Goal: Task Accomplishment & Management: Manage account settings

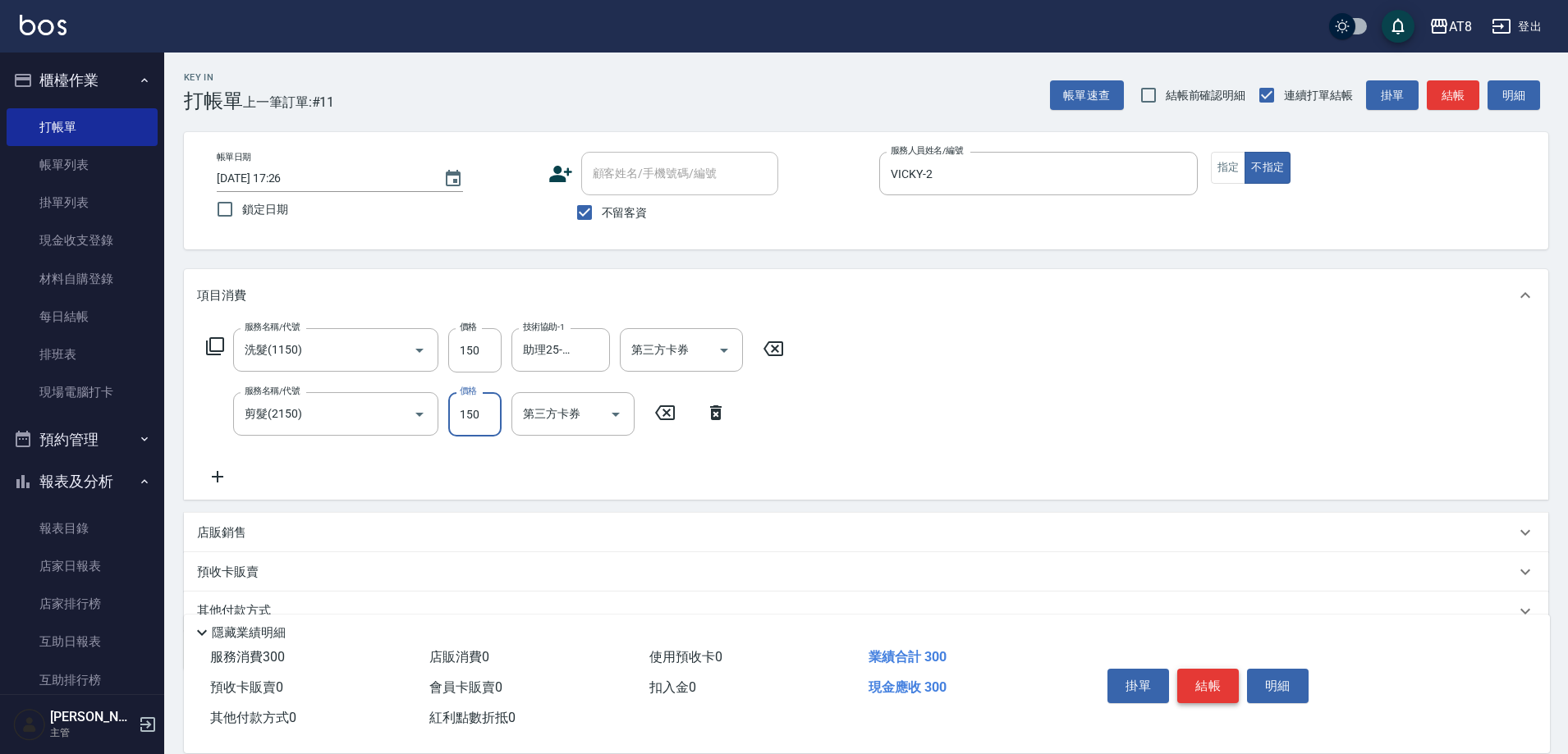
click at [1220, 670] on button "結帳" at bounding box center [1208, 686] width 62 height 34
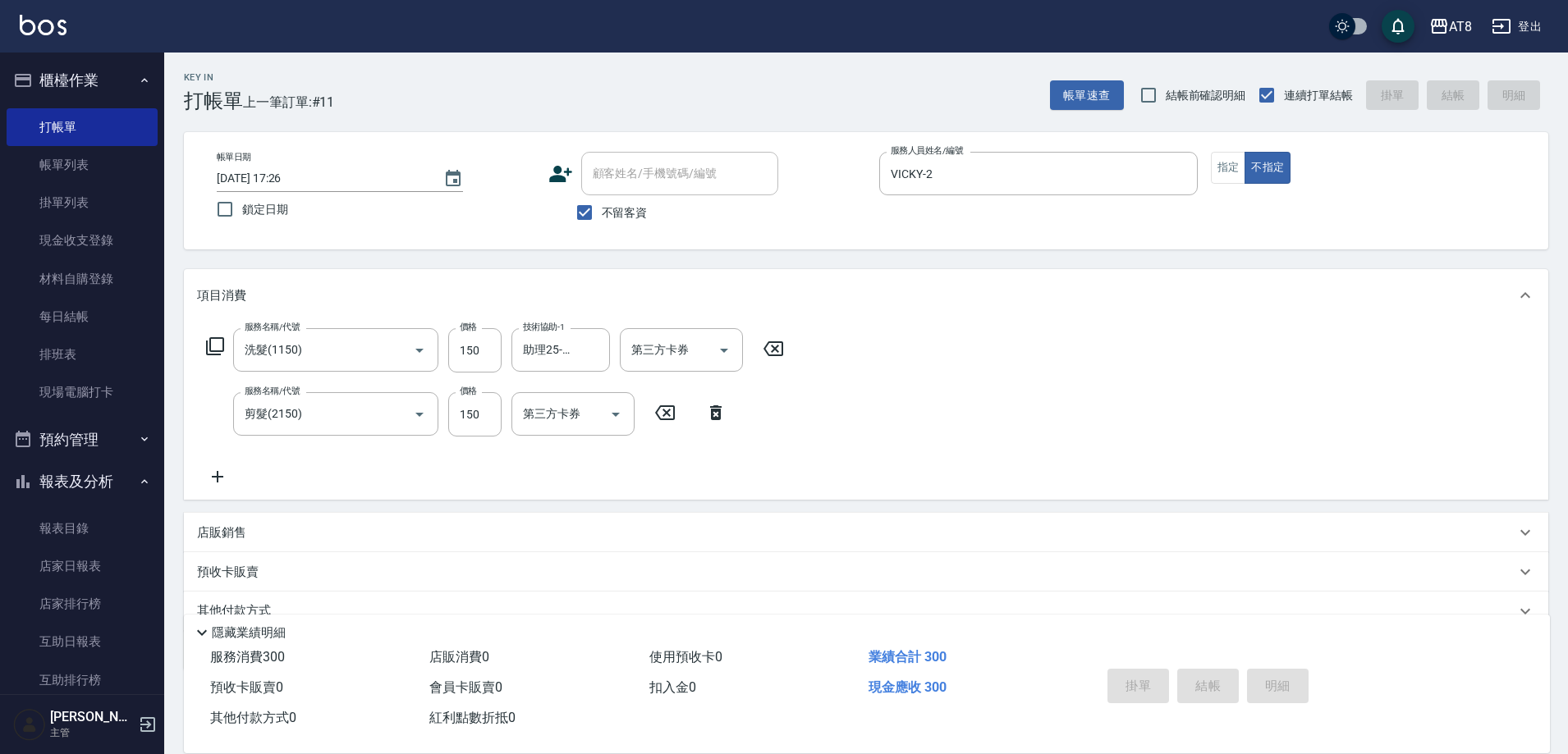
type input "[DATE] 18:29"
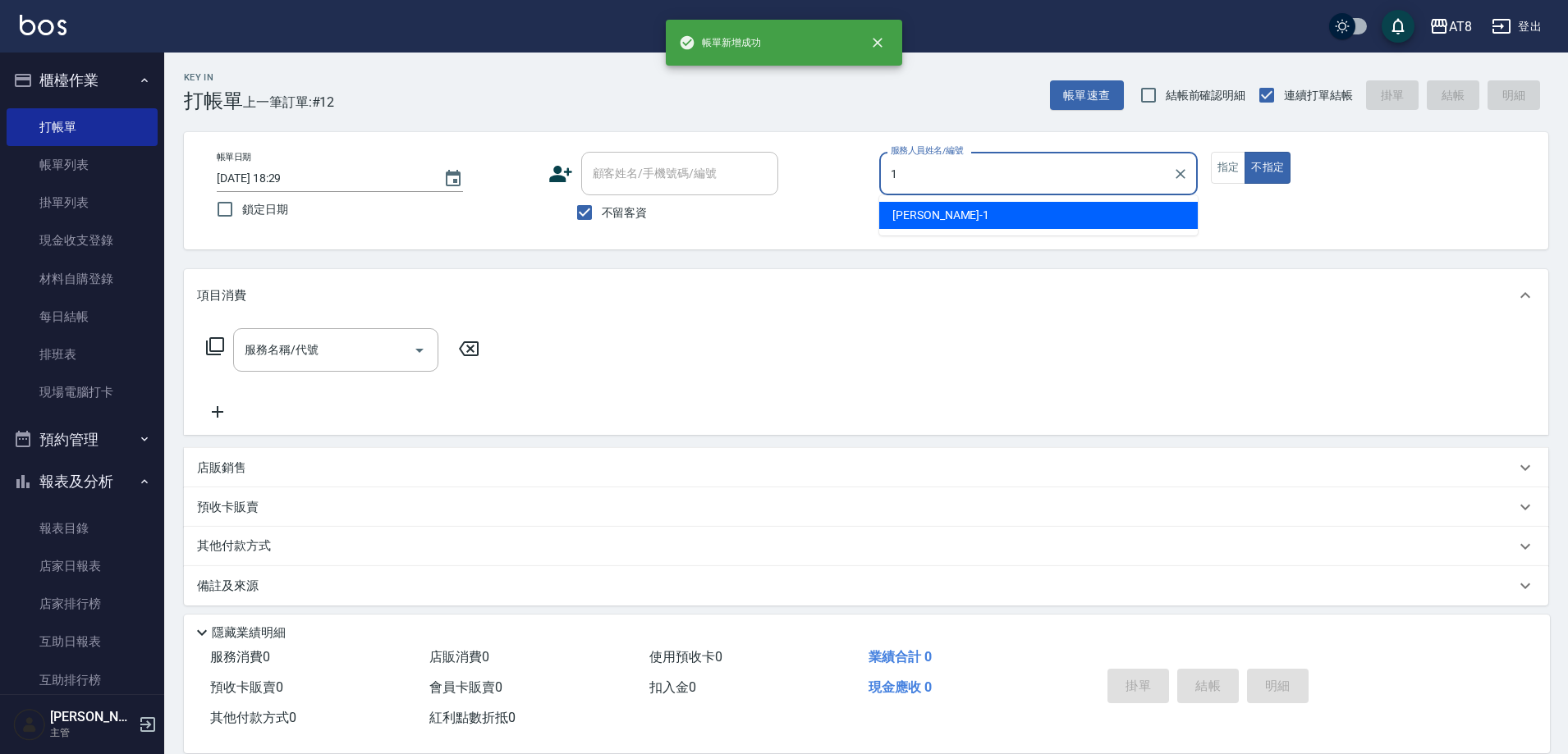
type input "YUKI-1"
type button "false"
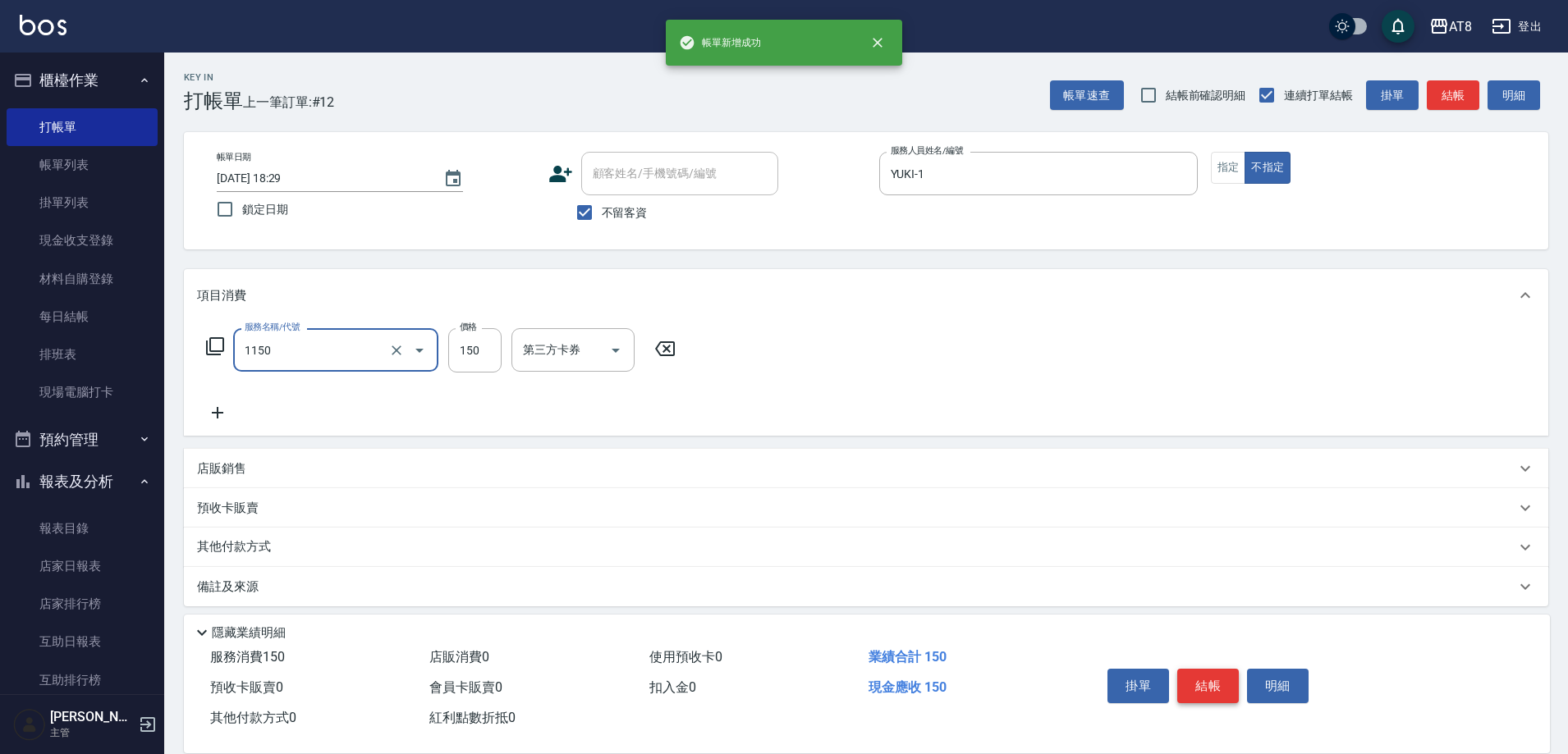
type input "洗髮(1150)"
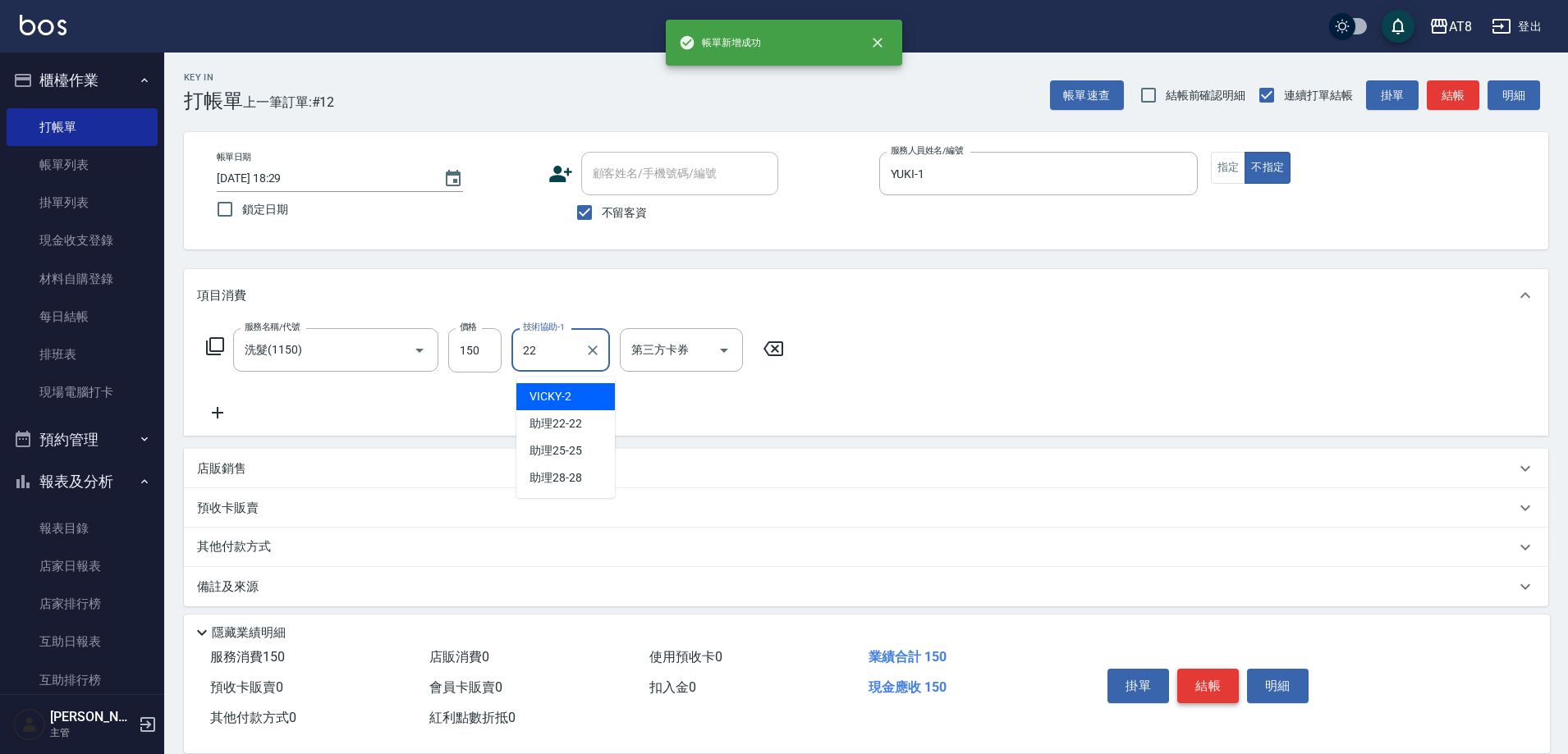
type input "助理22-22"
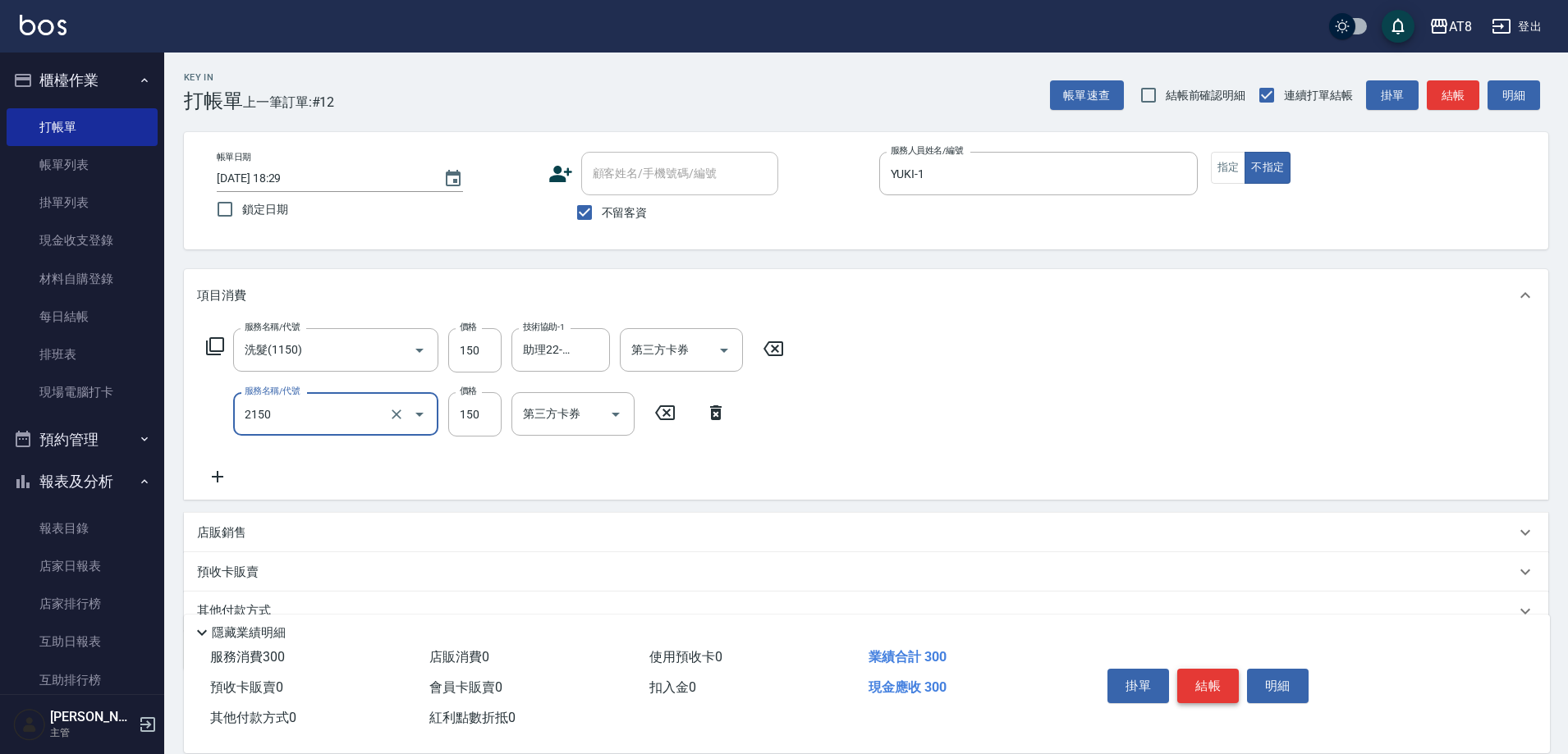
type input "剪髮(2150)"
click at [1220, 670] on button "結帳" at bounding box center [1208, 686] width 62 height 34
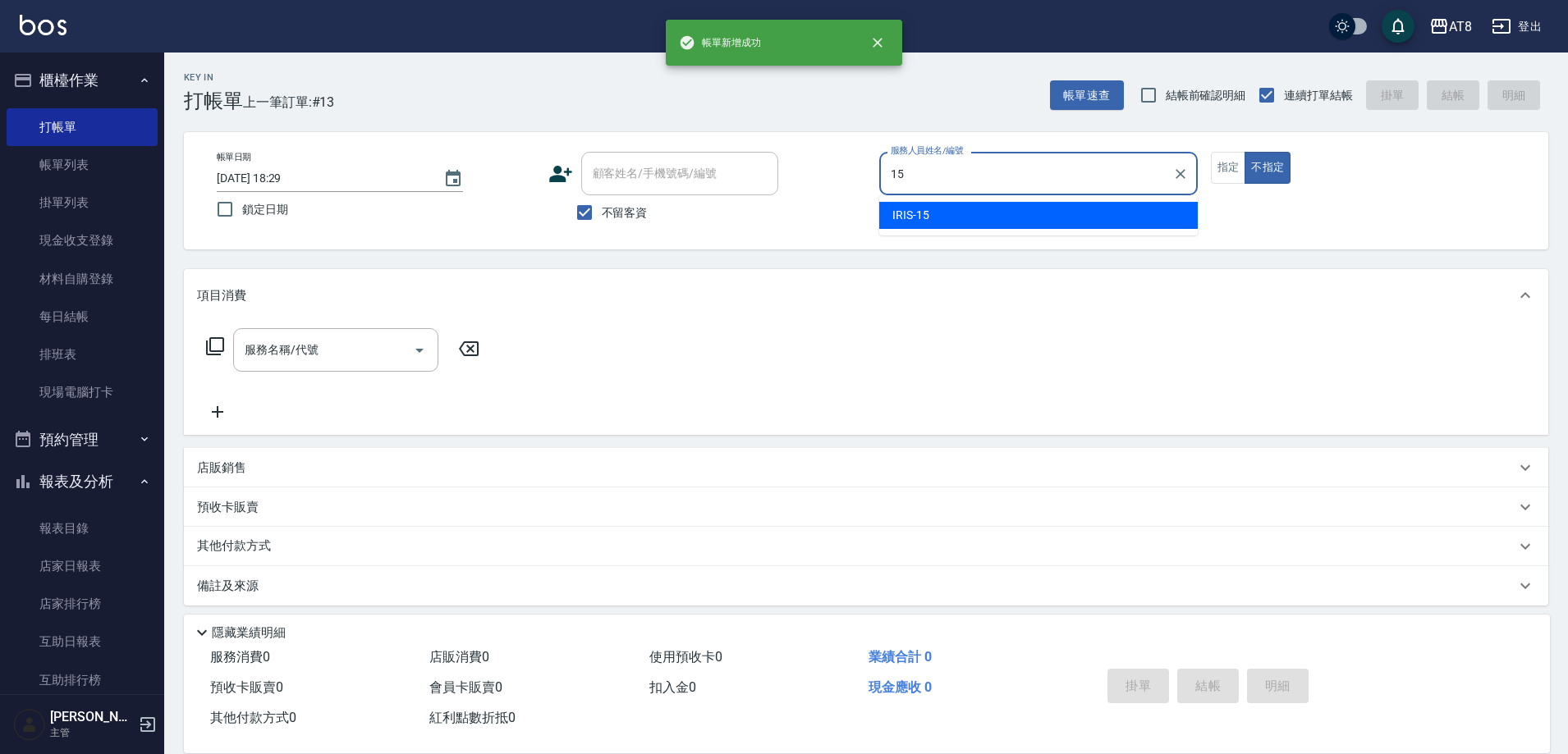
type input "IRIS-15"
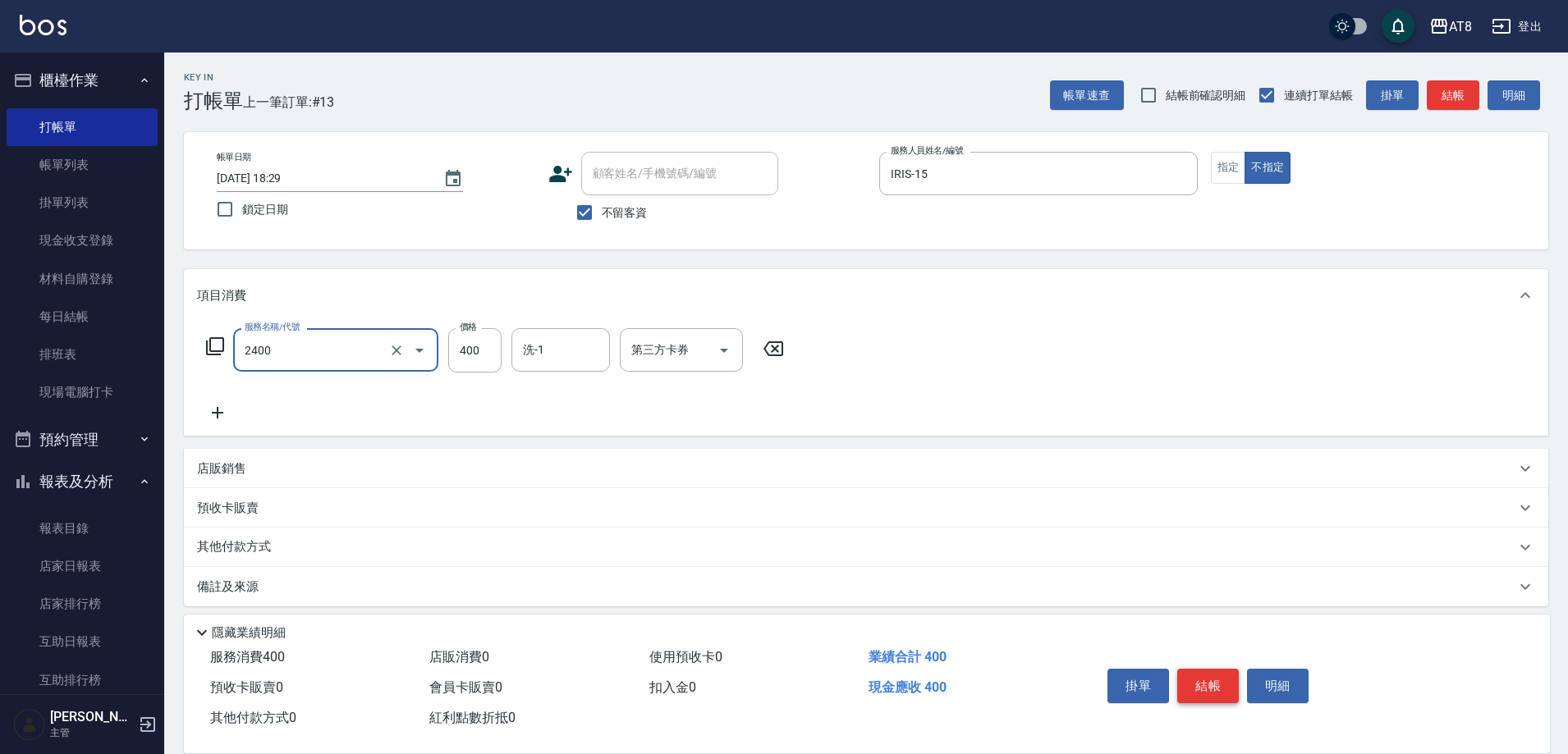
type input "入金洗剪400(2400)"
type input "助理25-25"
click at [724, 360] on icon "Open" at bounding box center [725, 350] width 20 height 20
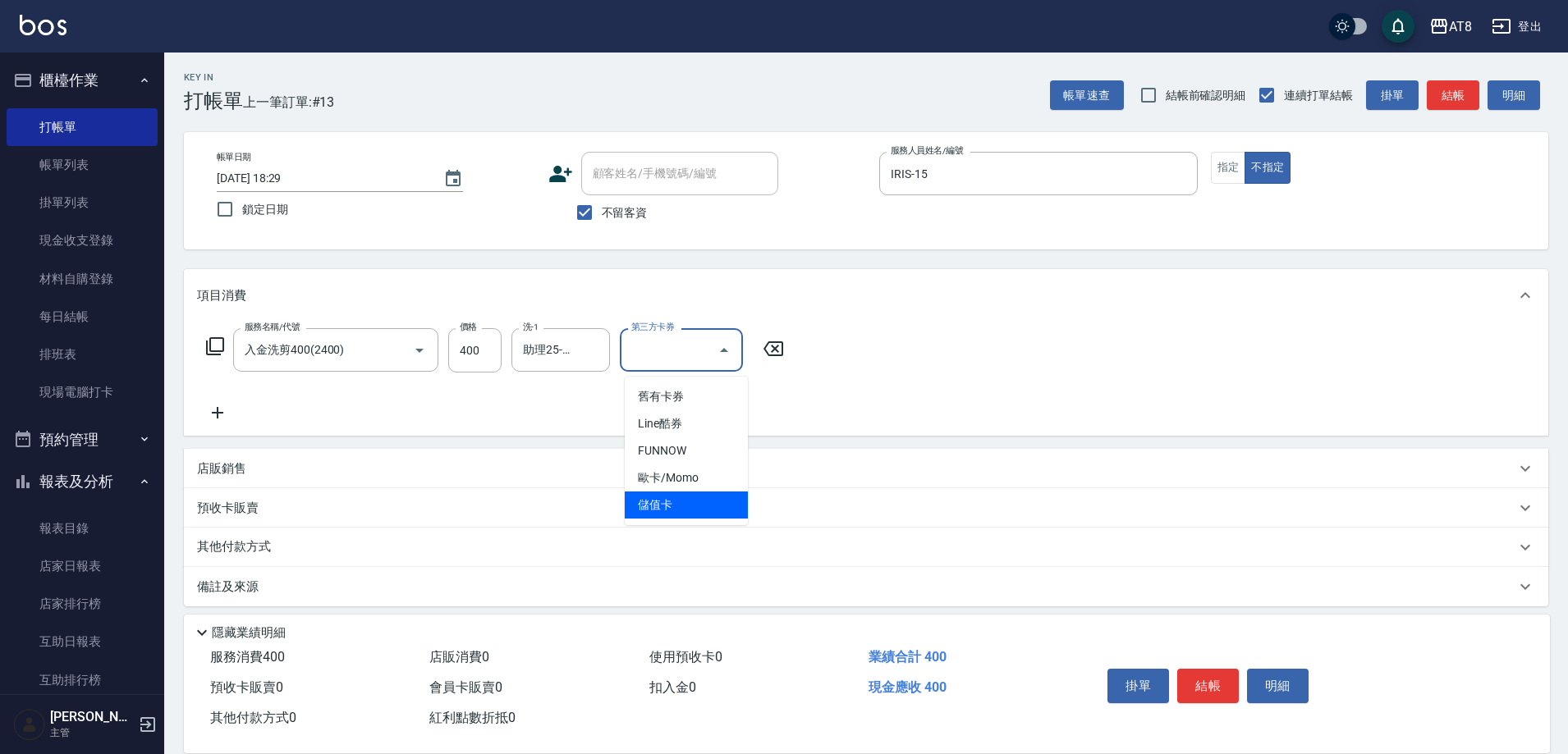
click at [686, 508] on span "儲值卡" at bounding box center [686, 505] width 123 height 27
type input "儲值卡"
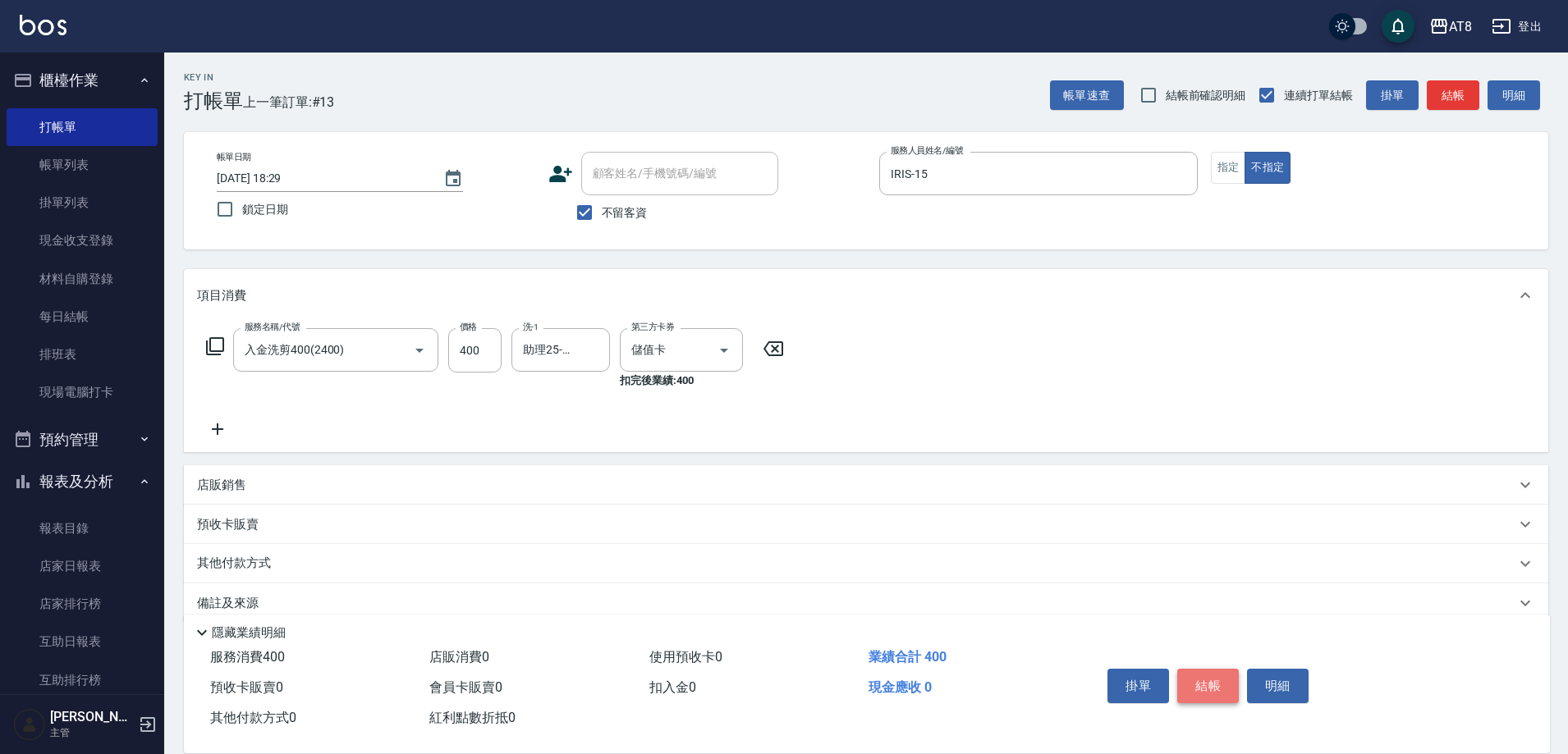
click at [1206, 669] on button "結帳" at bounding box center [1208, 686] width 62 height 34
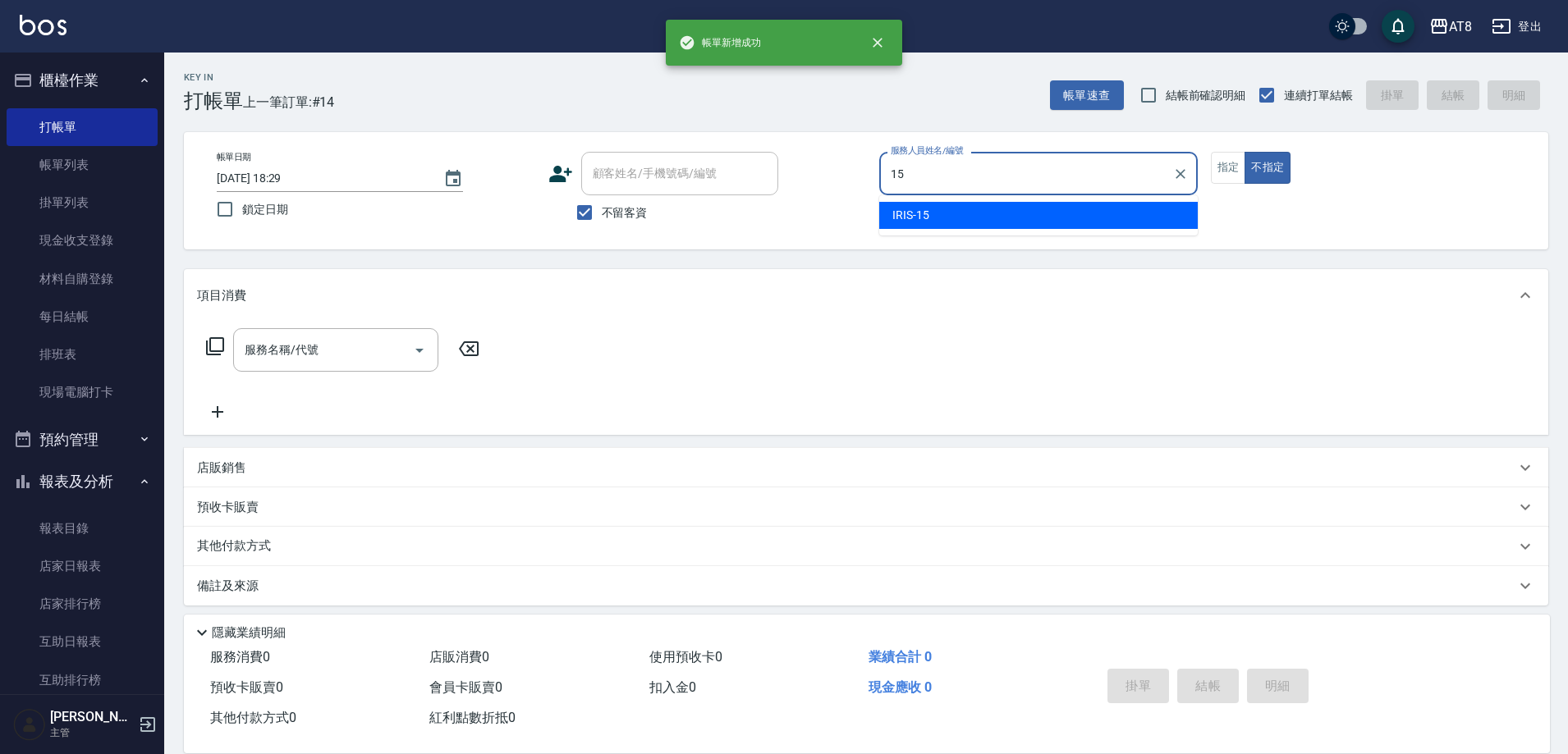
type input "IRIS-15"
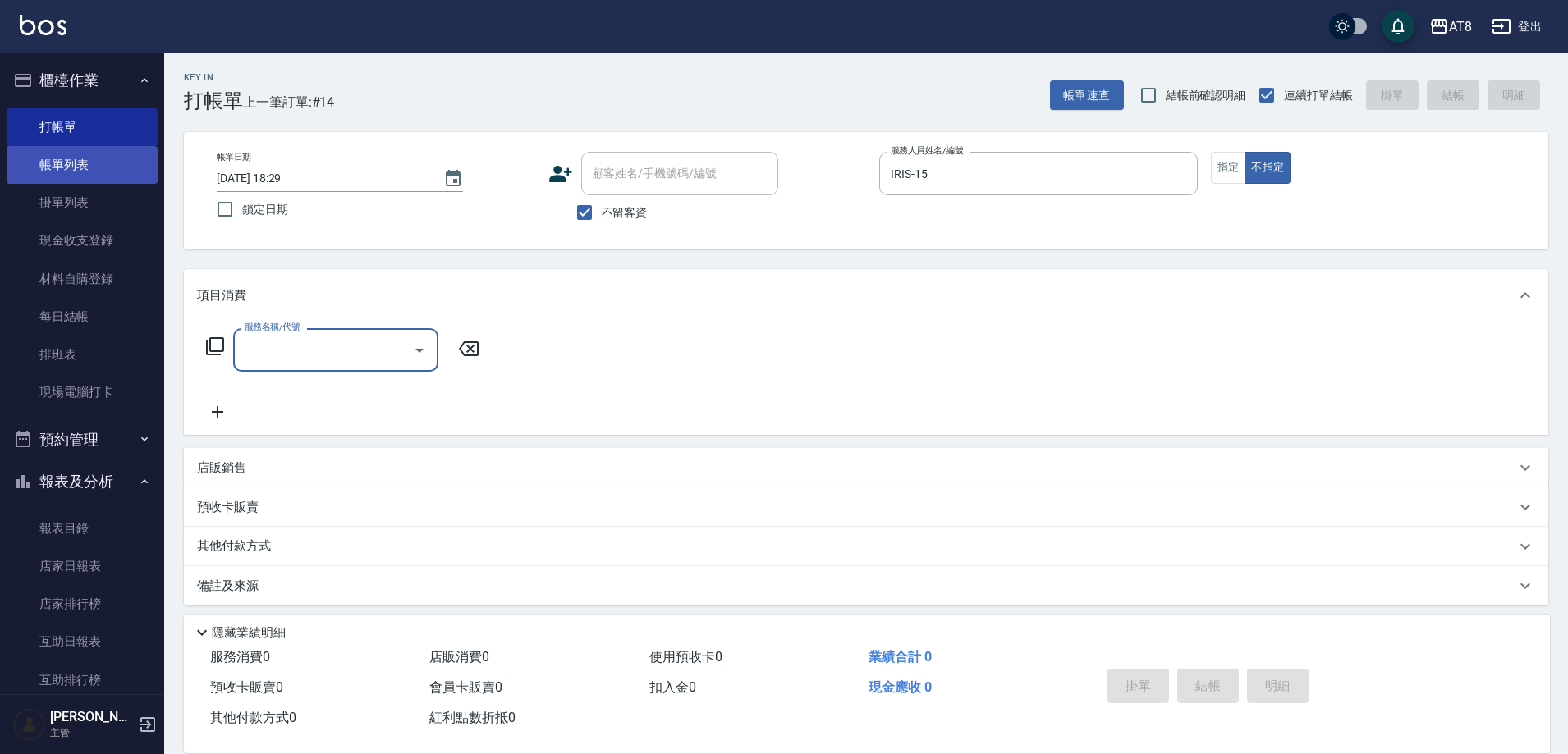
click at [49, 176] on link "帳單列表" at bounding box center [82, 165] width 151 height 38
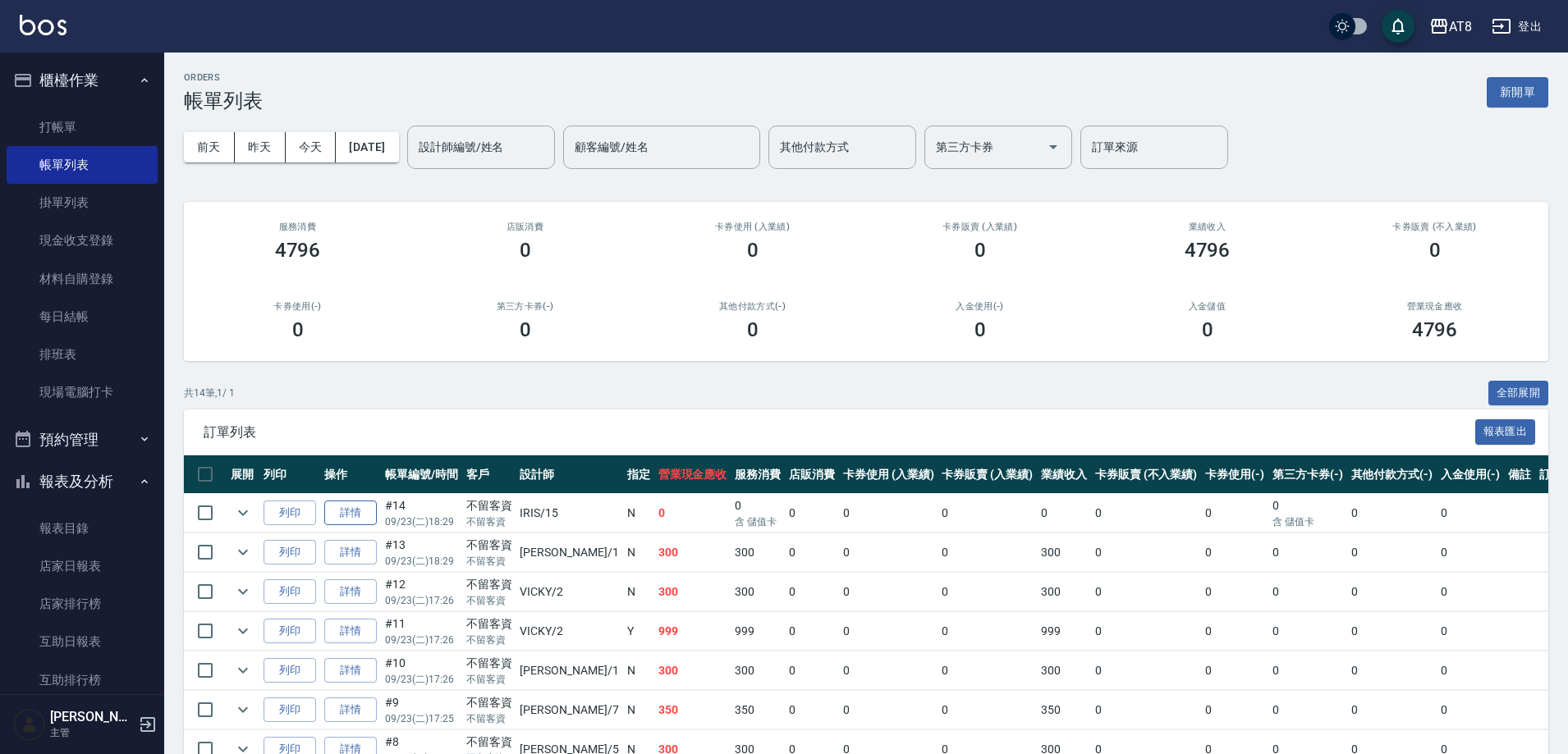
click at [361, 526] on link "詳情" at bounding box center [350, 514] width 53 height 25
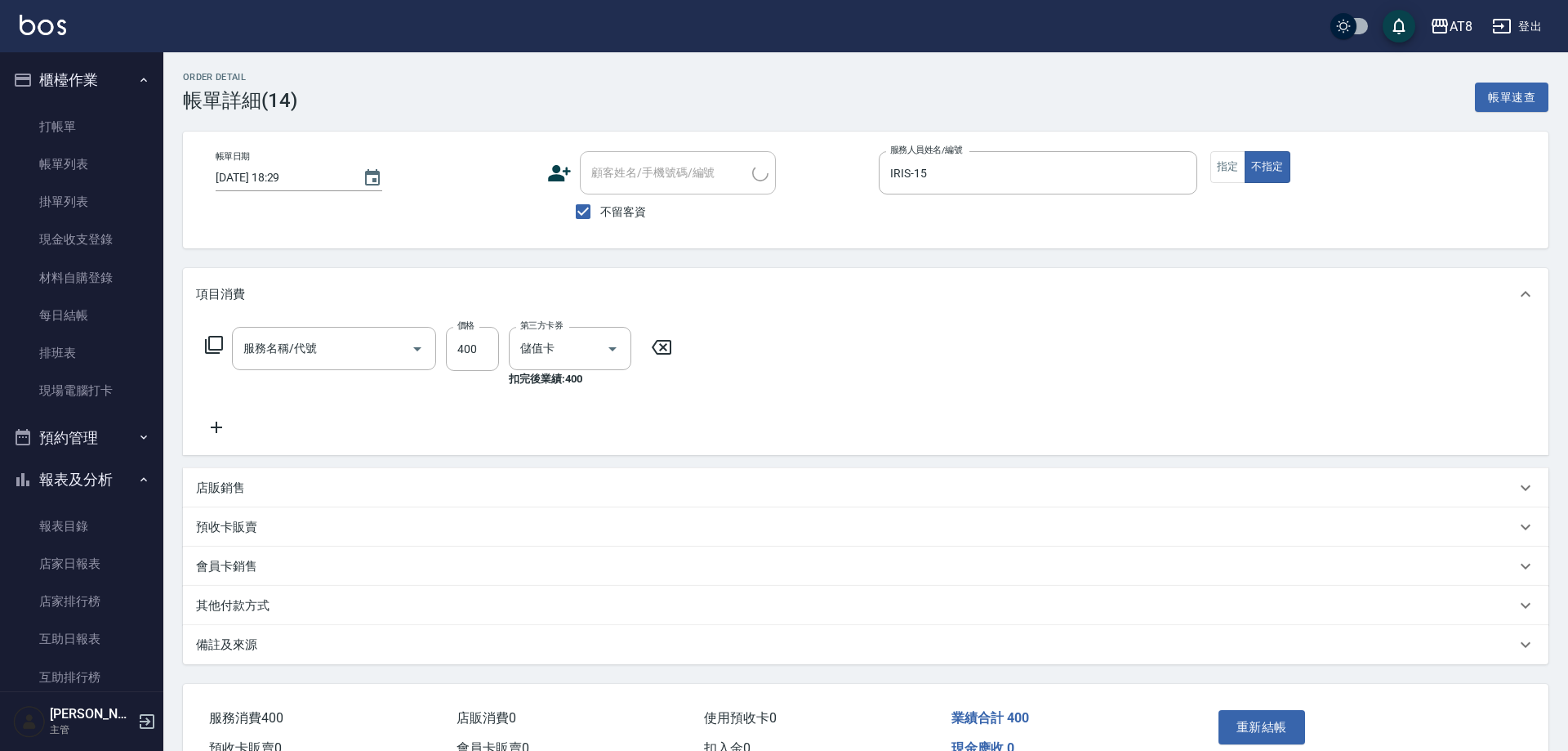
checkbox input "true"
type input "IRIS-15"
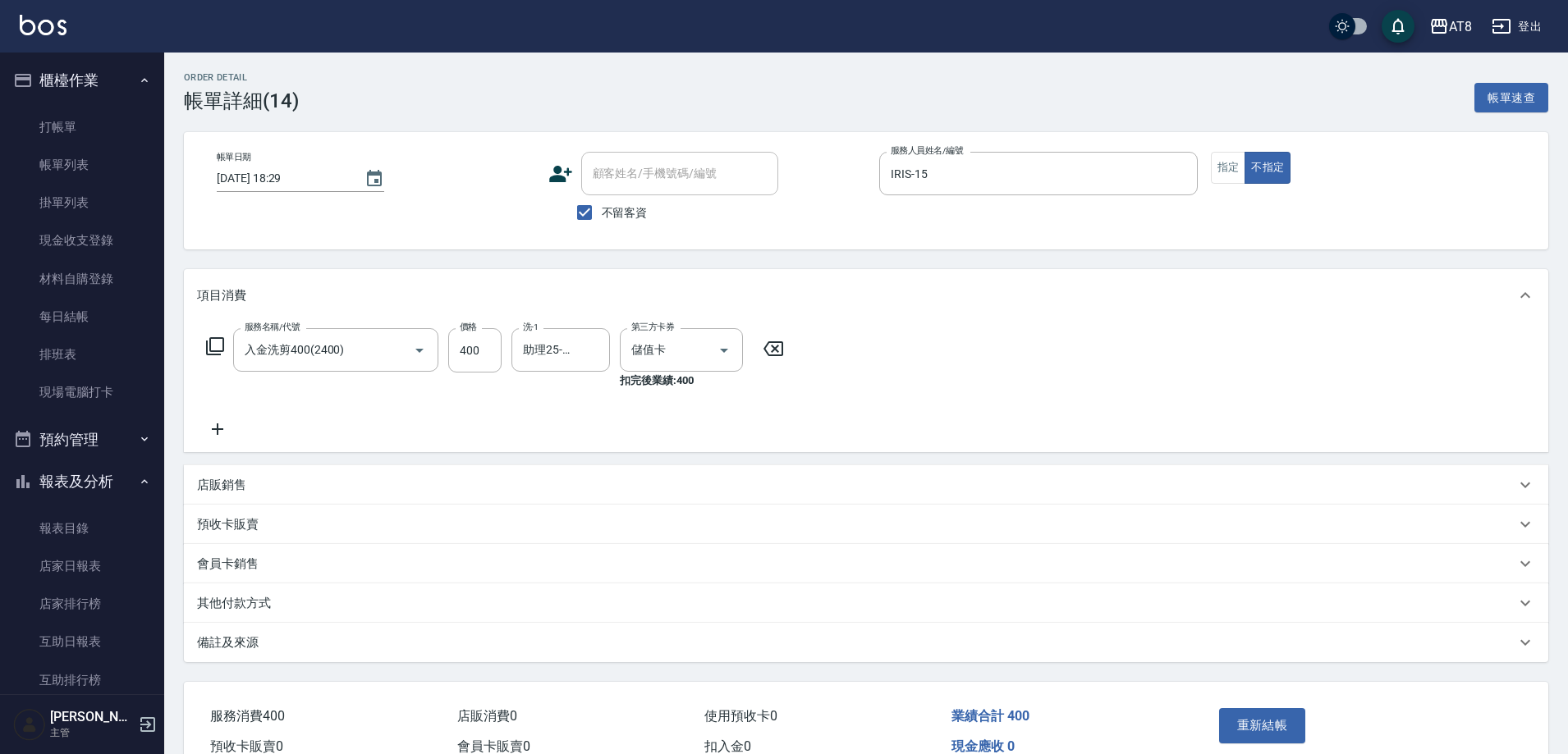
type input "入金洗剪400(2400)"
click at [1236, 179] on button "指定" at bounding box center [1228, 167] width 35 height 32
click at [1307, 742] on button "重新結帳" at bounding box center [1263, 725] width 87 height 34
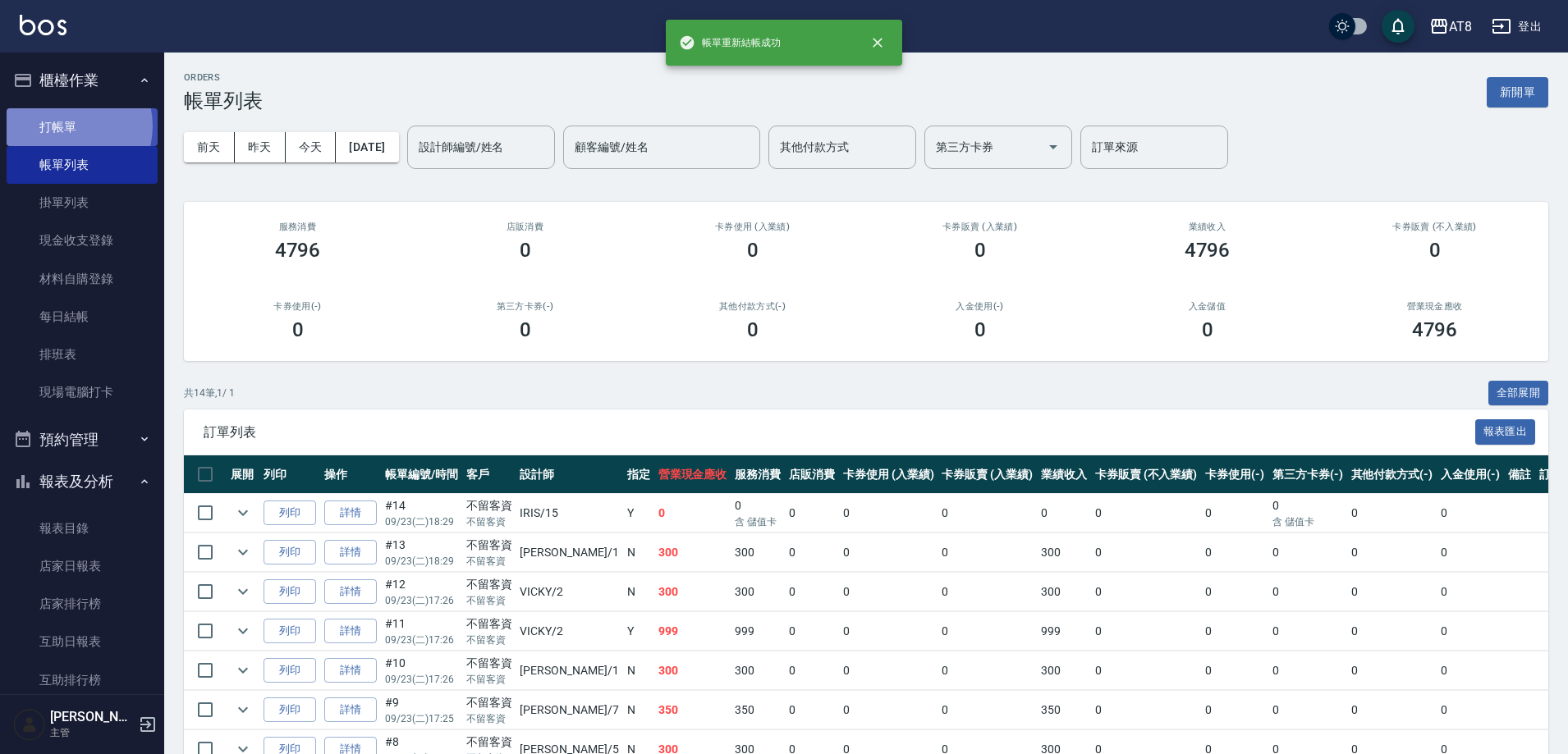
click at [64, 125] on link "打帳單" at bounding box center [82, 127] width 151 height 38
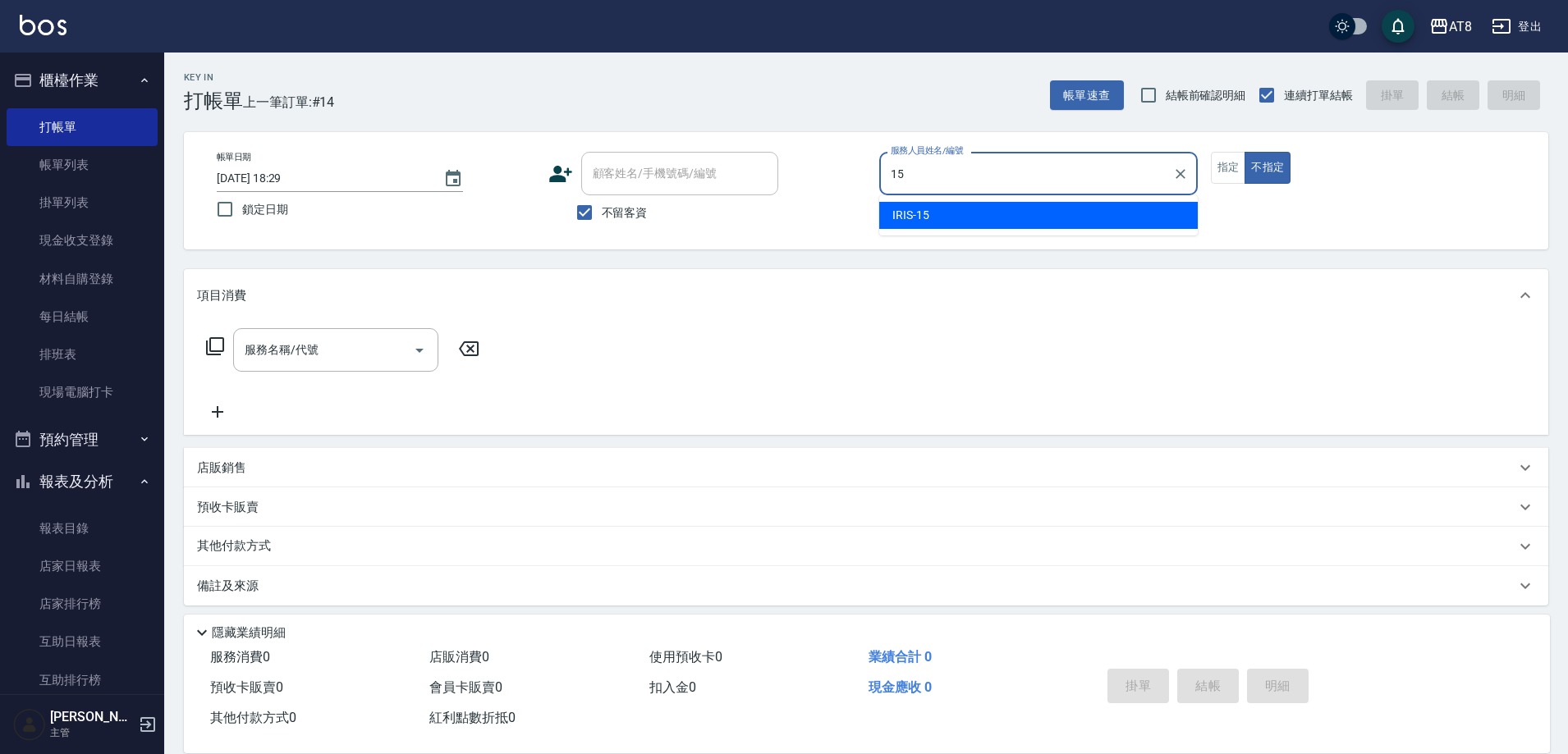
type input "IRIS-15"
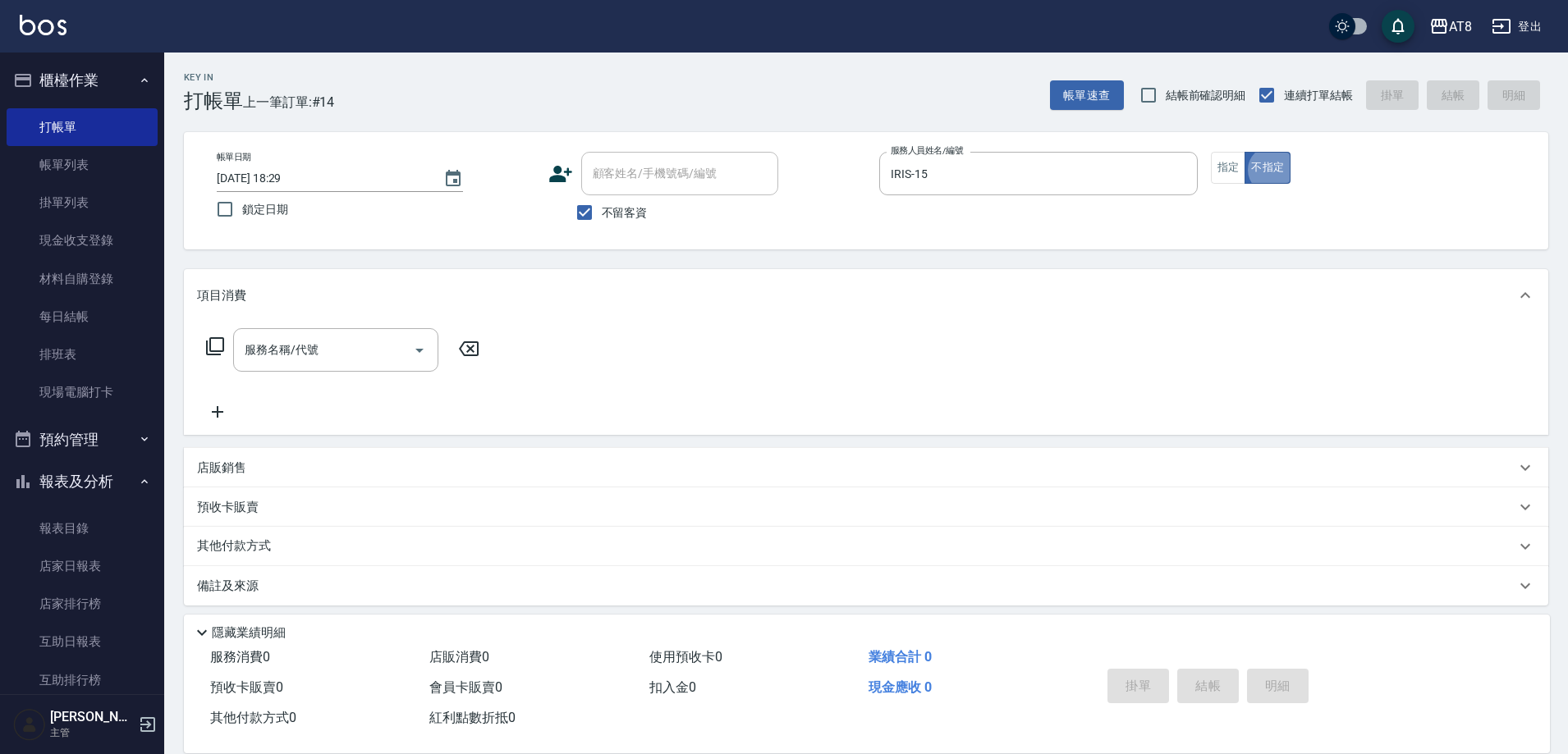
type button "false"
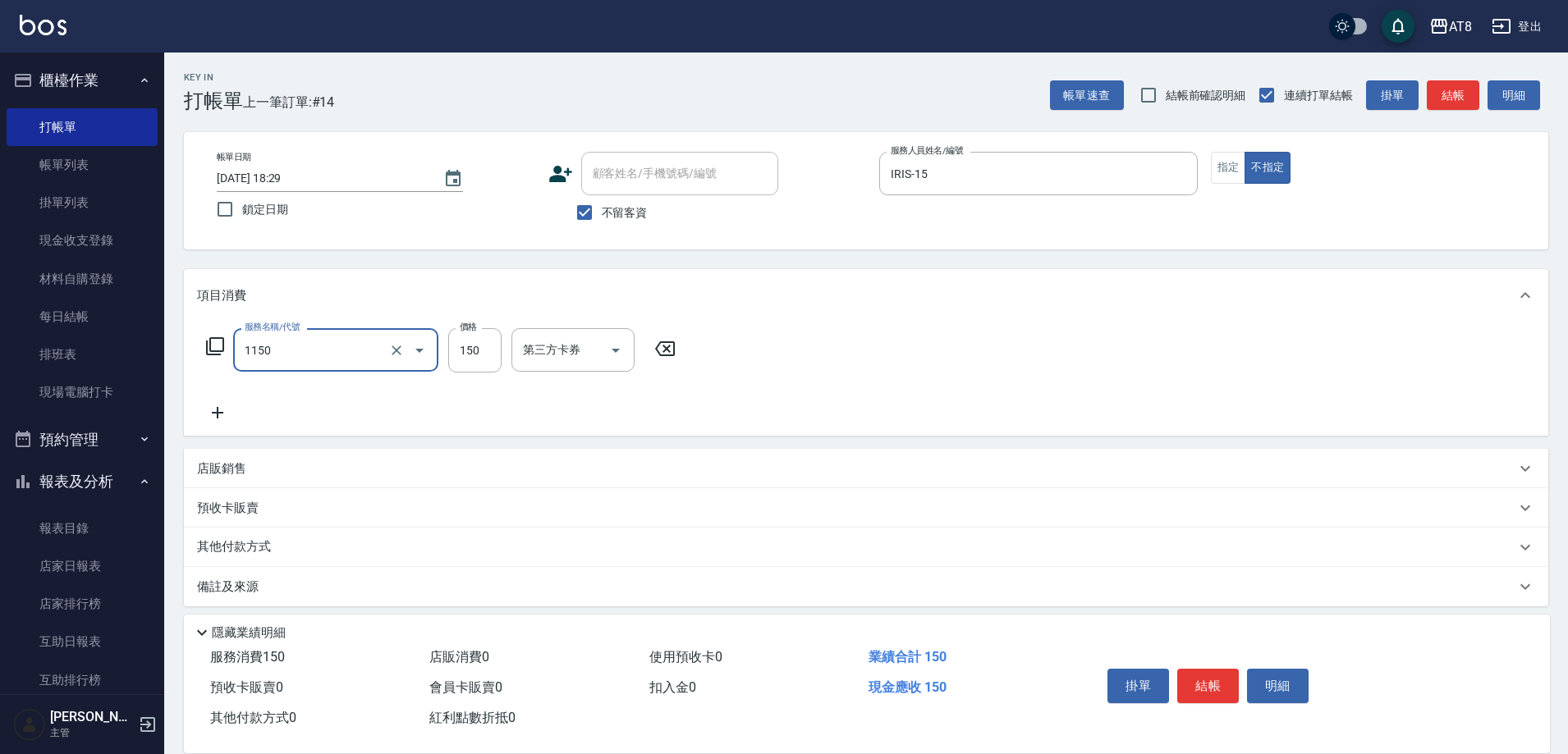
type input "洗髮(1150)"
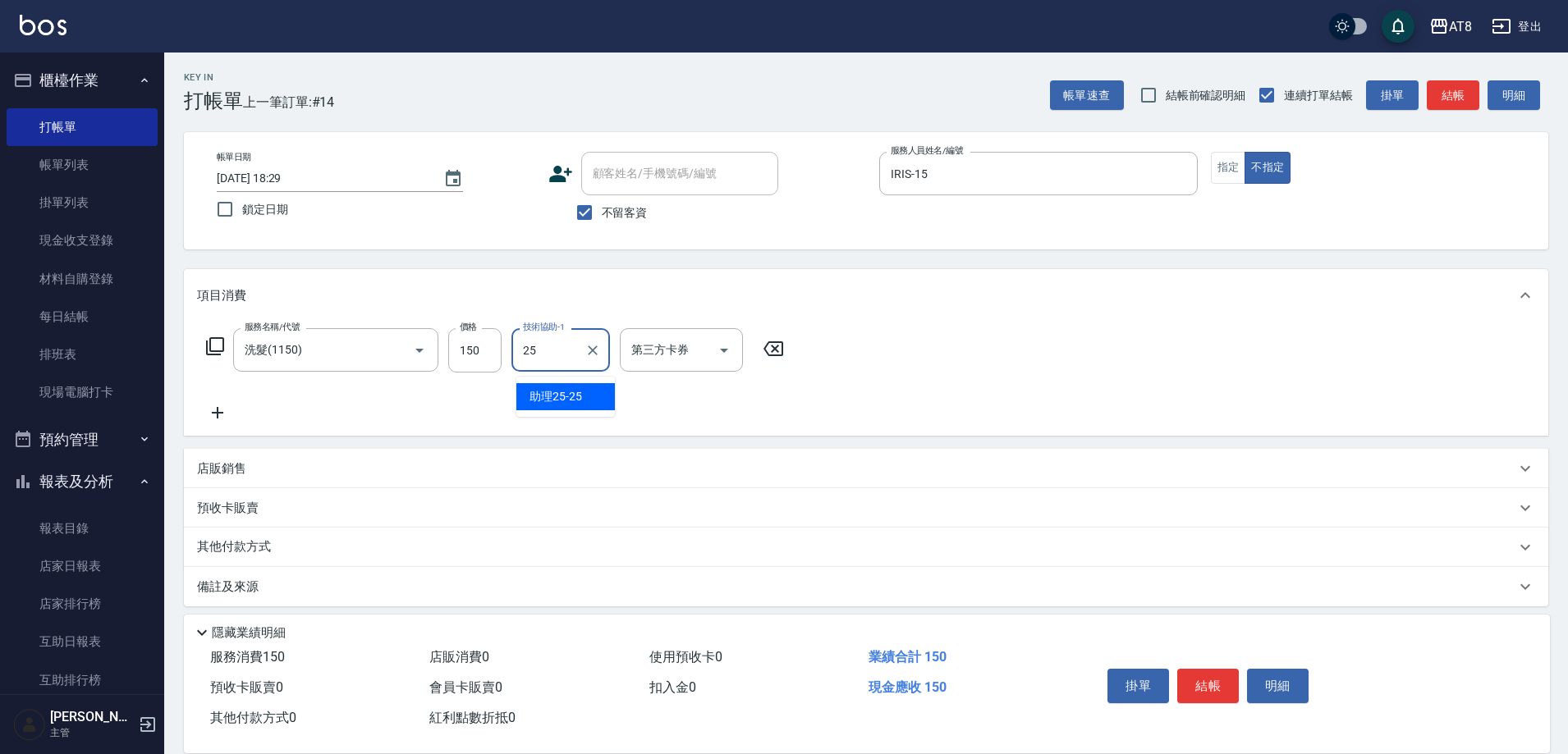
type input "助理25-25"
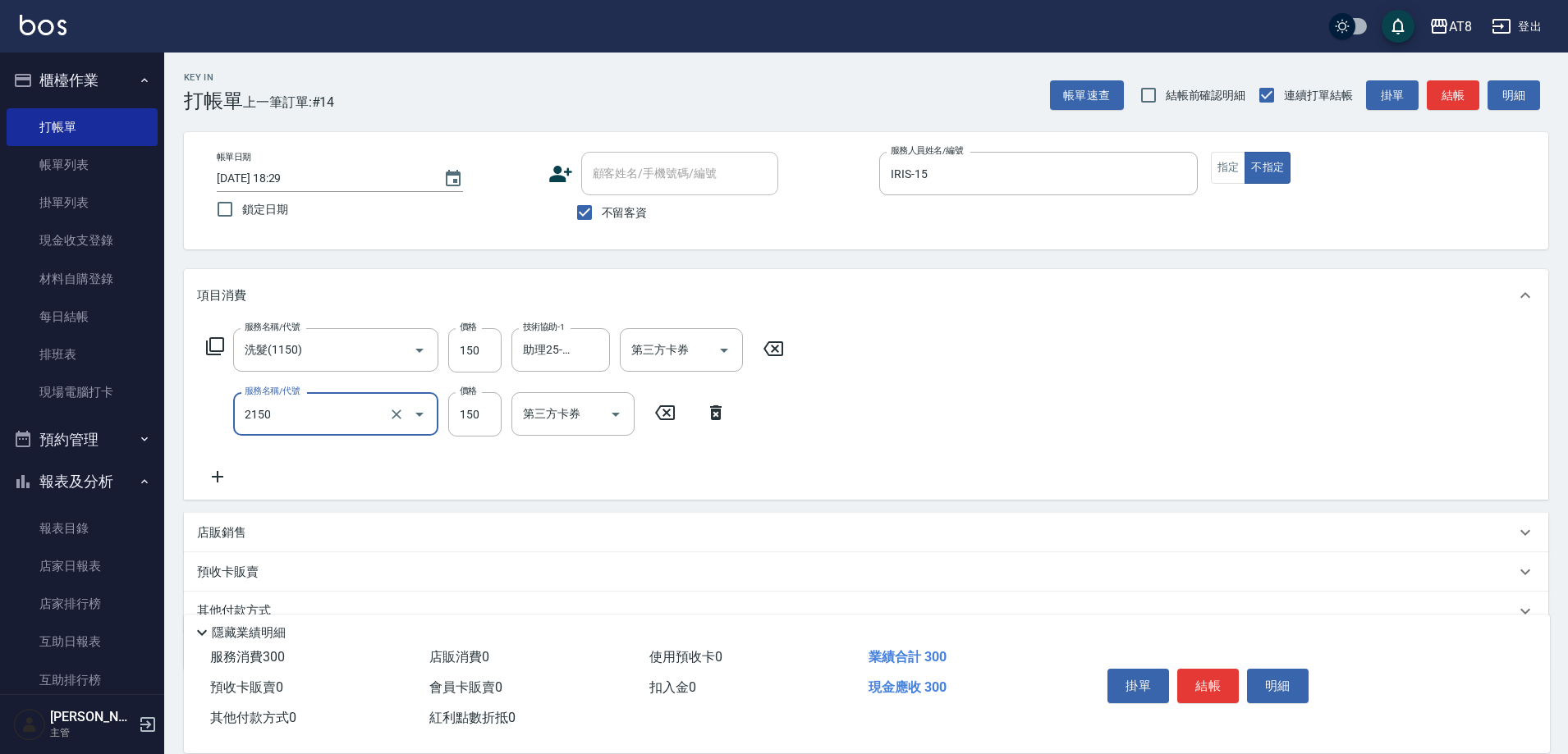
type input "剪髮(2150)"
click at [1234, 669] on button "結帳" at bounding box center [1208, 686] width 62 height 34
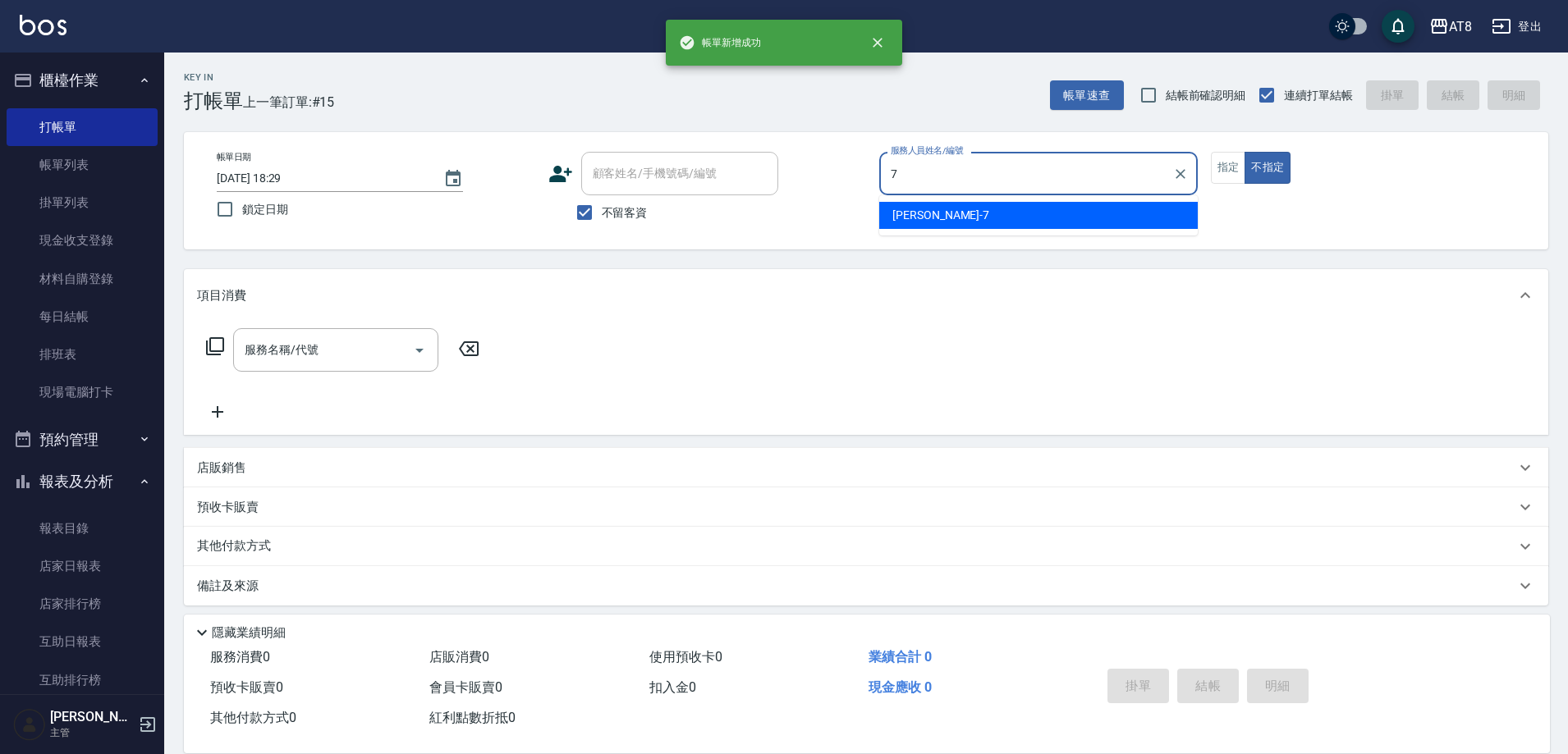
type input "[PERSON_NAME]-7"
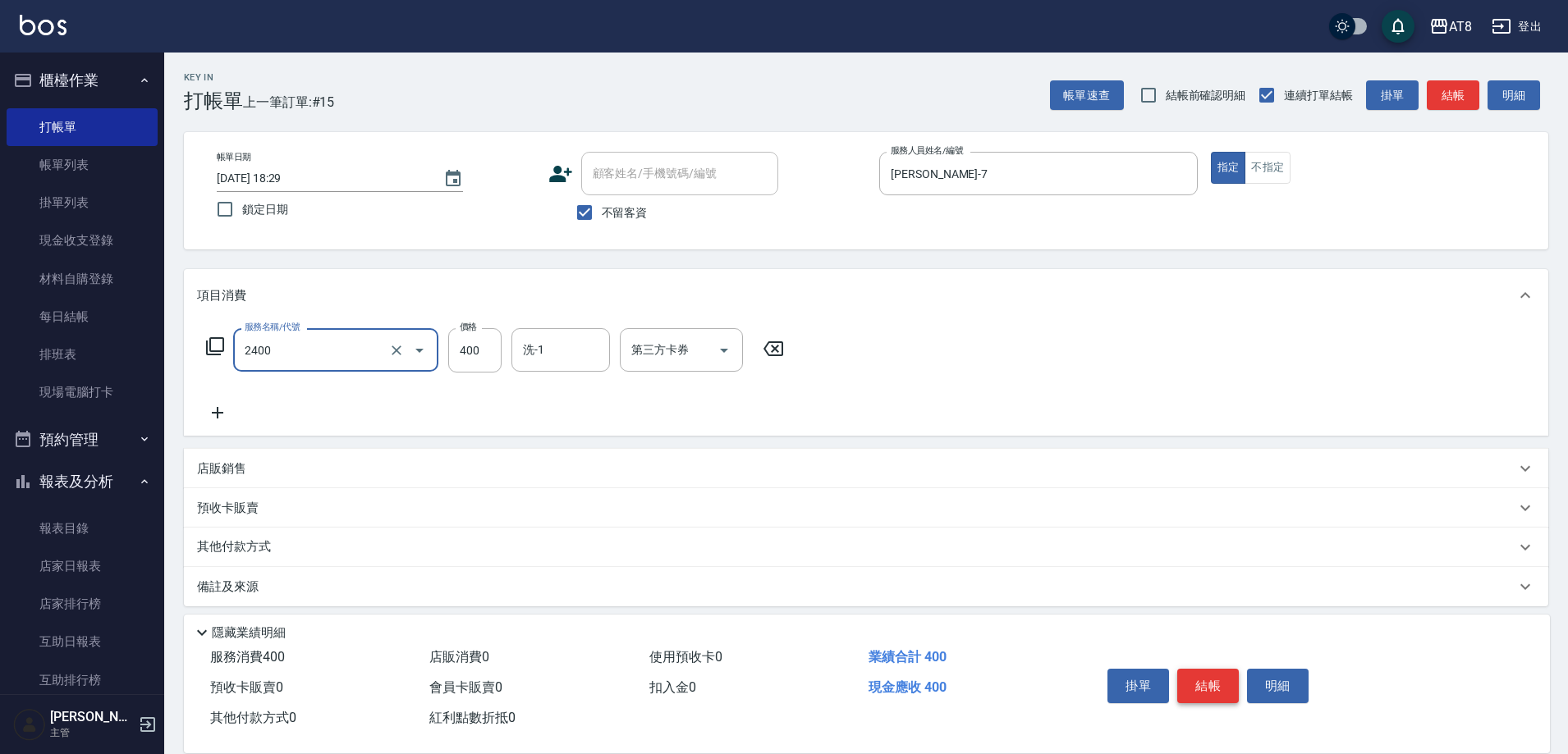
type input "入金洗剪400(2400)"
type input "助理22-22"
click at [1234, 669] on button "結帳" at bounding box center [1208, 686] width 62 height 34
type input "[DATE] 18:30"
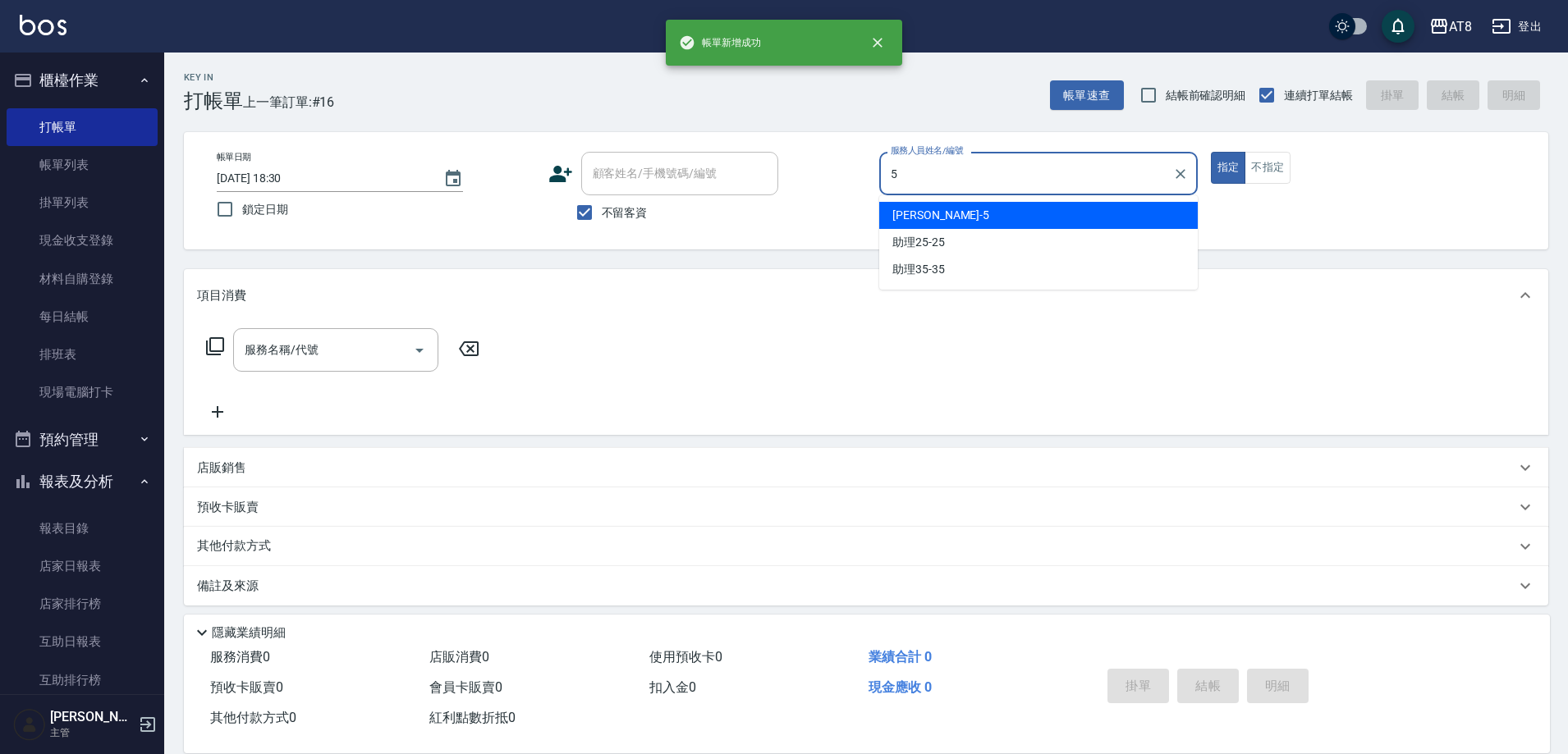
type input "HANK-5"
type button "true"
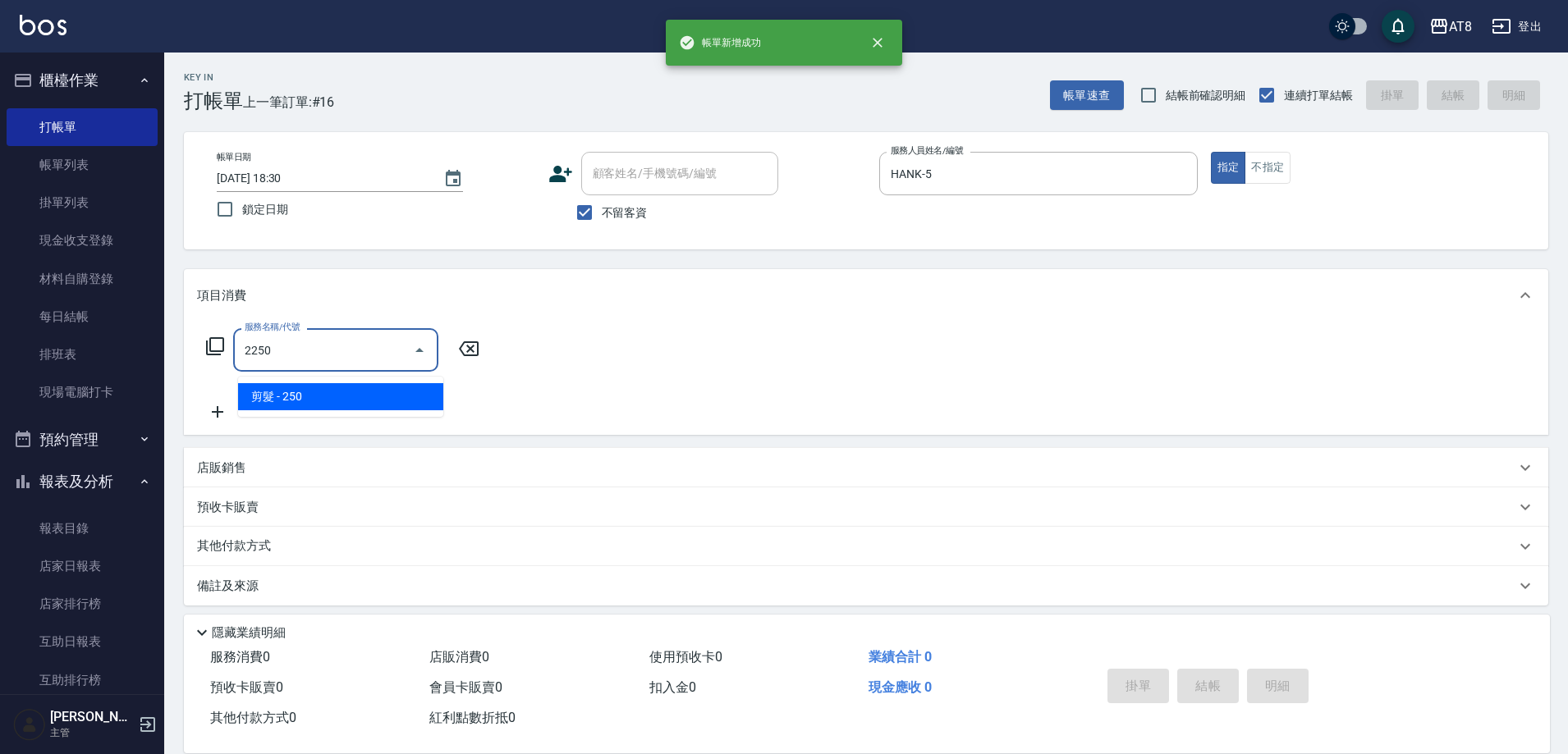
type input "剪髮(2250)"
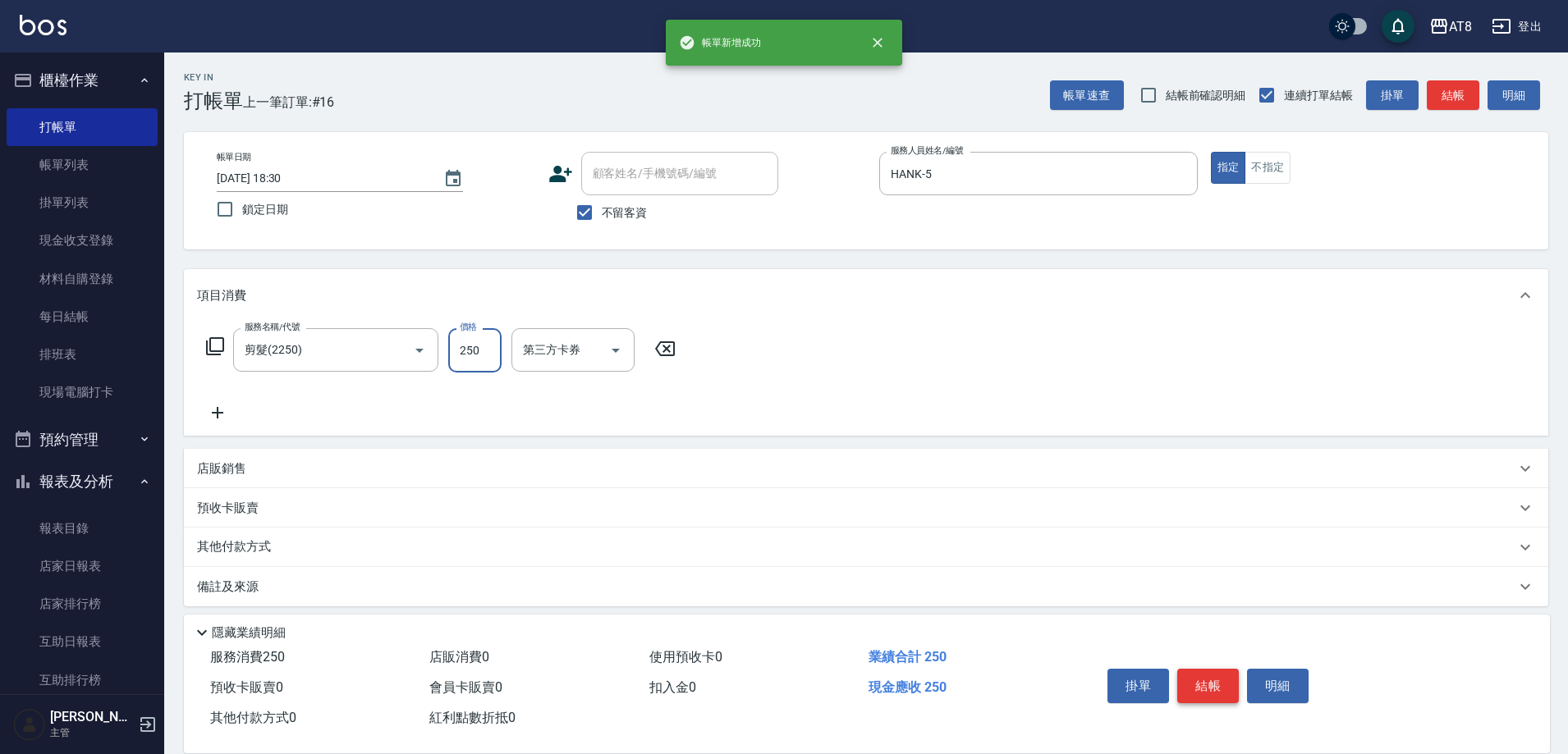
click at [1234, 669] on button "結帳" at bounding box center [1208, 686] width 62 height 34
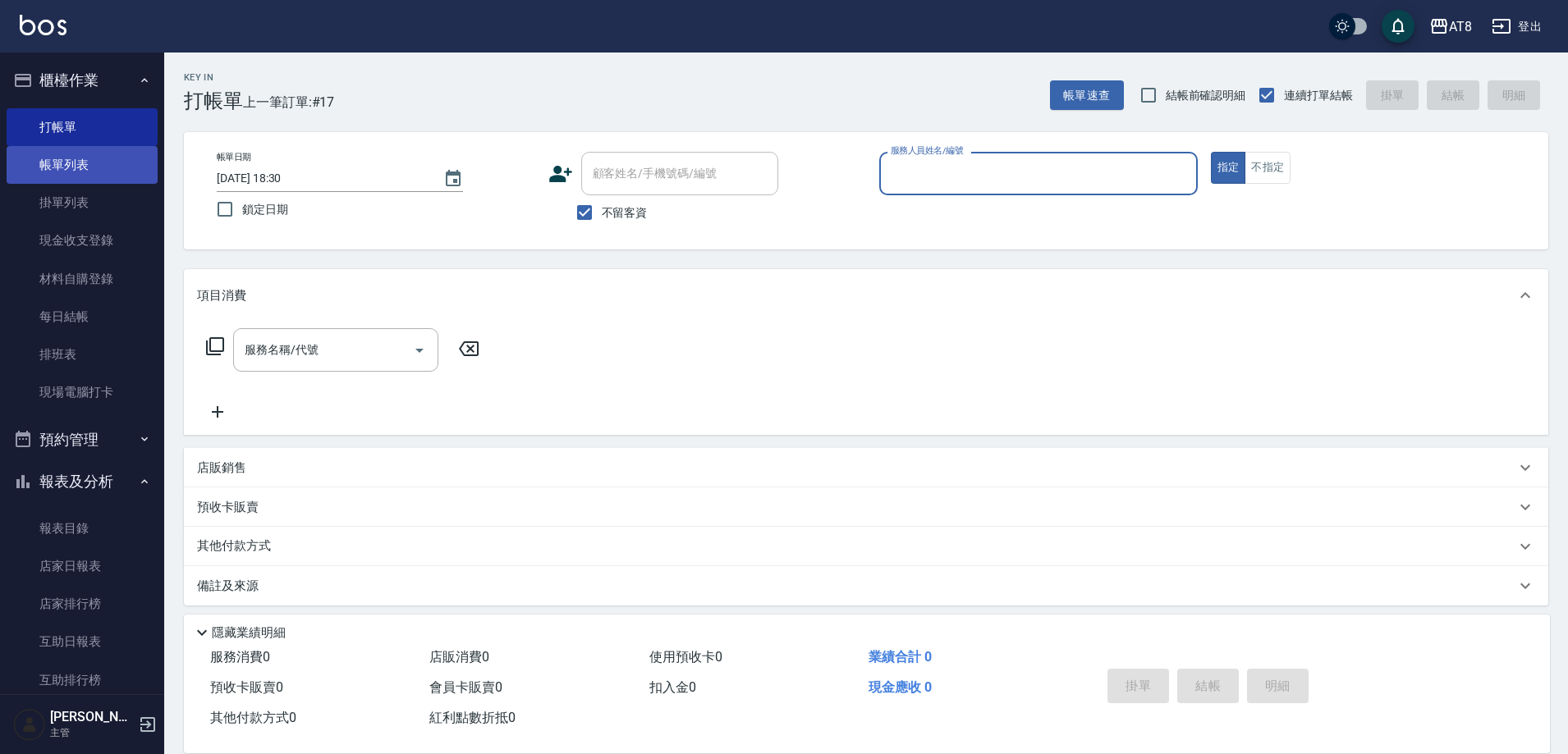
click at [113, 167] on link "帳單列表" at bounding box center [82, 165] width 151 height 38
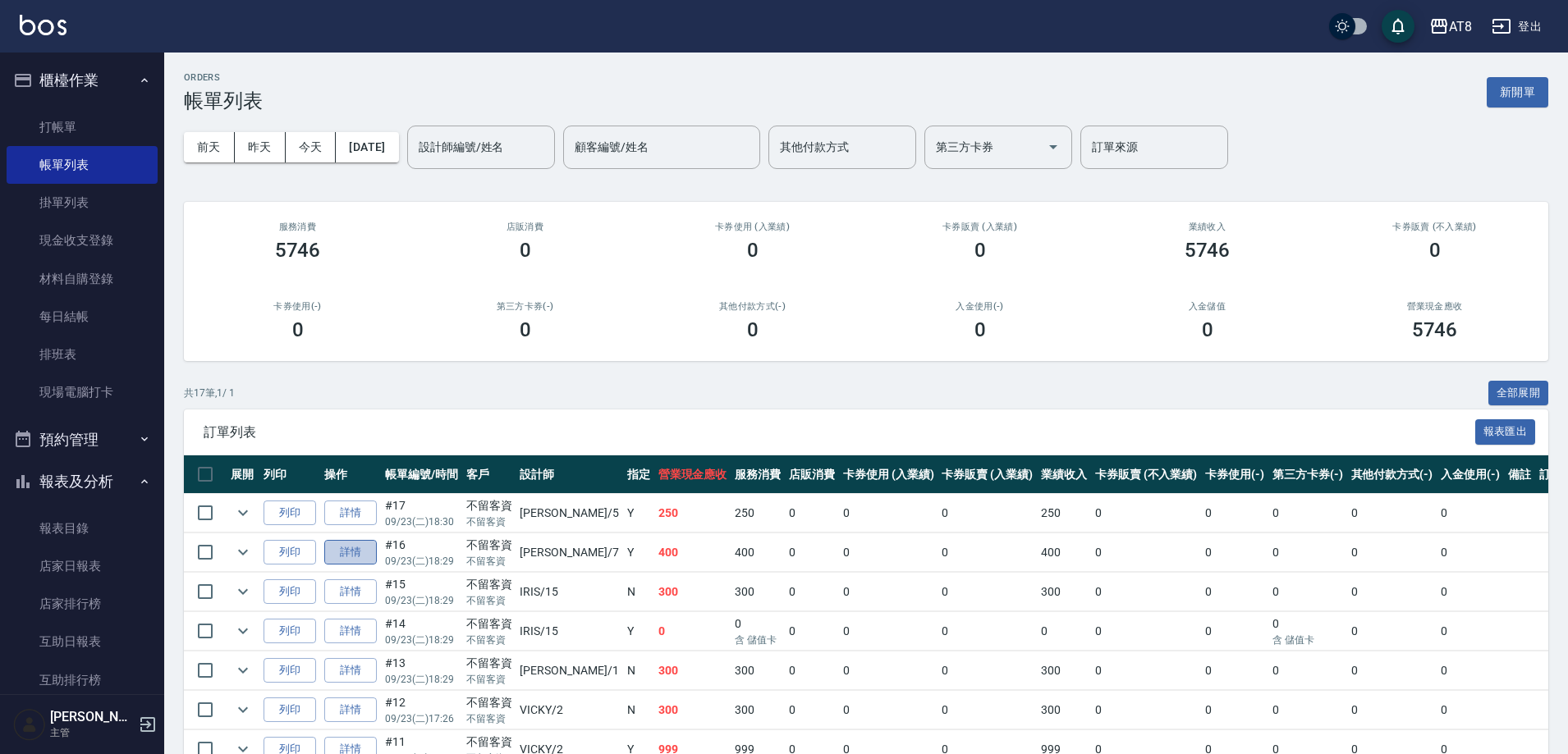
click at [369, 565] on link "詳情" at bounding box center [350, 553] width 53 height 25
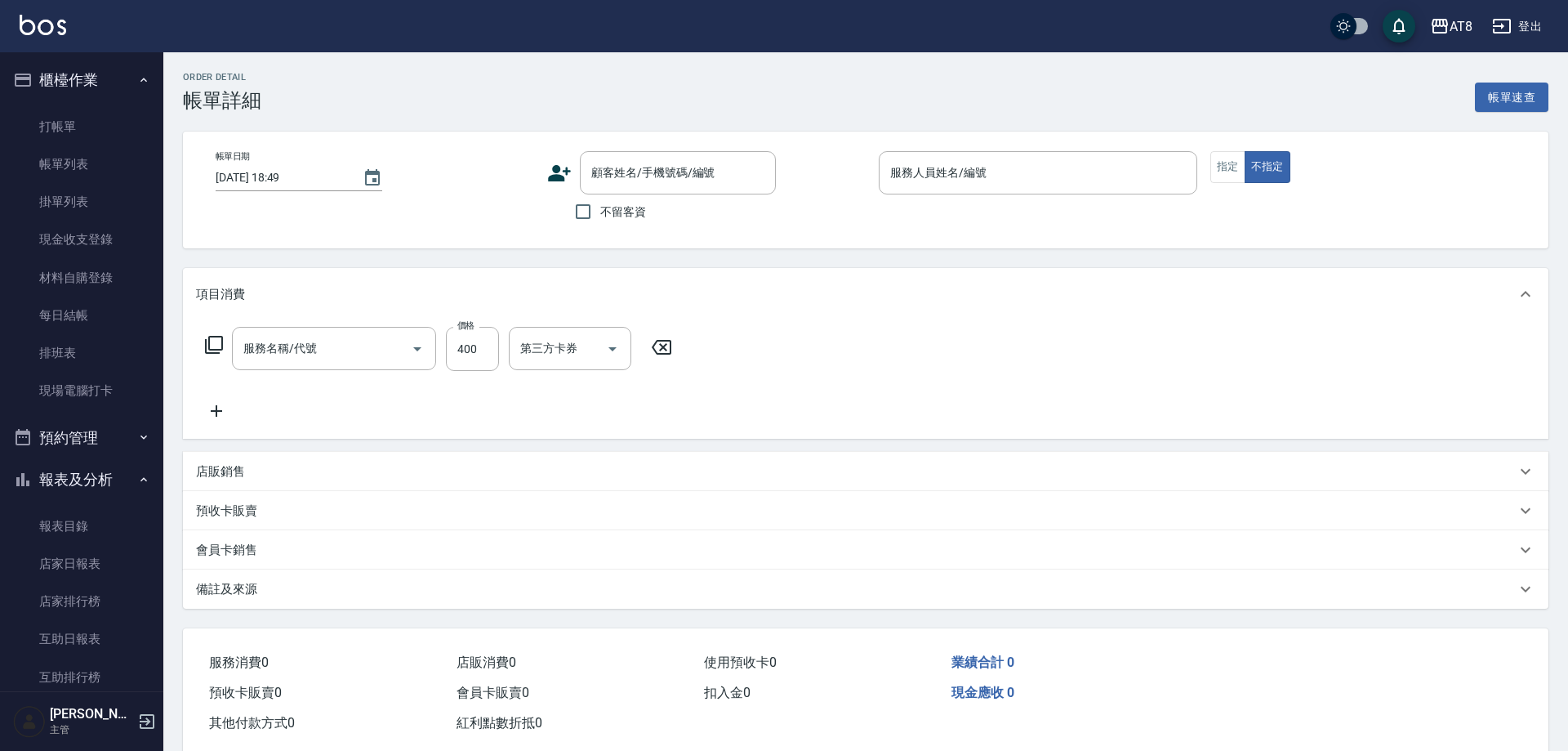
type input "[DATE] 18:29"
checkbox input "true"
type input "[PERSON_NAME]-7"
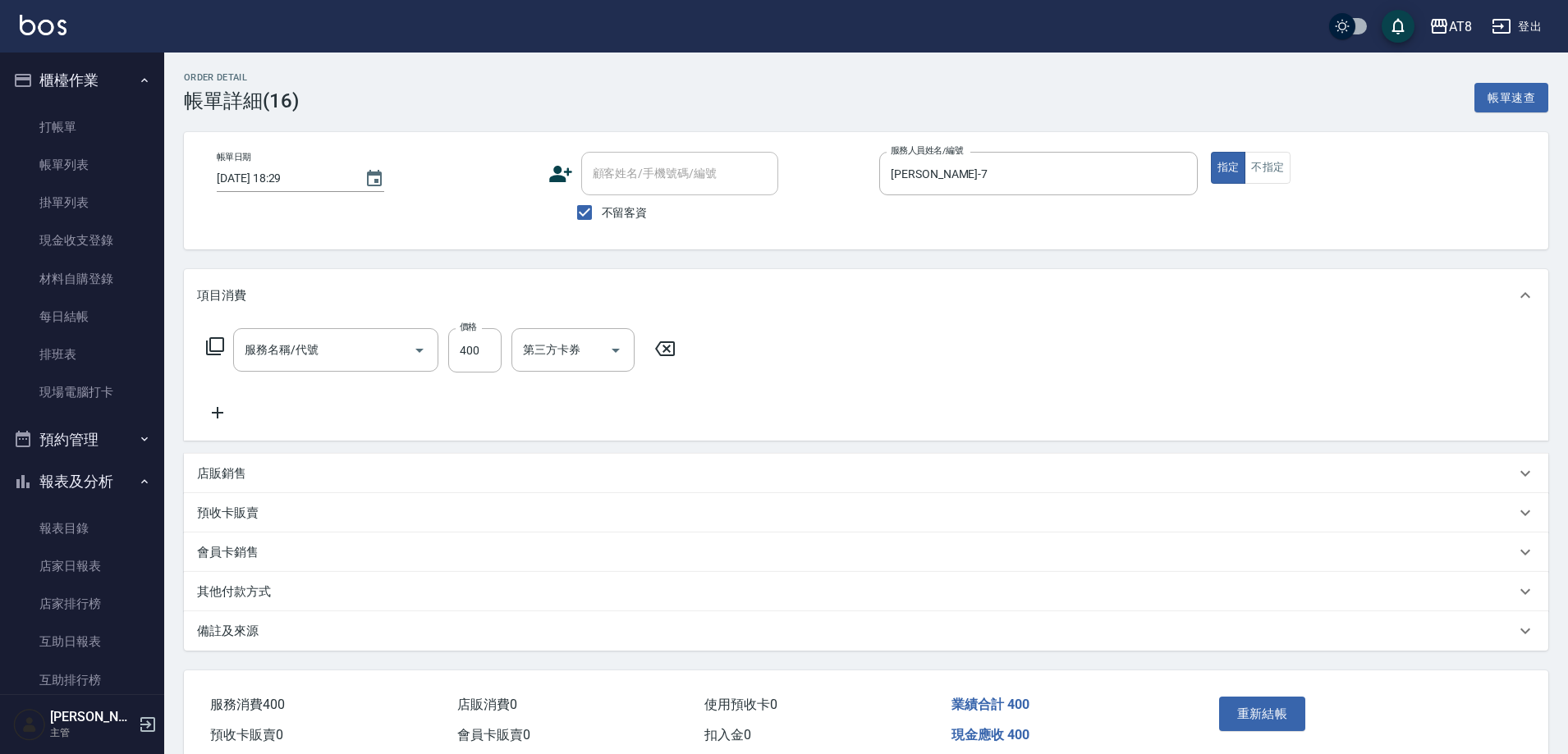
type input "入金洗剪400(2400)"
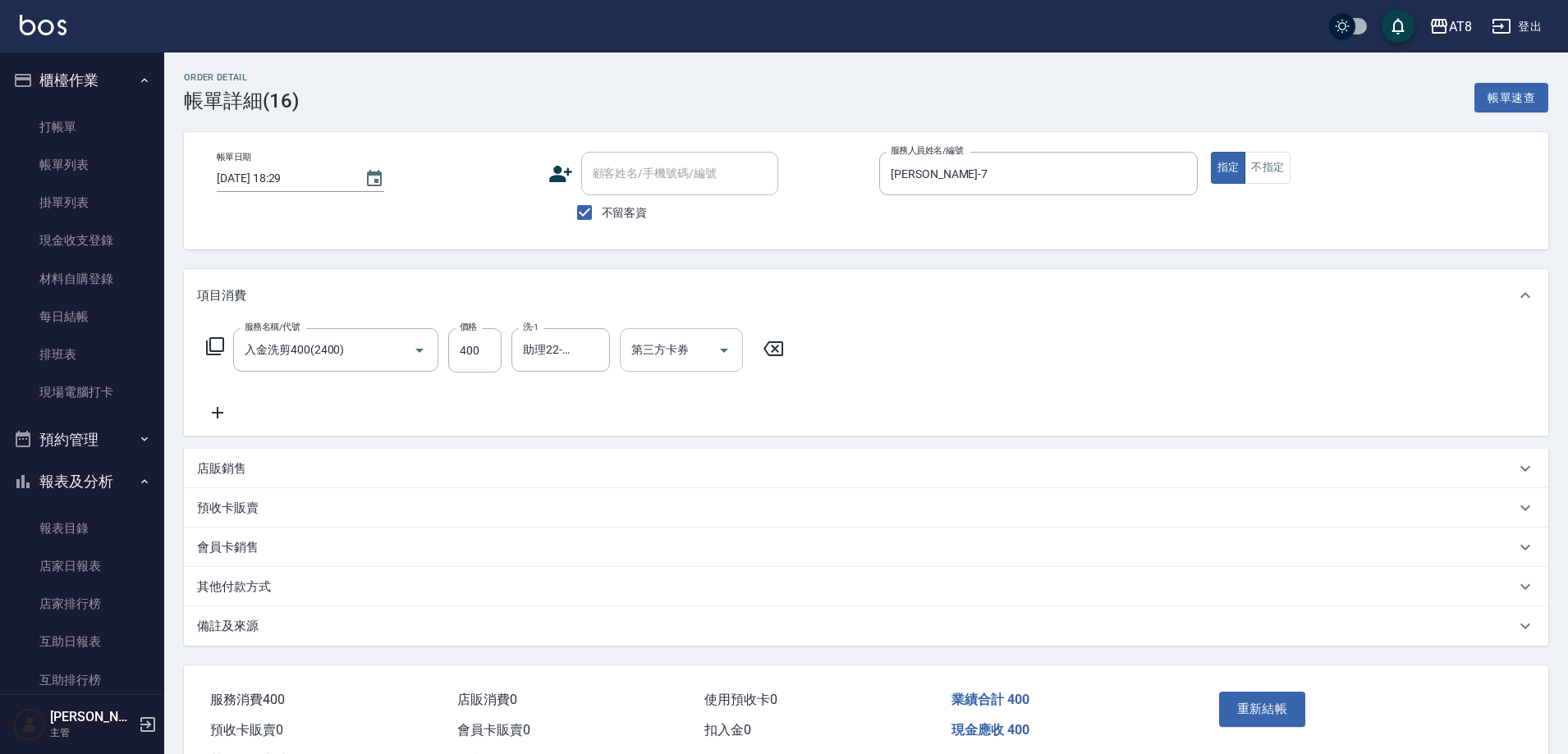
click at [730, 356] on icon "Open" at bounding box center [725, 350] width 20 height 20
click at [718, 511] on span "儲值卡" at bounding box center [686, 505] width 123 height 27
type input "儲值卡"
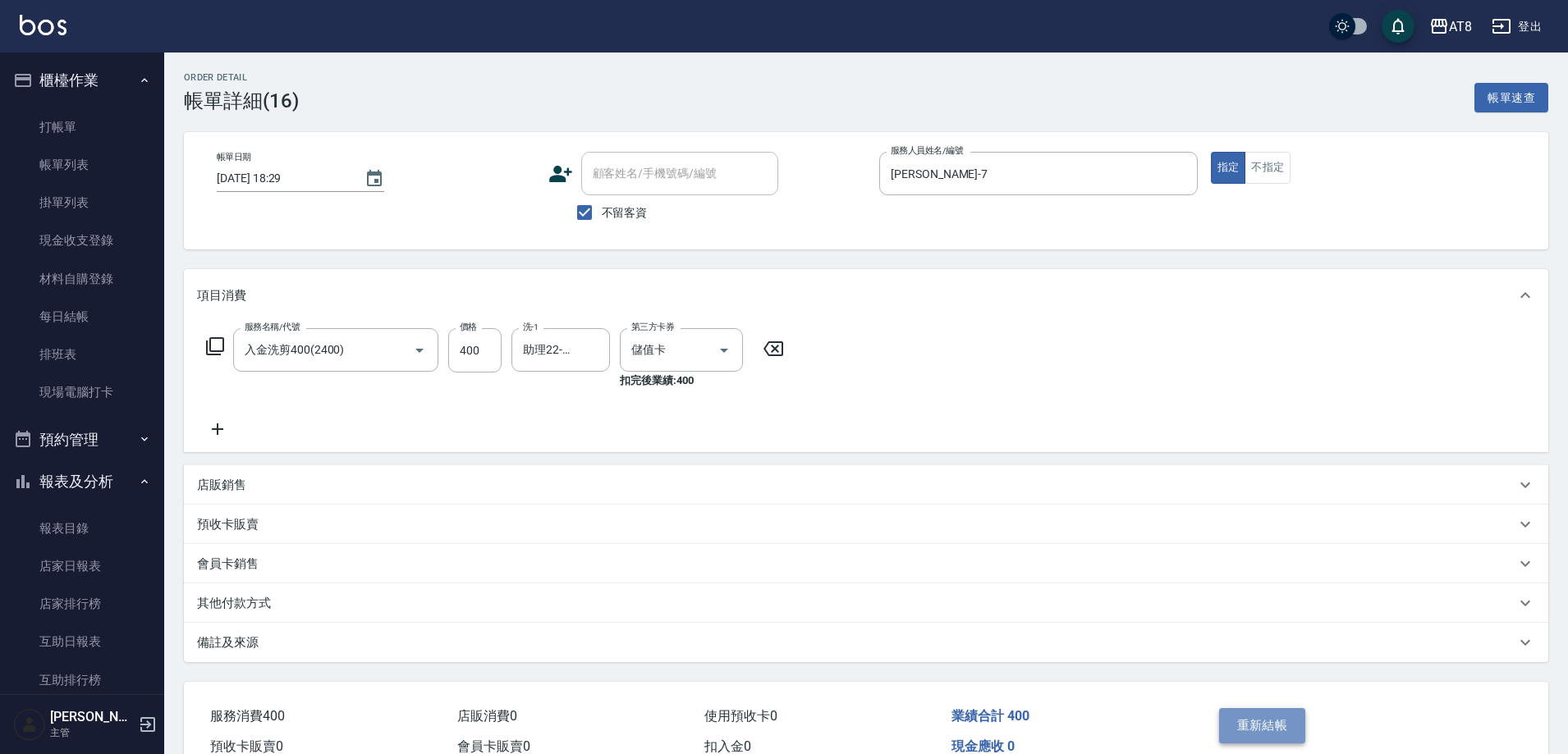
click at [1276, 732] on button "重新結帳" at bounding box center [1263, 725] width 87 height 34
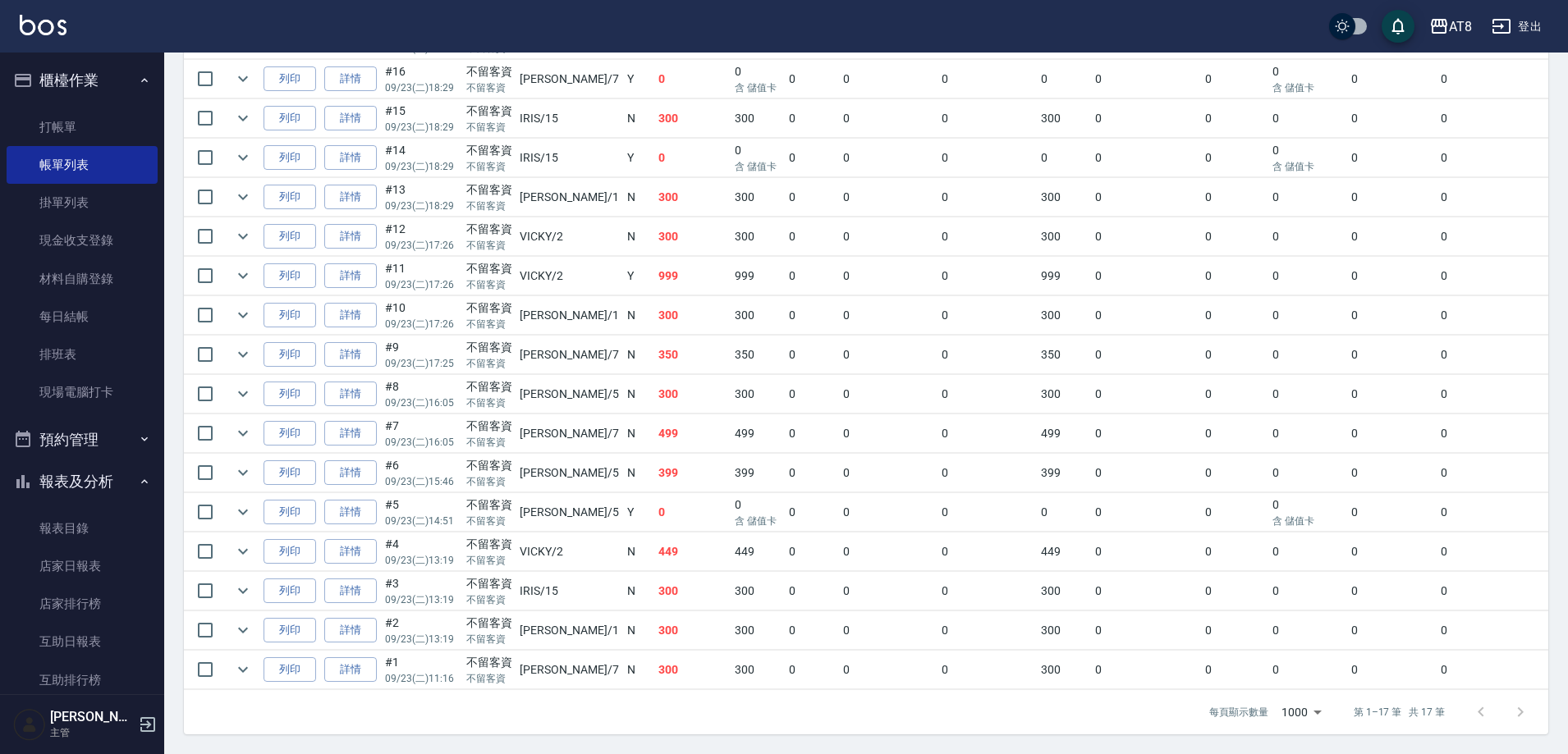
scroll to position [570, 0]
click at [377, 263] on link "詳情" at bounding box center [350, 276] width 53 height 25
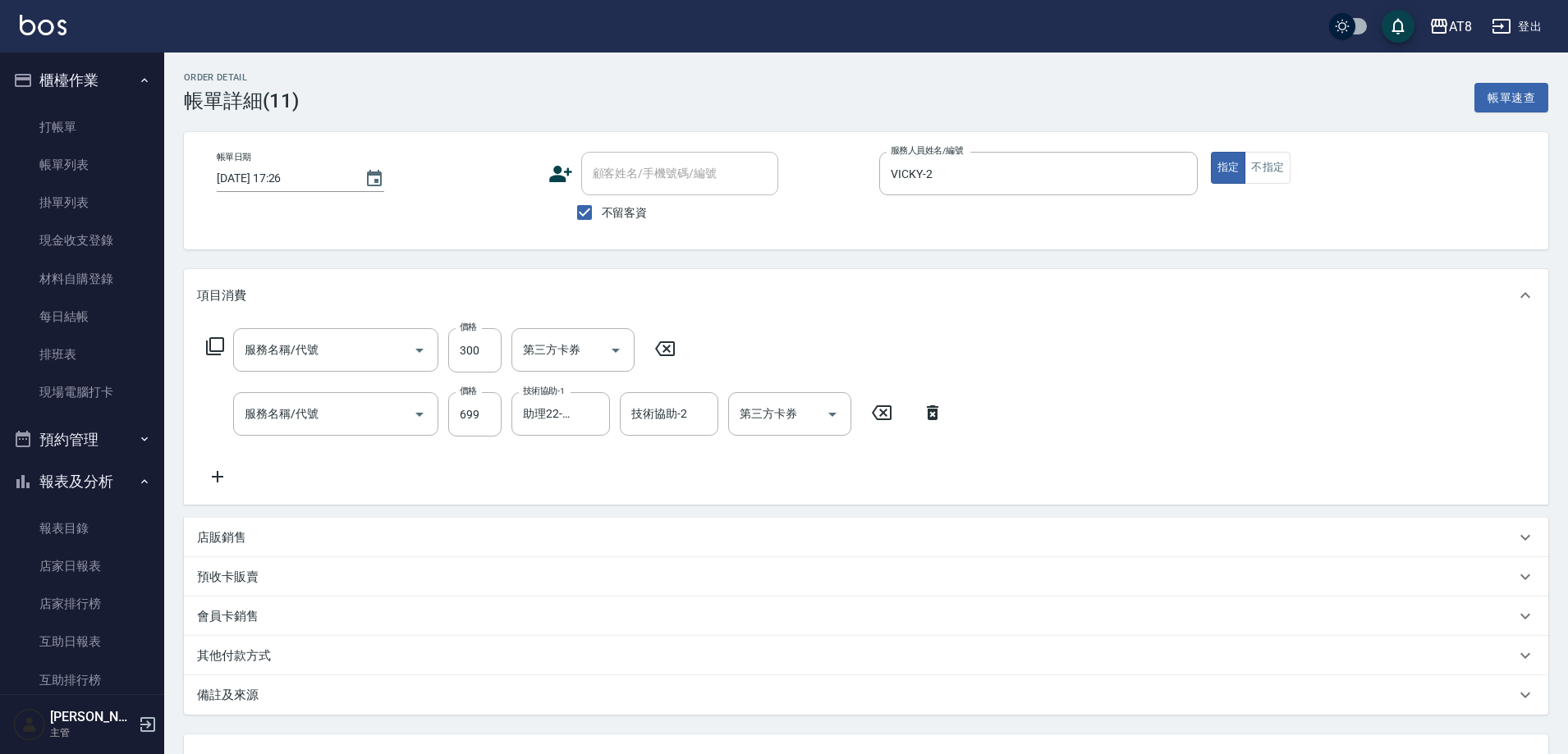
type input "[DATE] 17:26"
checkbox input "true"
type input "VICKY-2"
type input "入金剪髮300(20300)"
type input "入金SPA699(60699)"
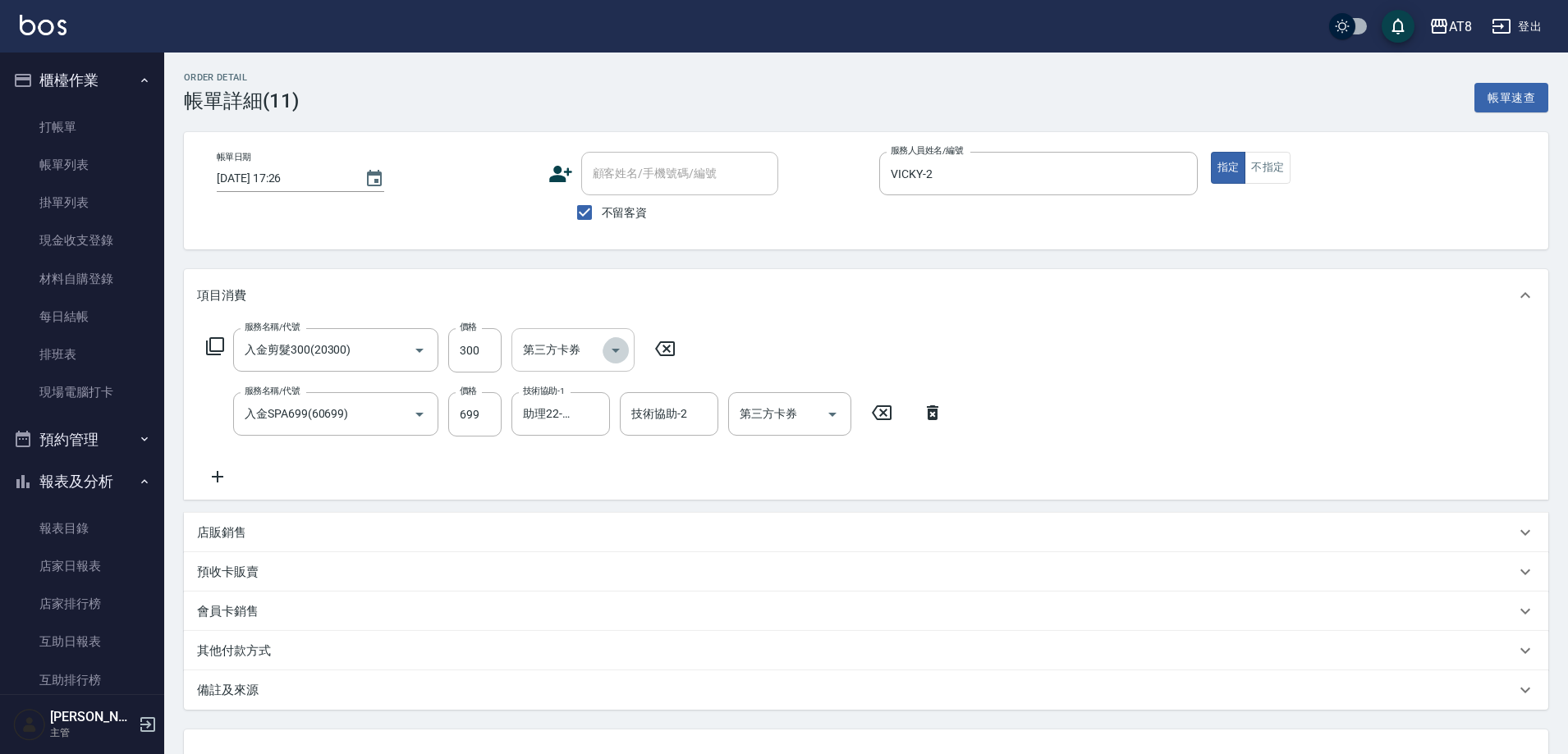
click at [626, 354] on icon "Open" at bounding box center [616, 350] width 20 height 20
click at [603, 513] on span "儲值卡" at bounding box center [578, 505] width 123 height 27
type input "儲值卡"
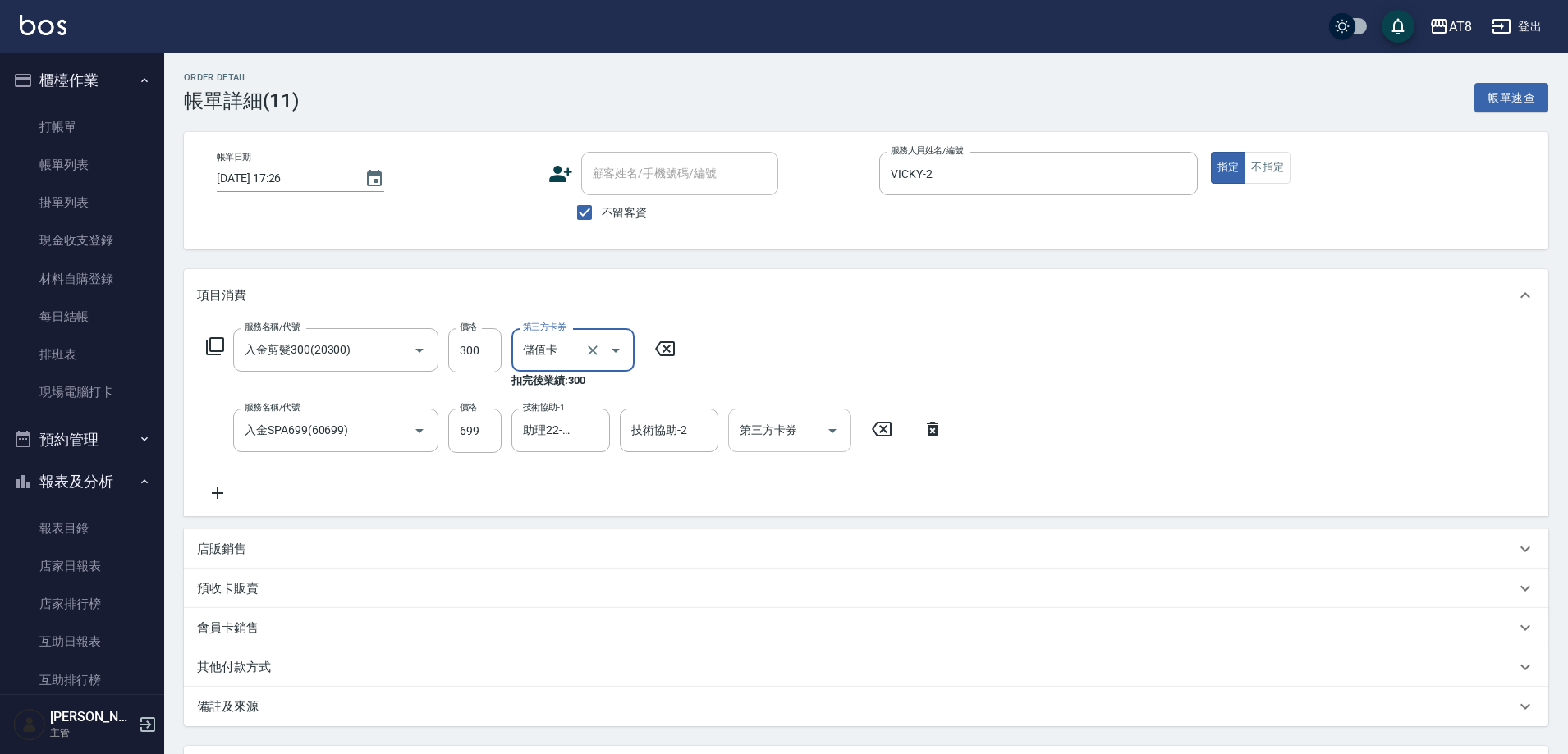
click at [841, 441] on icon "Open" at bounding box center [833, 431] width 20 height 20
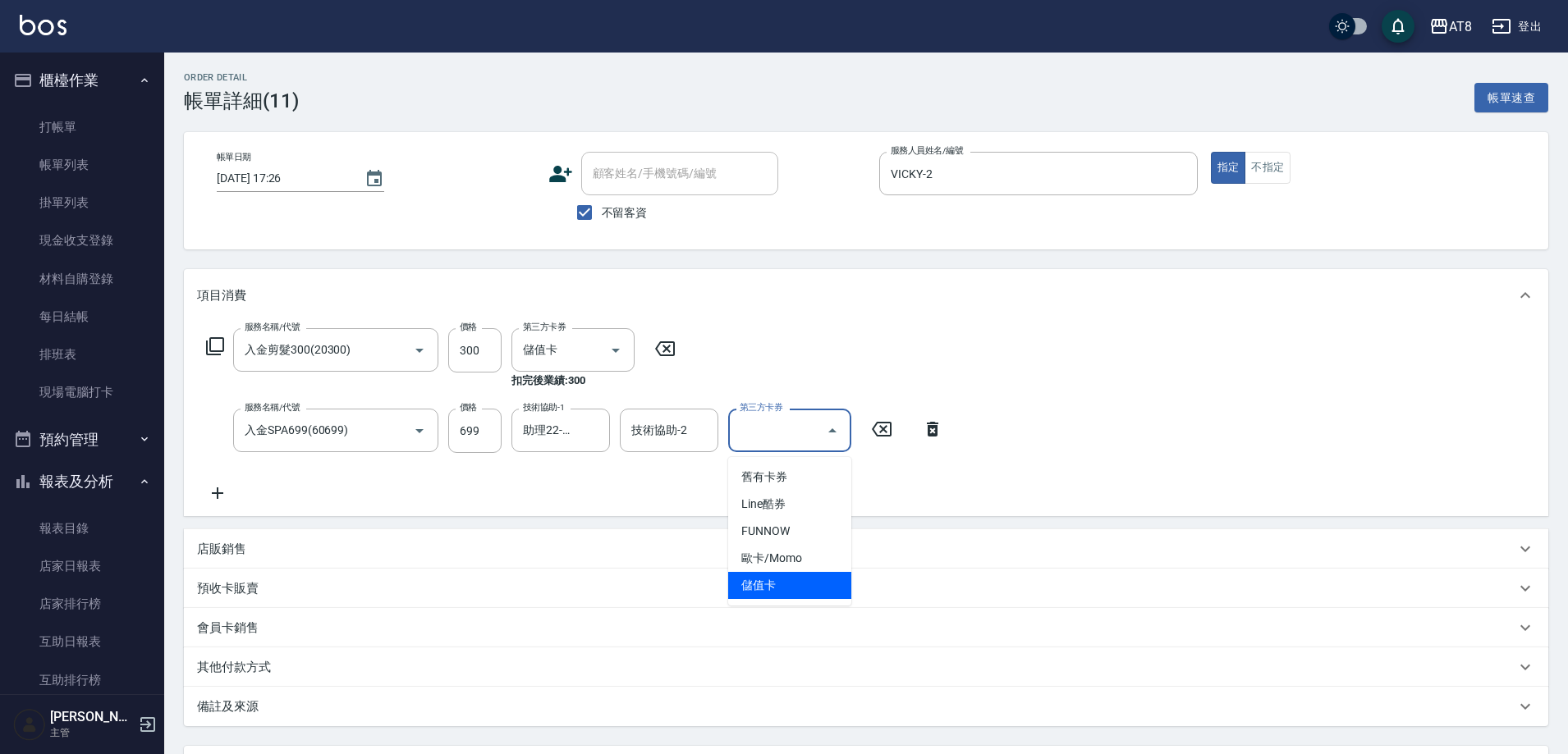
click at [814, 589] on span "儲值卡" at bounding box center [790, 585] width 123 height 27
type input "儲值卡"
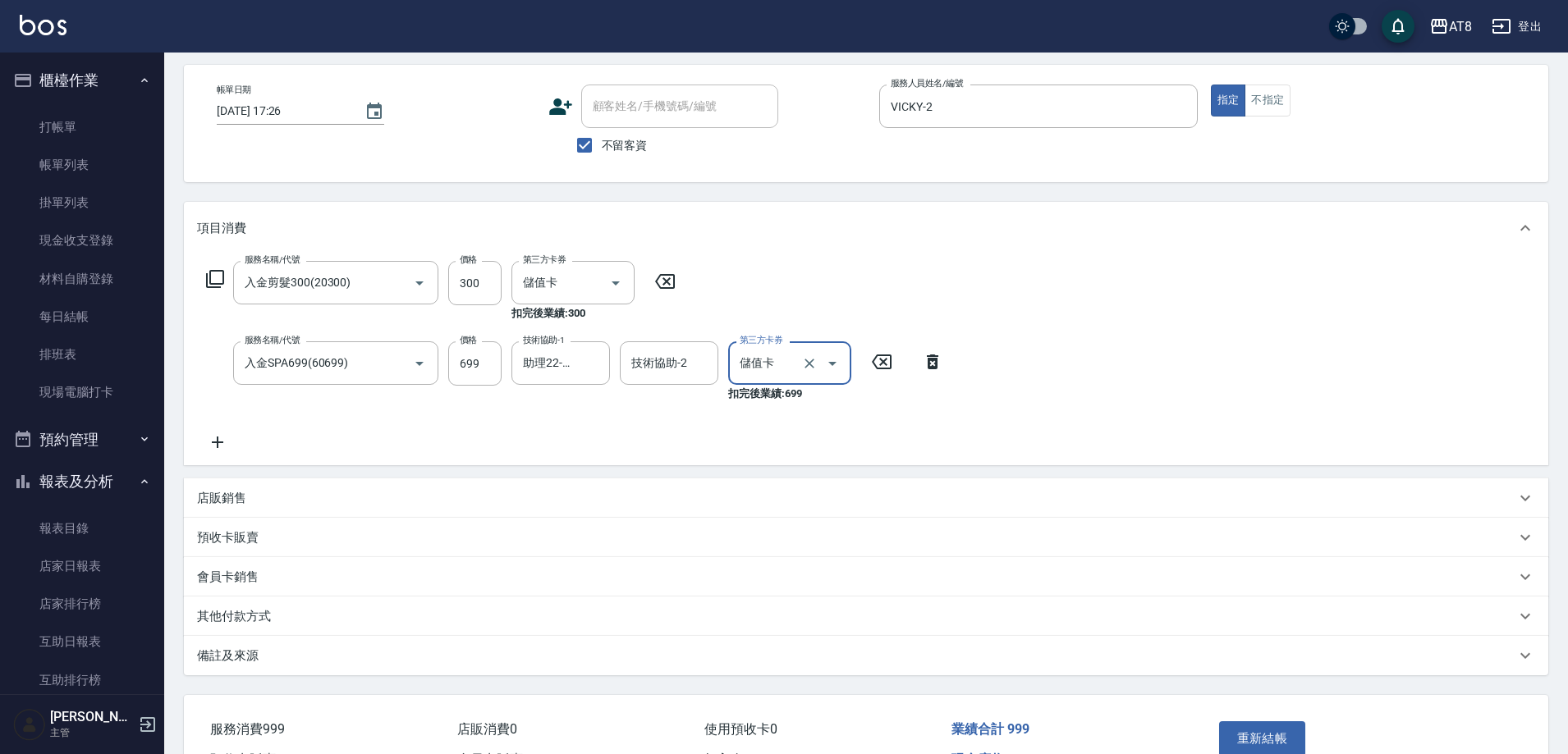
scroll to position [188, 0]
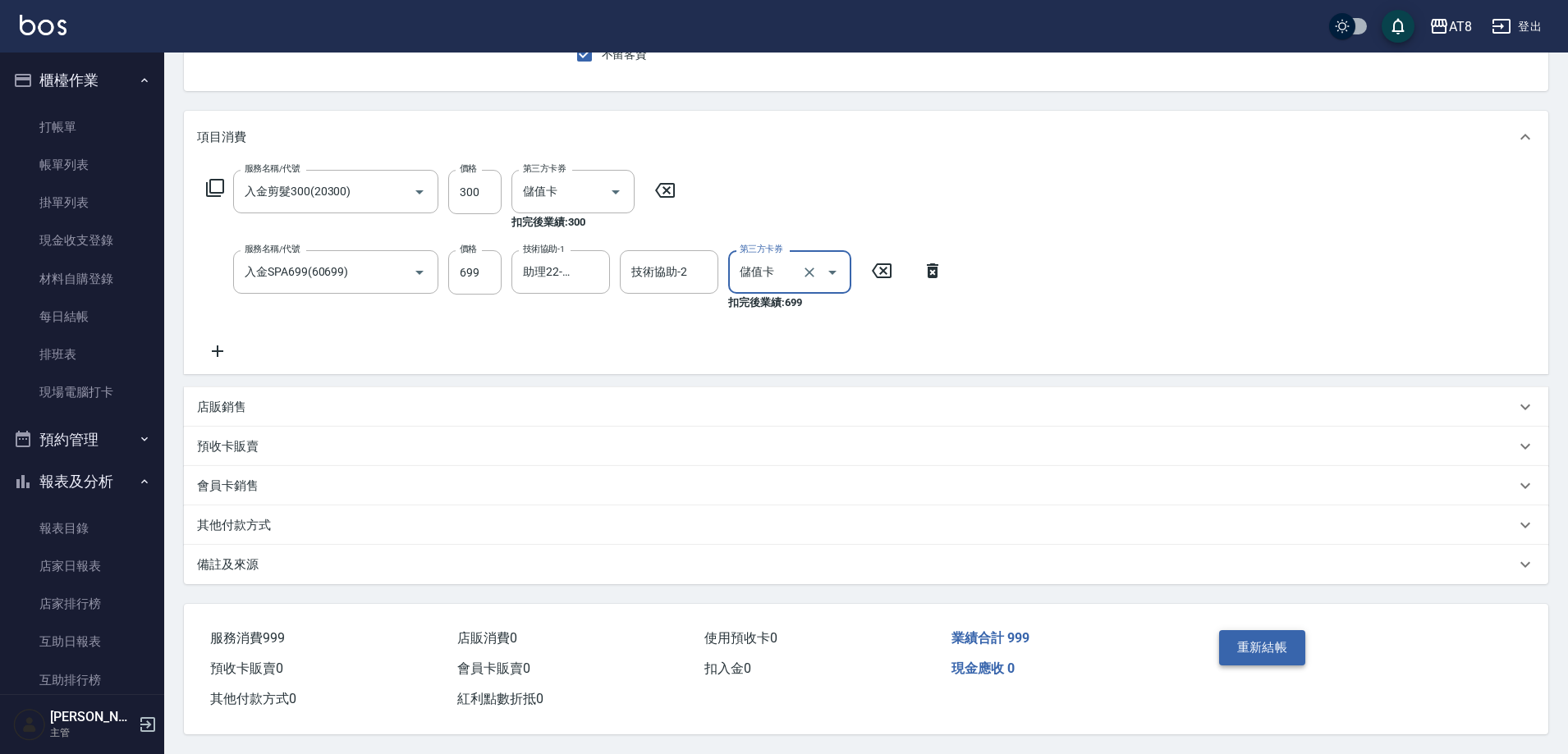
click at [1274, 630] on button "重新結帳" at bounding box center [1263, 647] width 87 height 34
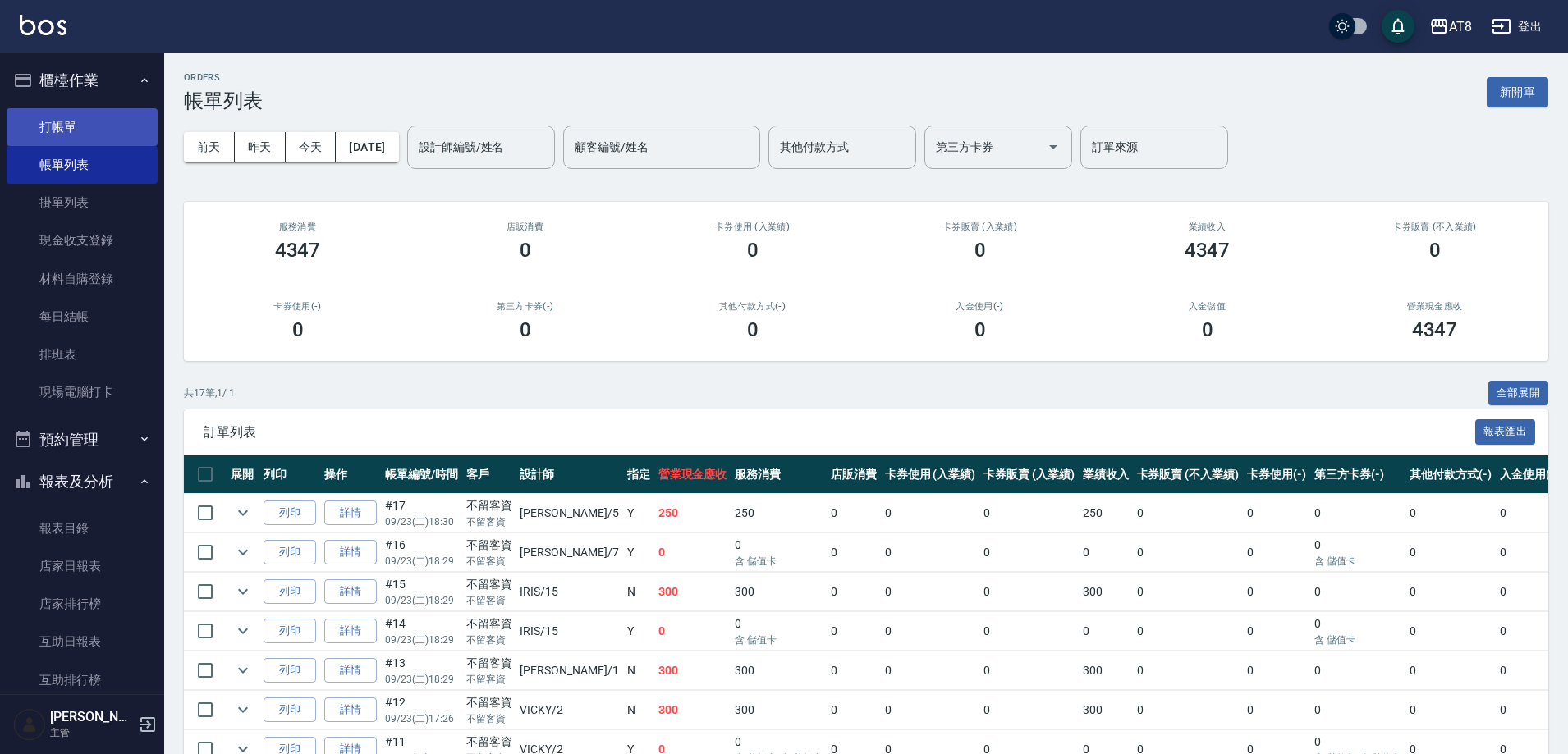
click at [49, 127] on link "打帳單" at bounding box center [82, 127] width 151 height 38
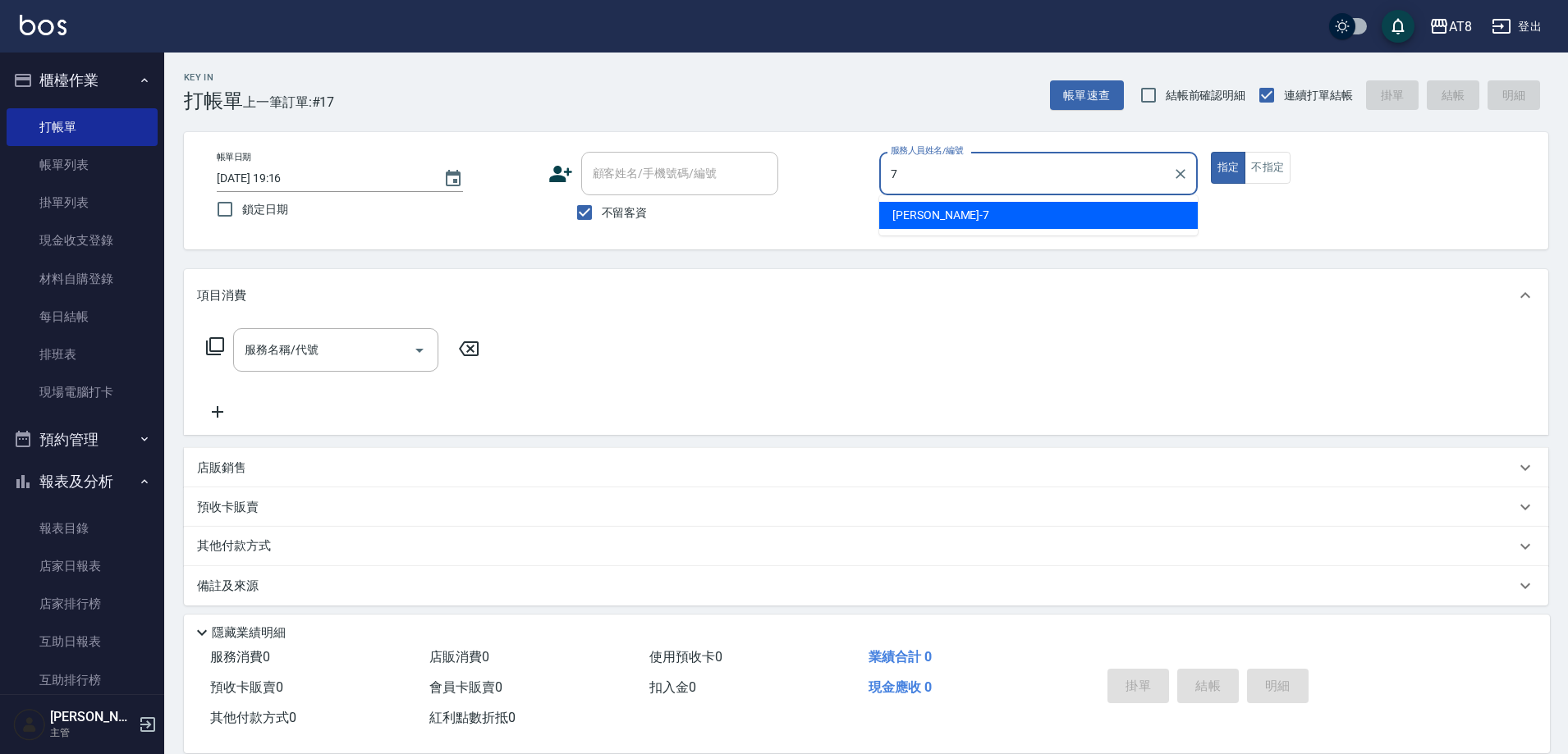
type input "[PERSON_NAME]-7"
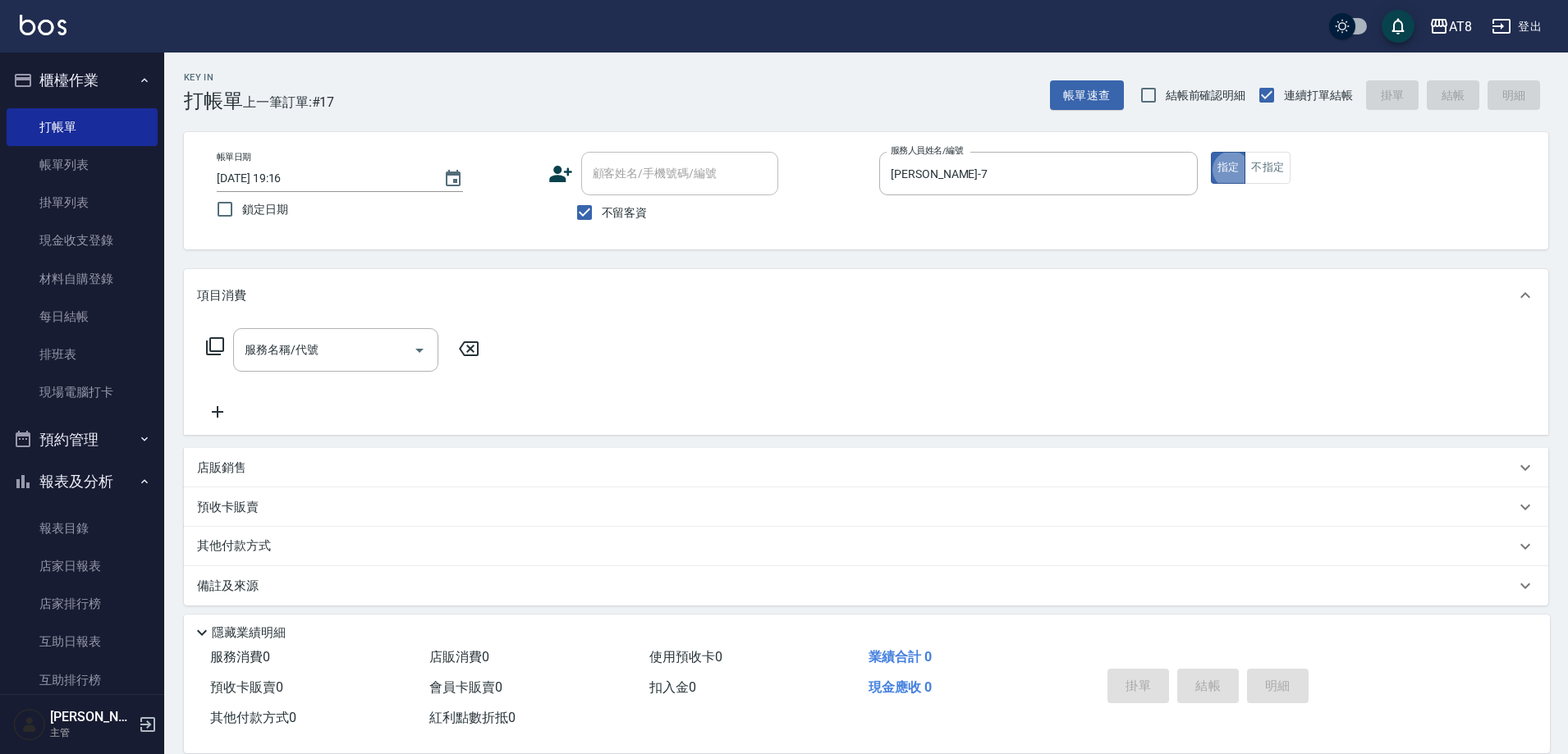
type button "true"
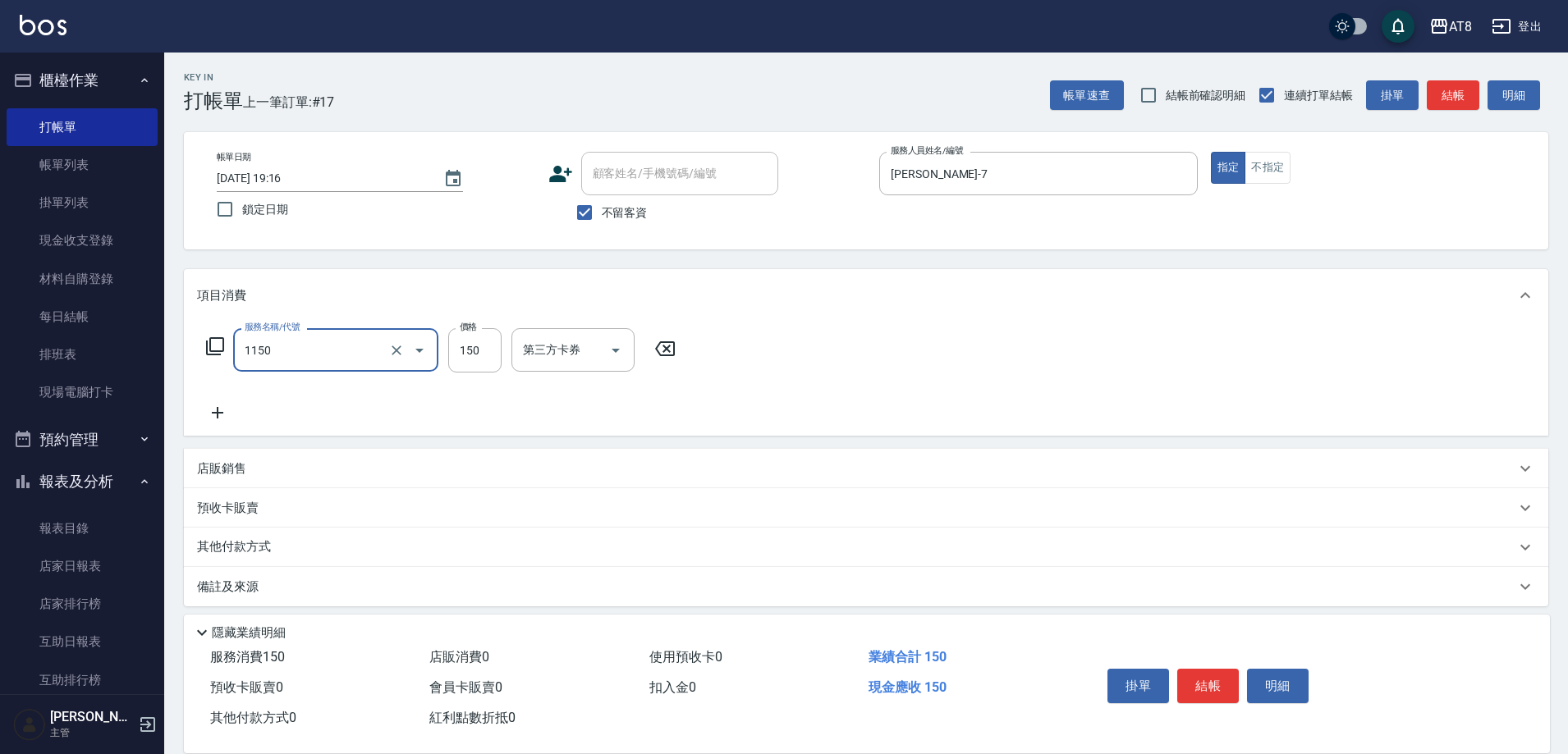
type input "洗髮(1150)"
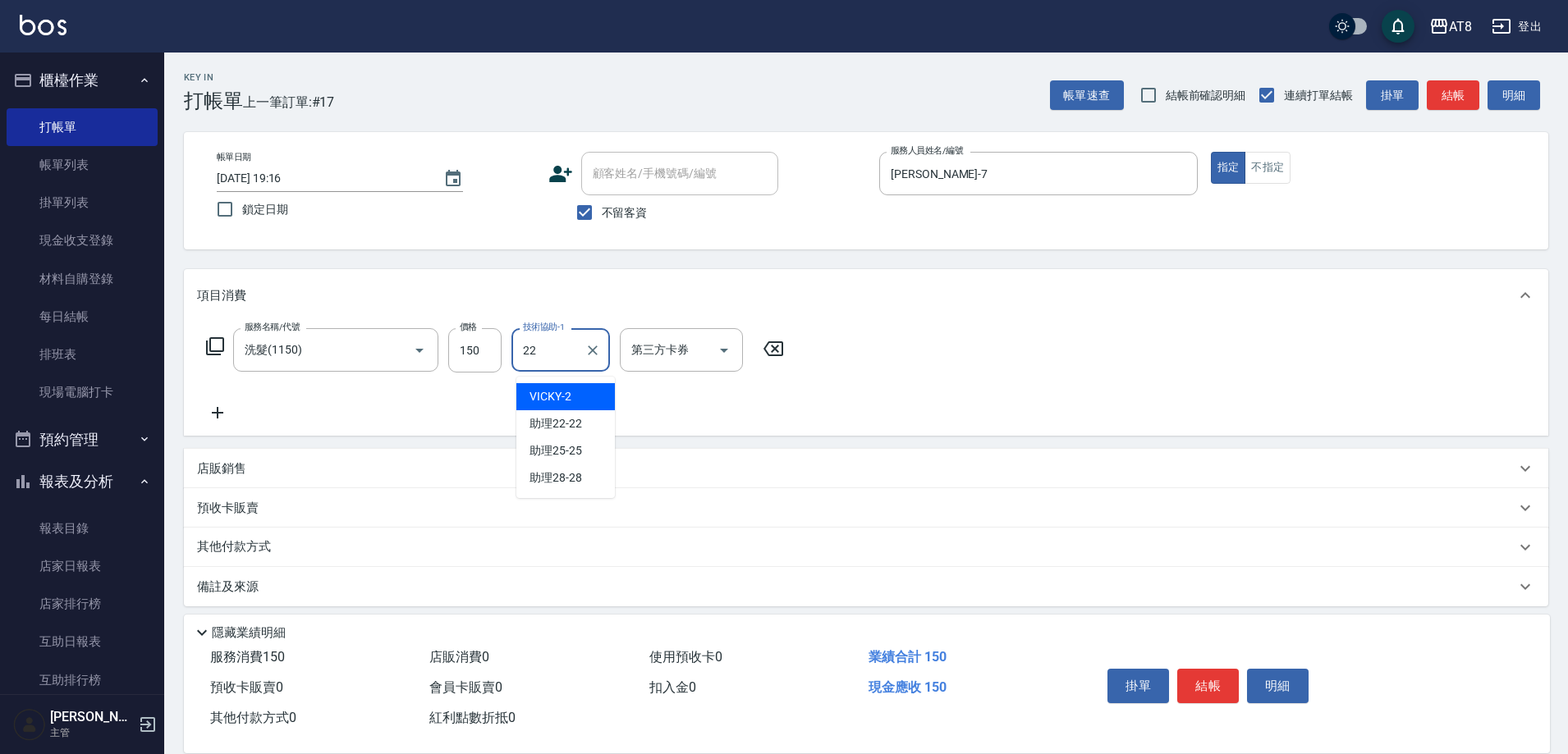
type input "助理22-22"
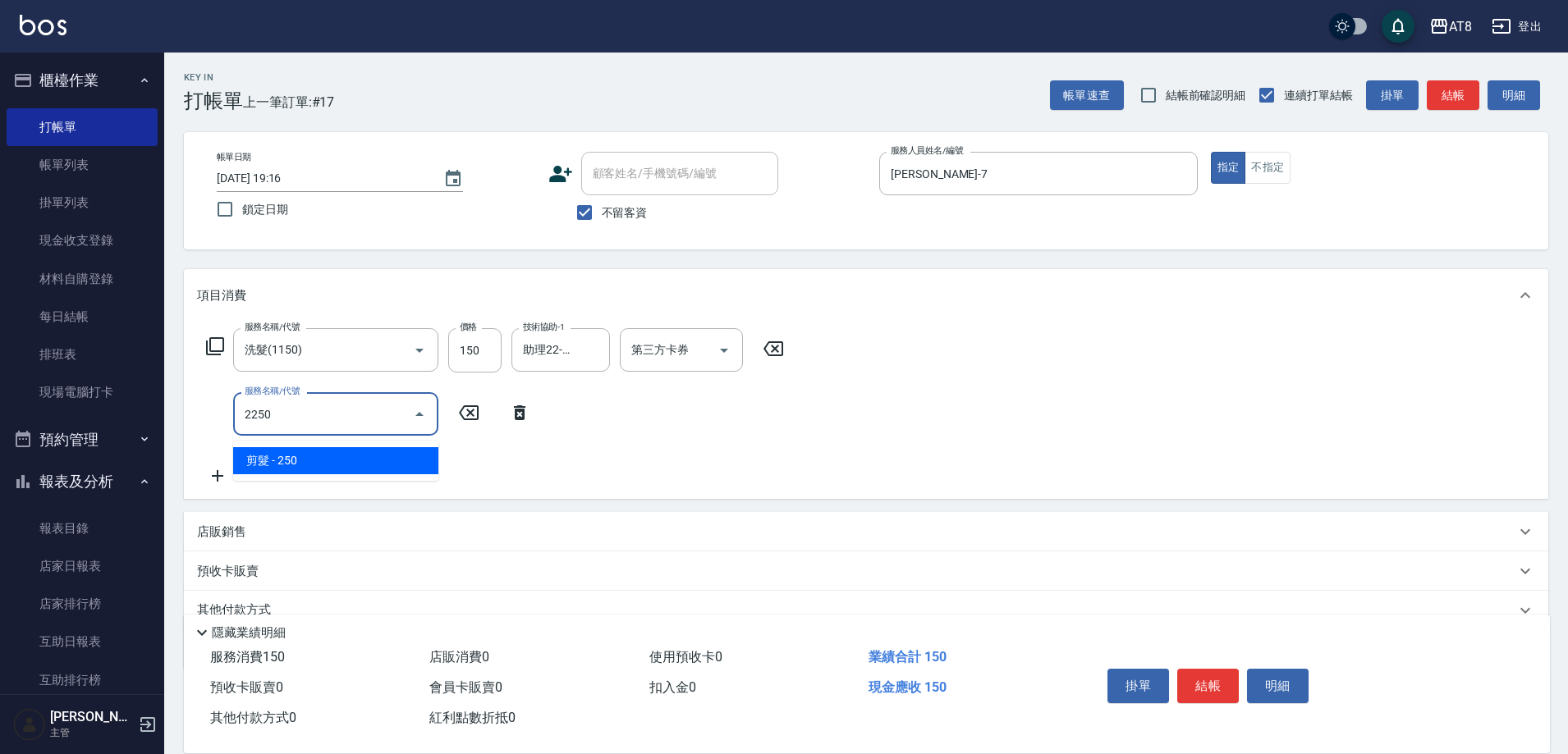
type input "剪髮(2250)"
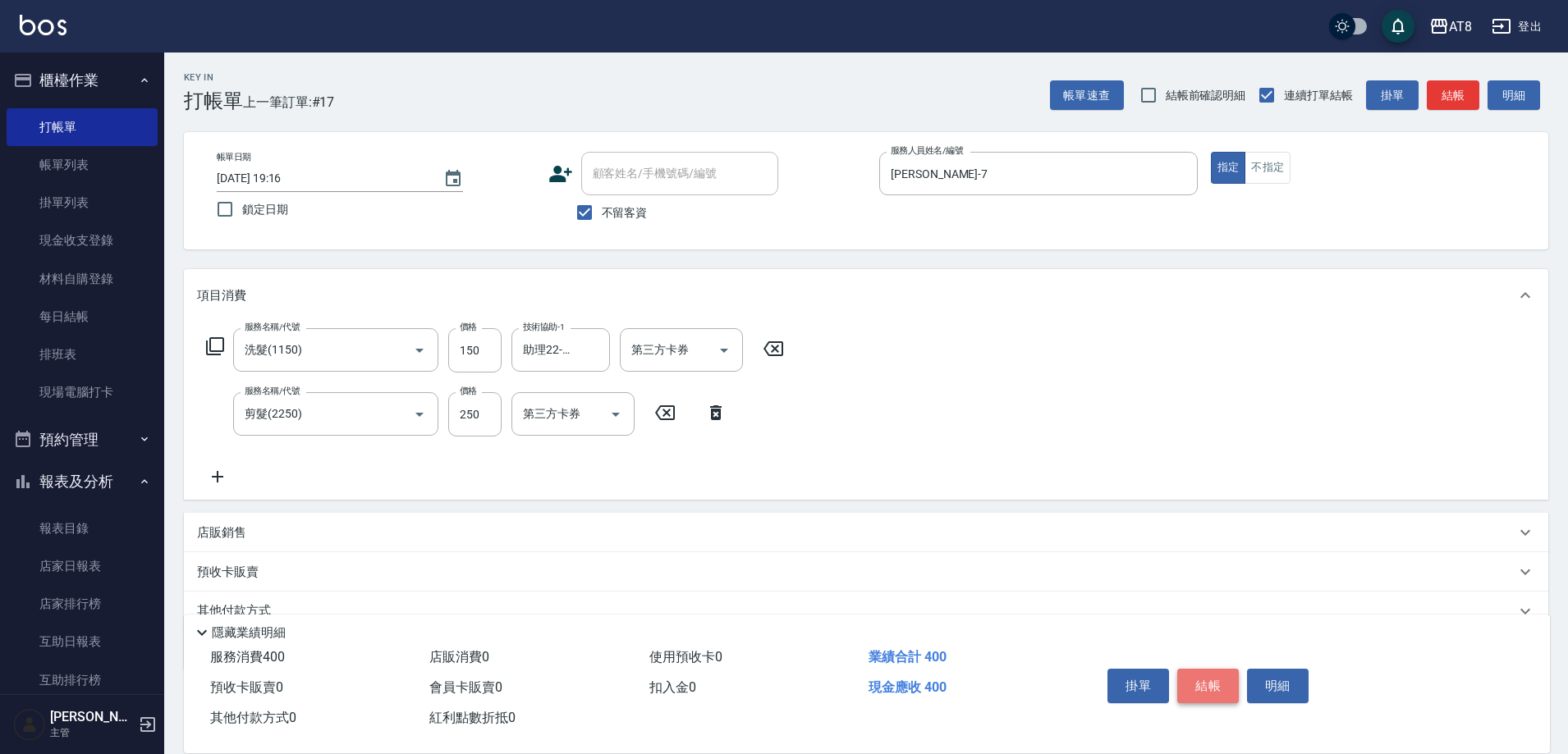
click at [1197, 679] on button "結帳" at bounding box center [1208, 686] width 62 height 34
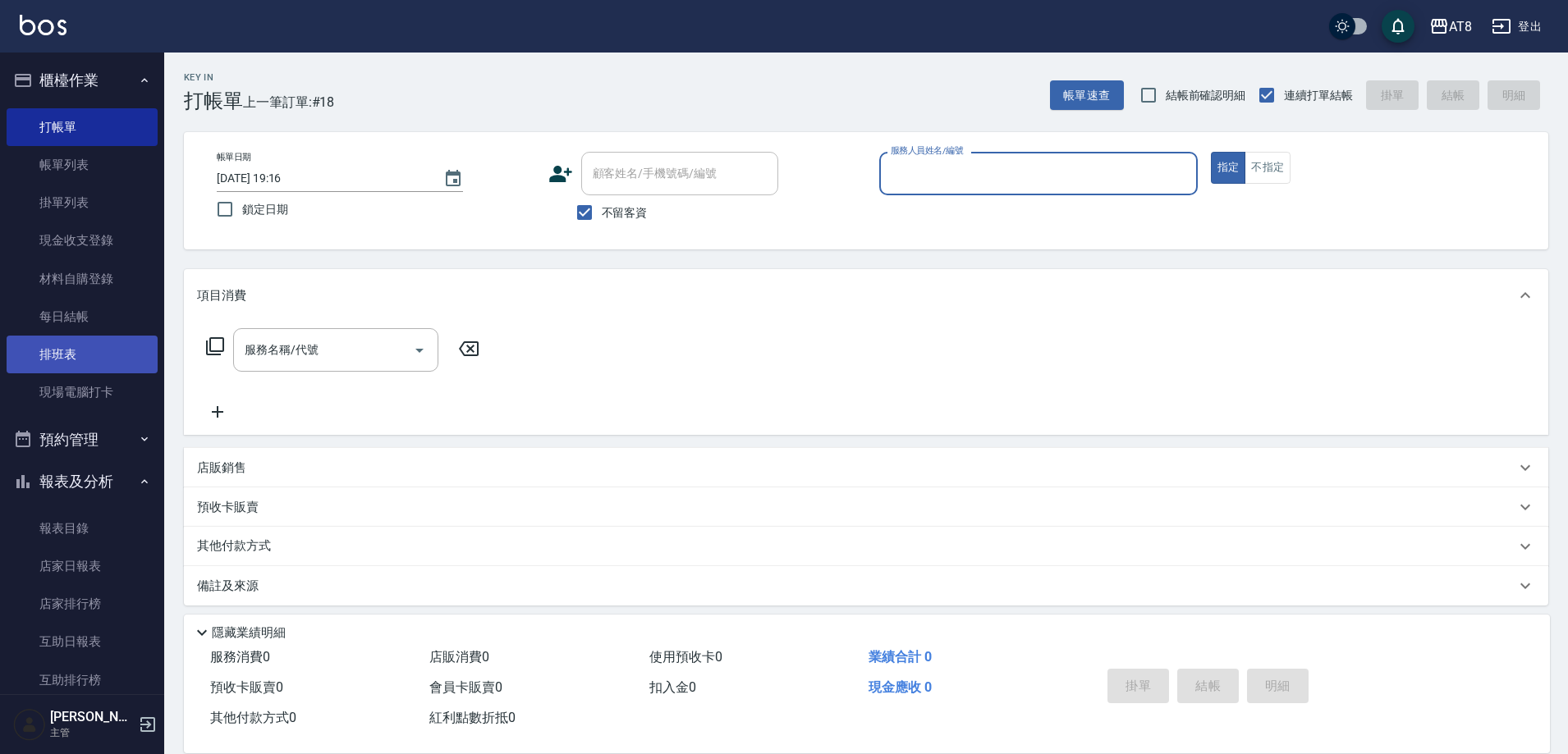
click at [67, 338] on link "排班表" at bounding box center [82, 355] width 151 height 38
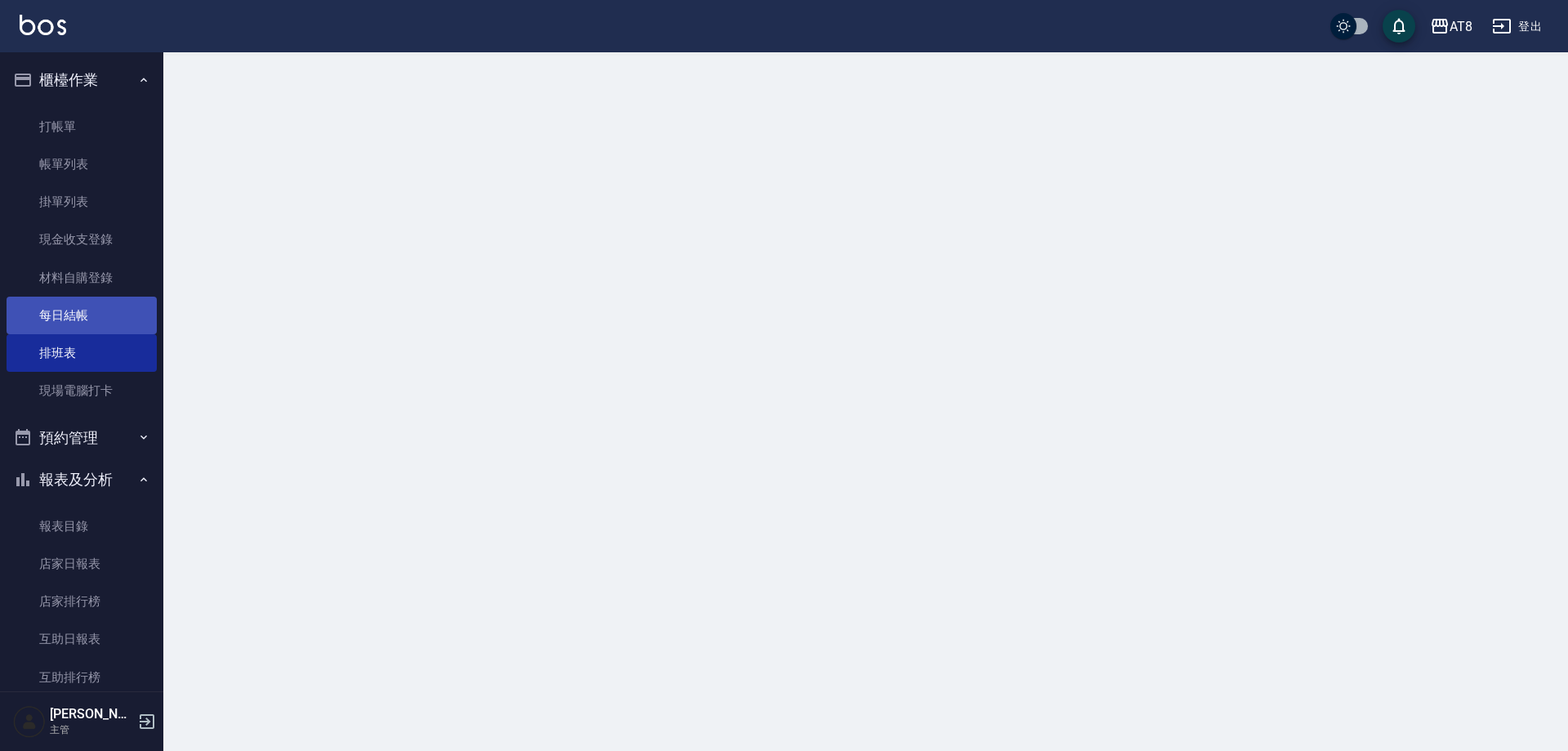
click at [75, 325] on link "每日結帳" at bounding box center [81, 315] width 150 height 38
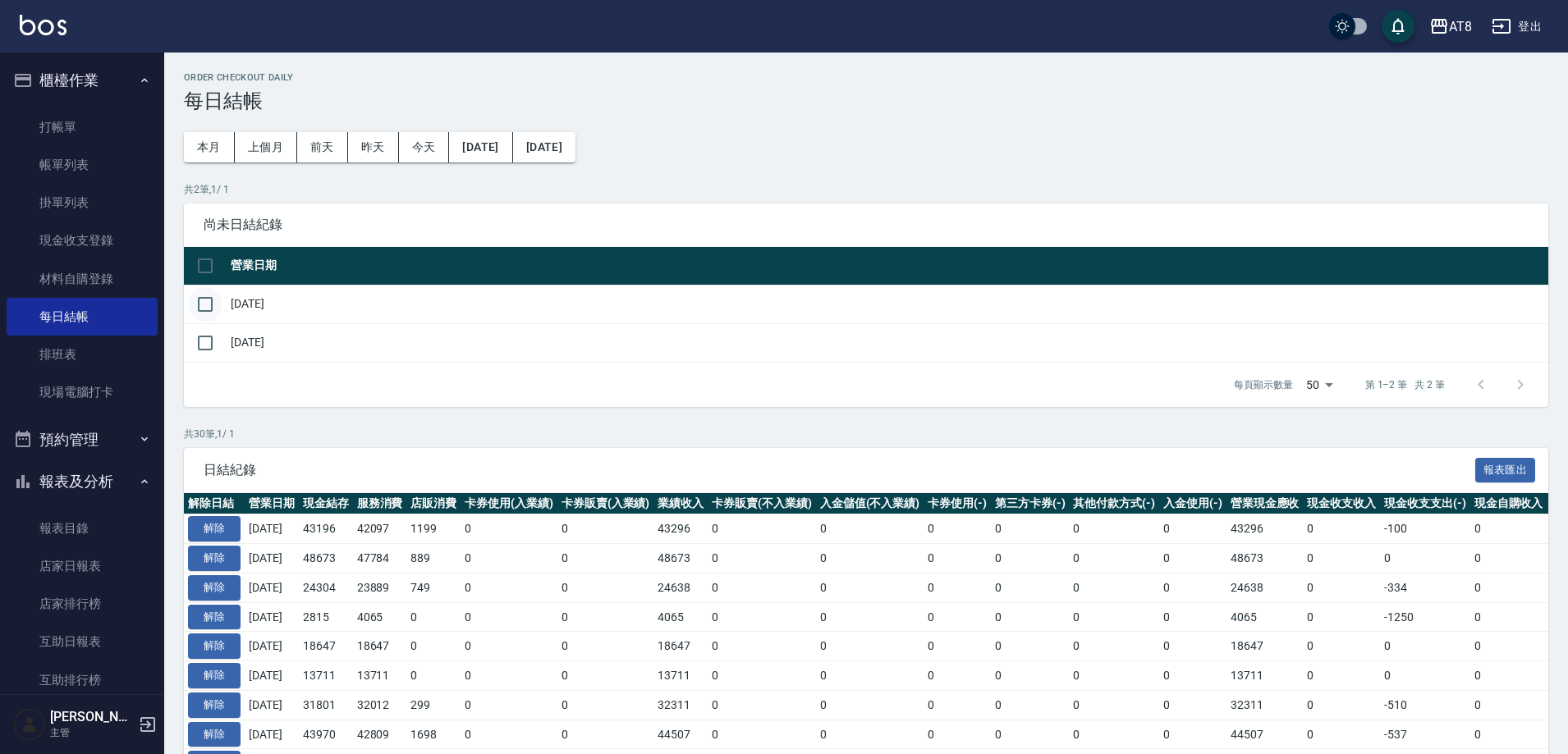
click at [207, 309] on input "checkbox" at bounding box center [205, 304] width 35 height 34
checkbox input "true"
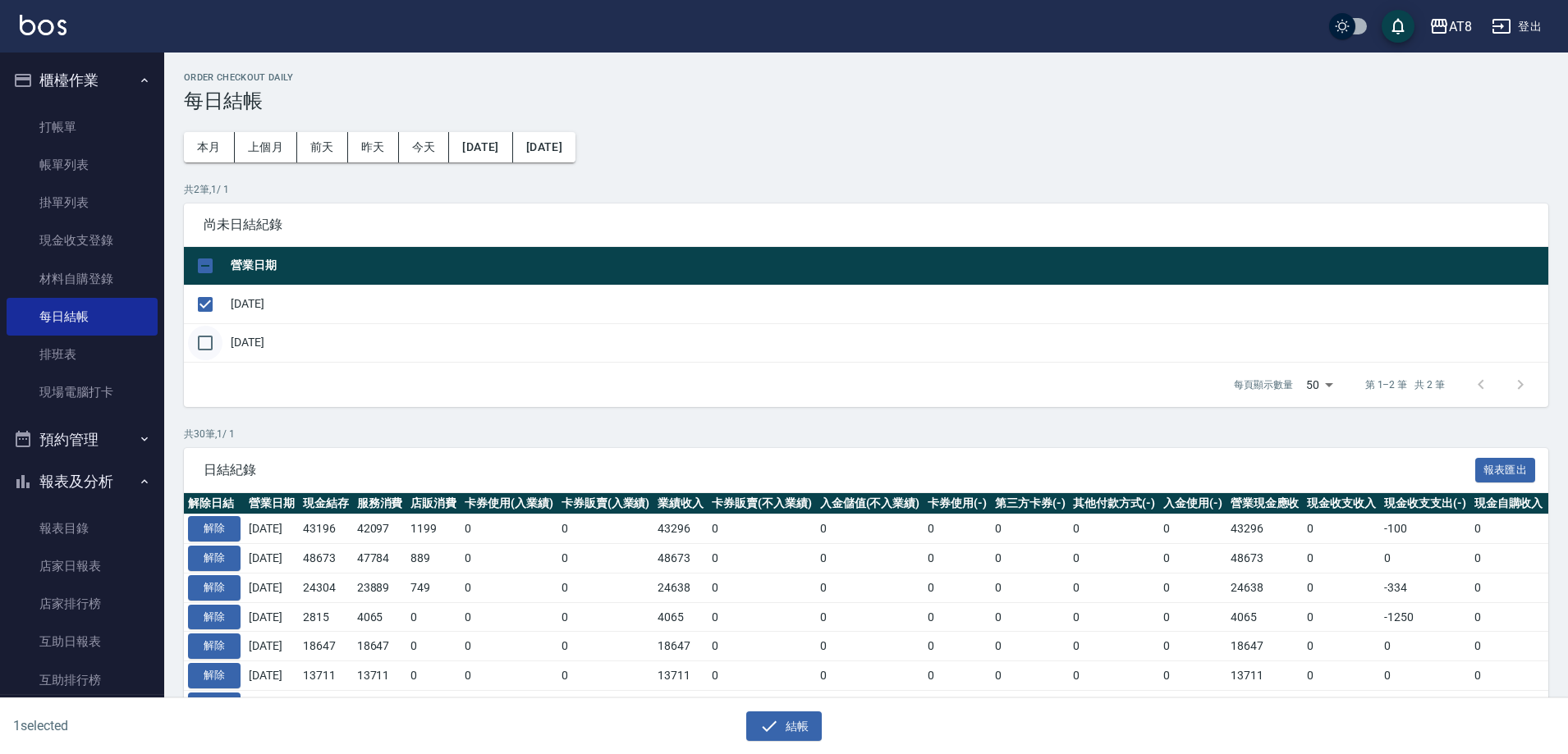
click at [199, 348] on input "checkbox" at bounding box center [205, 343] width 35 height 34
checkbox input "true"
click at [789, 722] on button "結帳" at bounding box center [784, 726] width 76 height 30
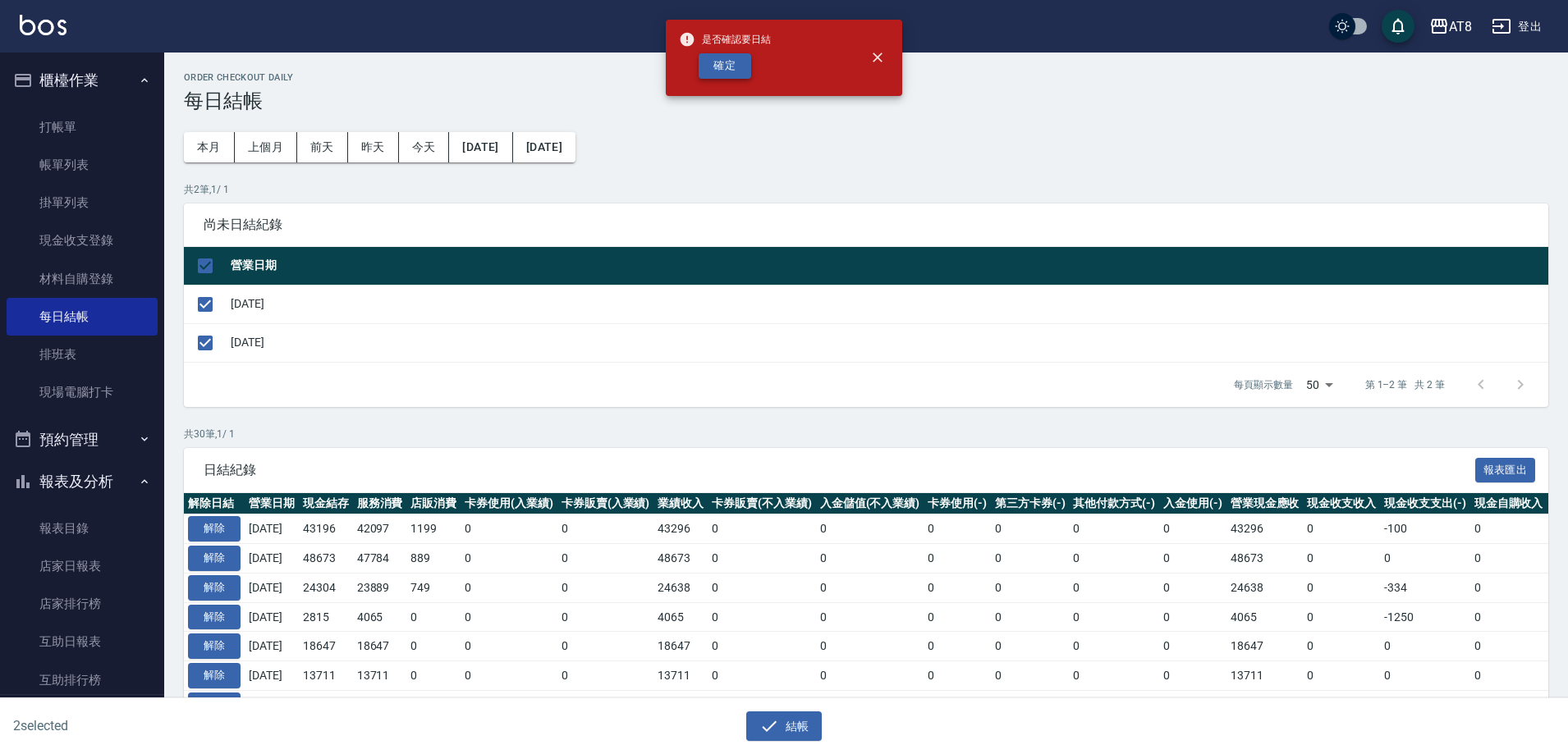
click at [728, 59] on button "確定" at bounding box center [725, 66] width 53 height 25
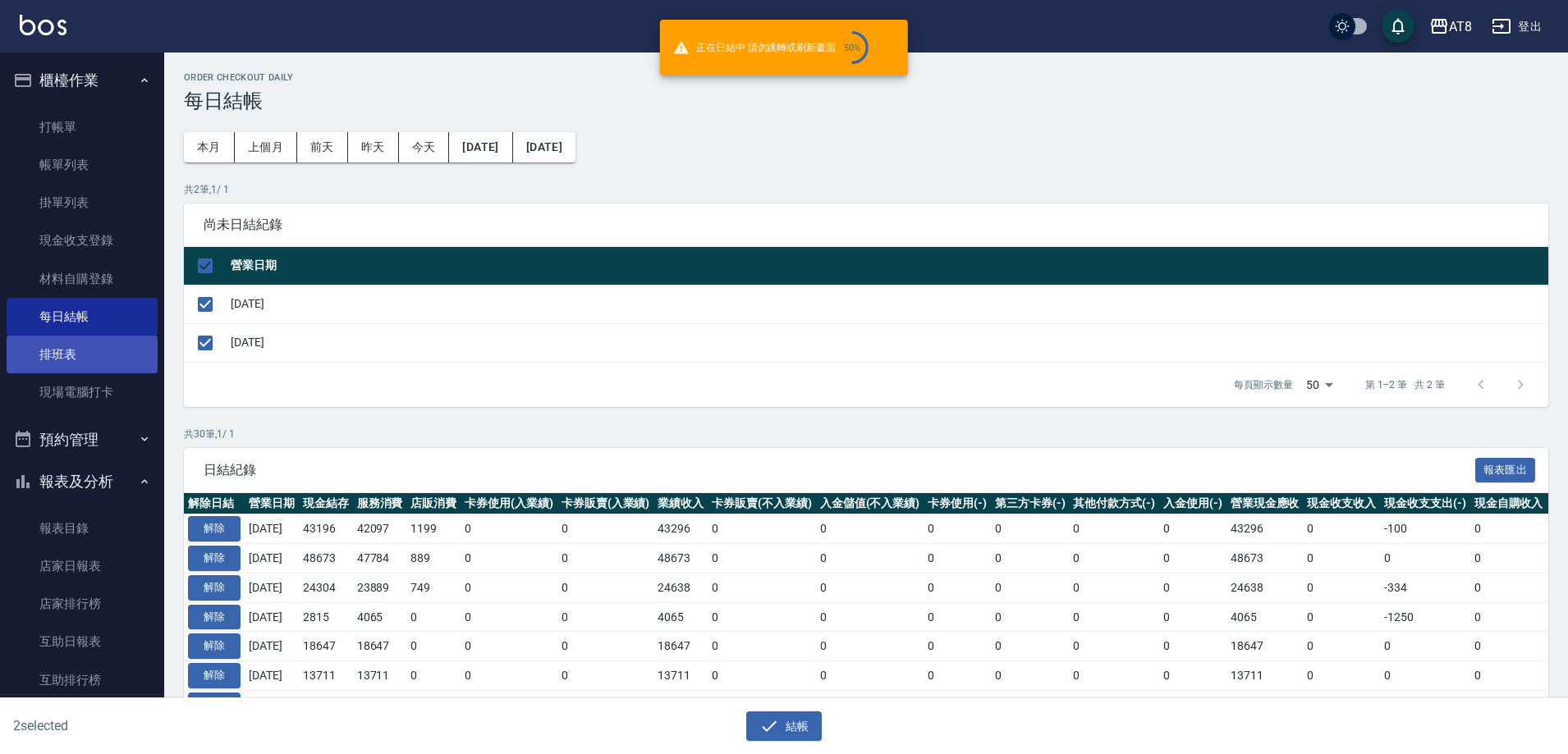
checkbox input "false"
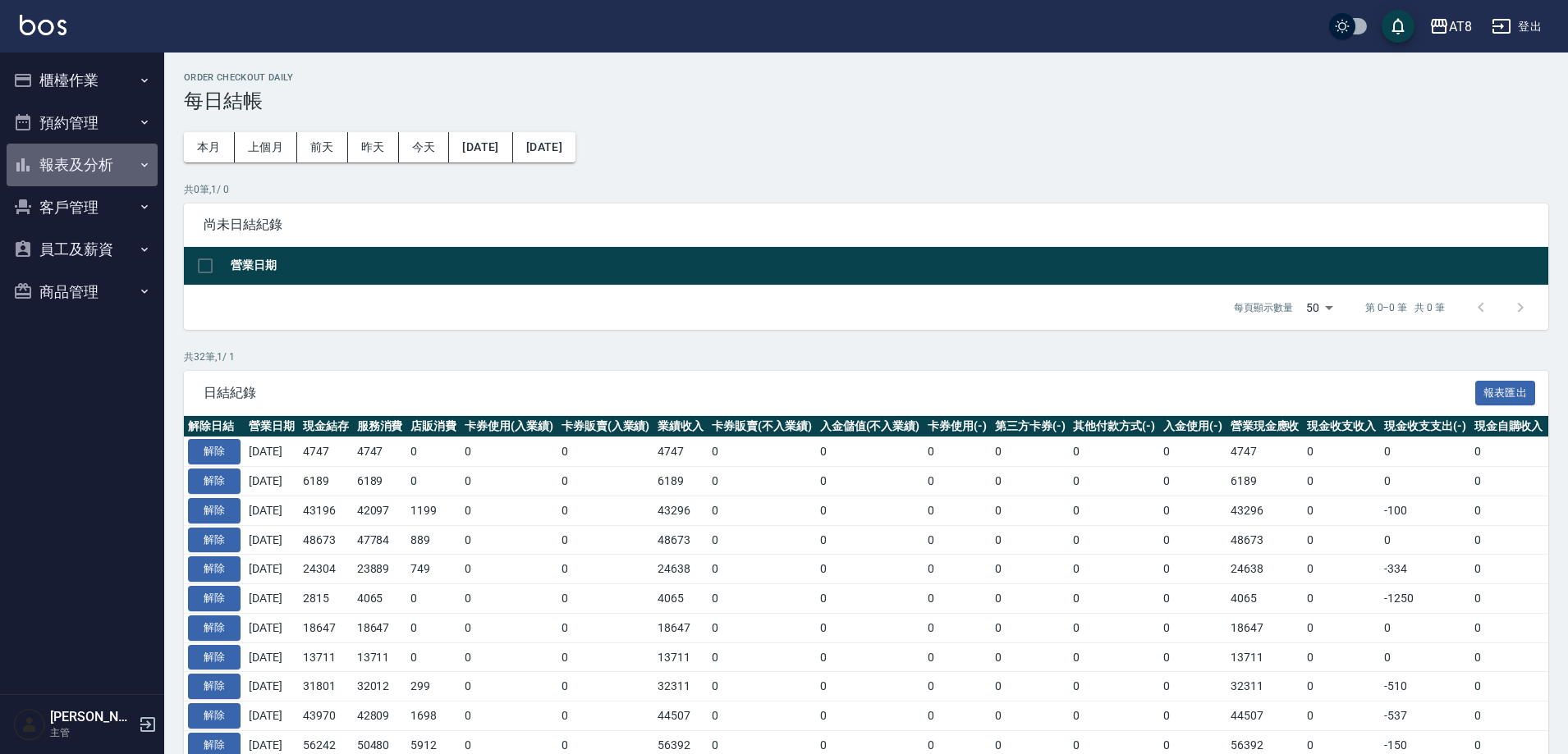
click at [90, 165] on button "報表及分析" at bounding box center [82, 164] width 151 height 43
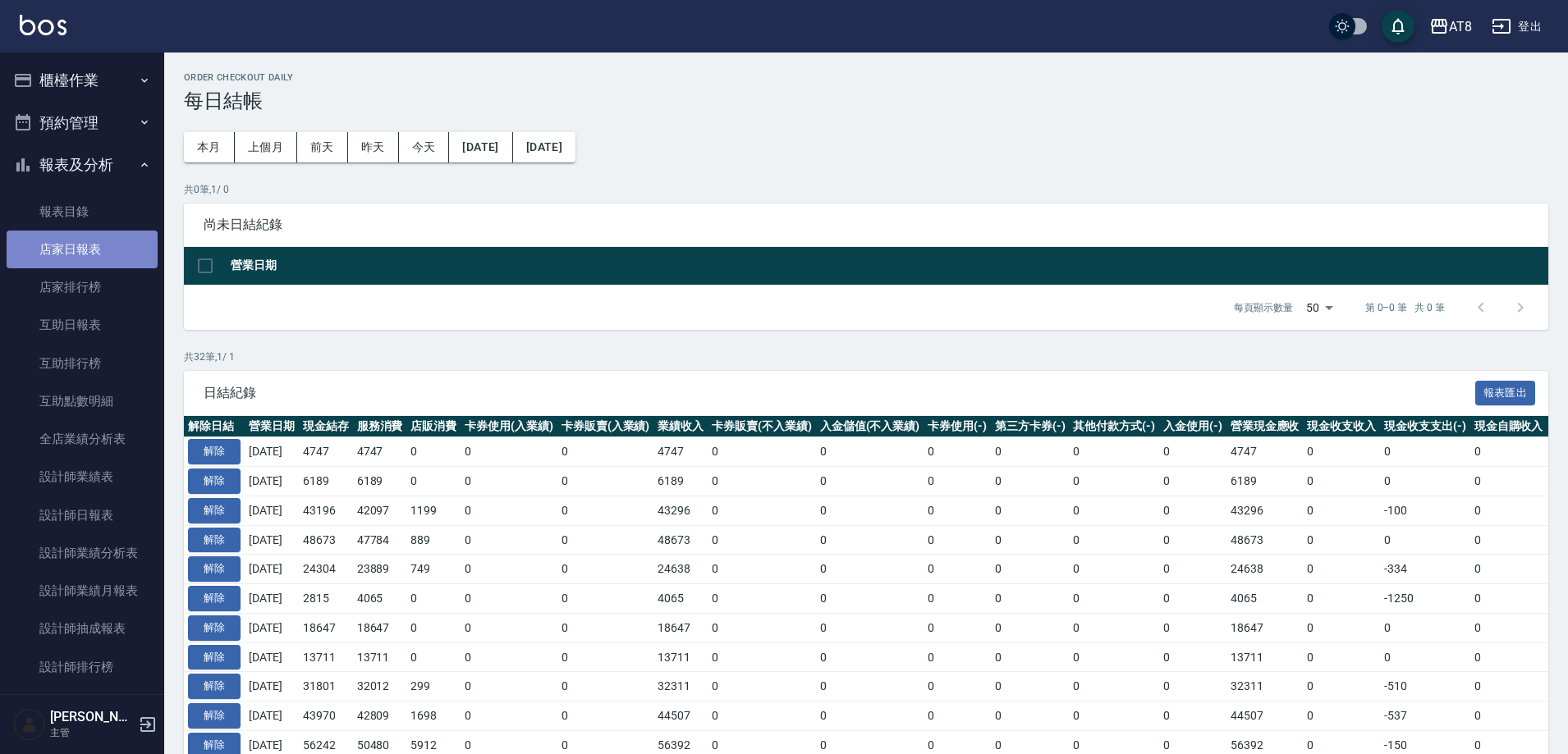
click at [82, 246] on link "店家日報表" at bounding box center [82, 250] width 151 height 38
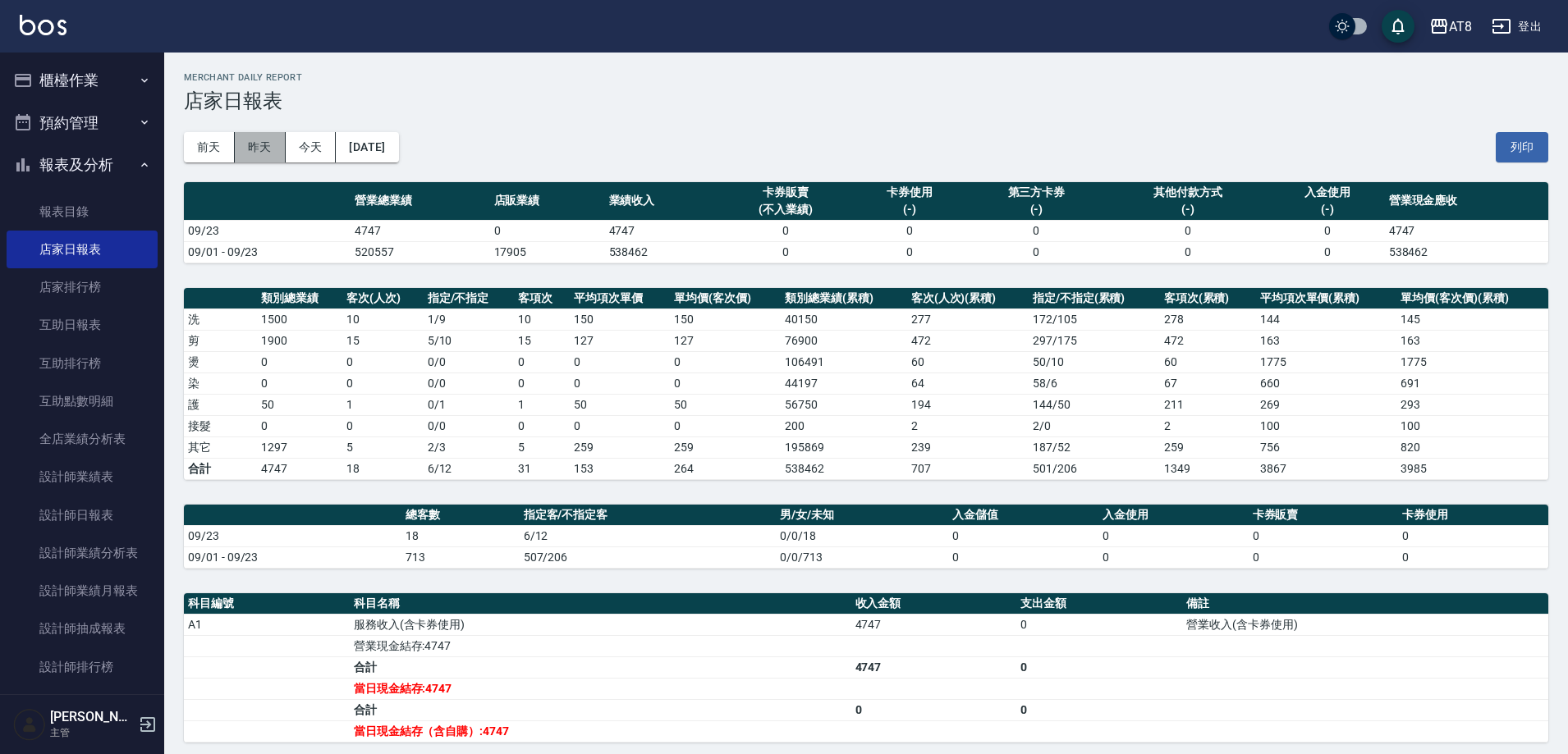
click at [256, 156] on button "昨天" at bounding box center [261, 147] width 51 height 30
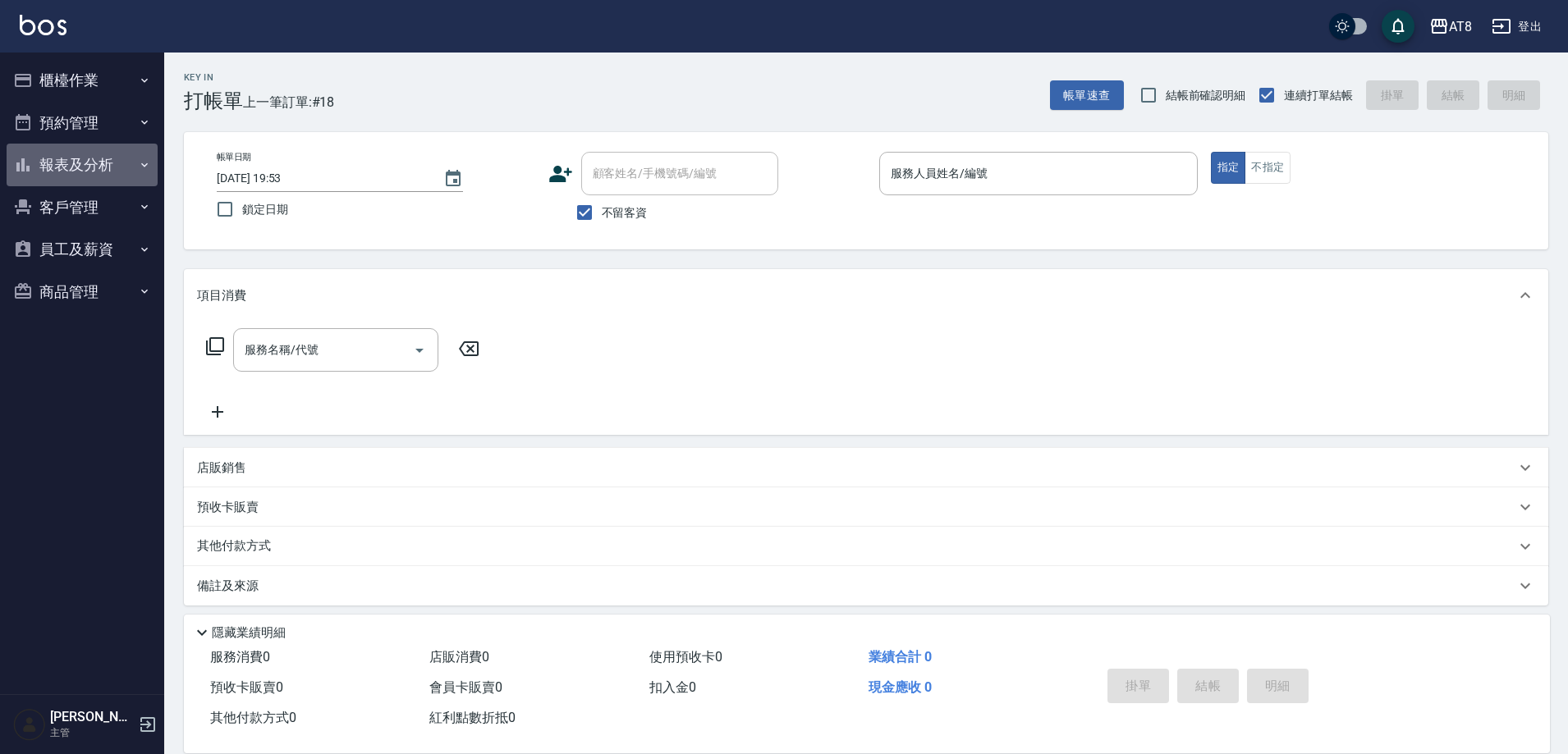
click at [68, 172] on button "報表及分析" at bounding box center [82, 164] width 151 height 43
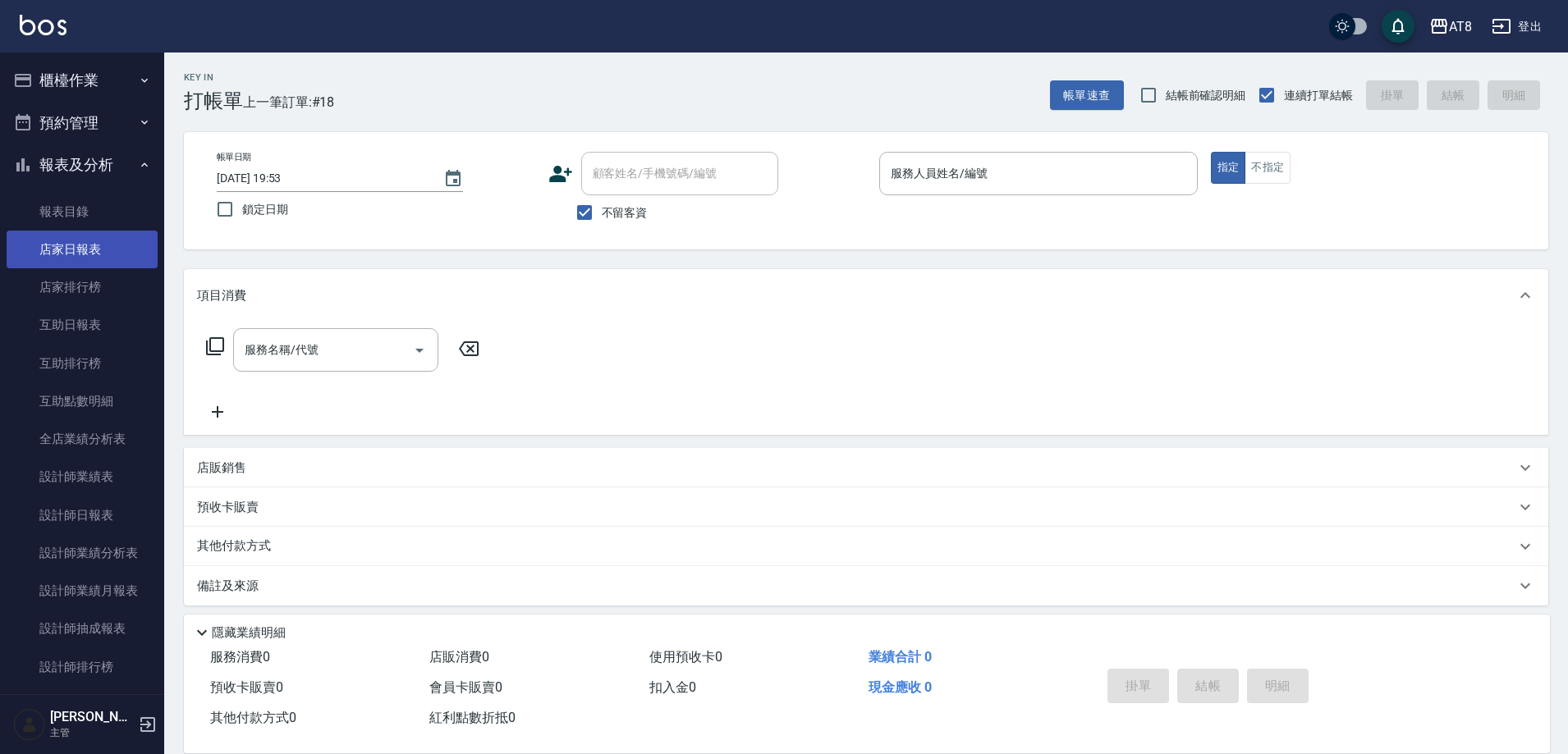
click at [71, 252] on link "店家日報表" at bounding box center [82, 250] width 151 height 38
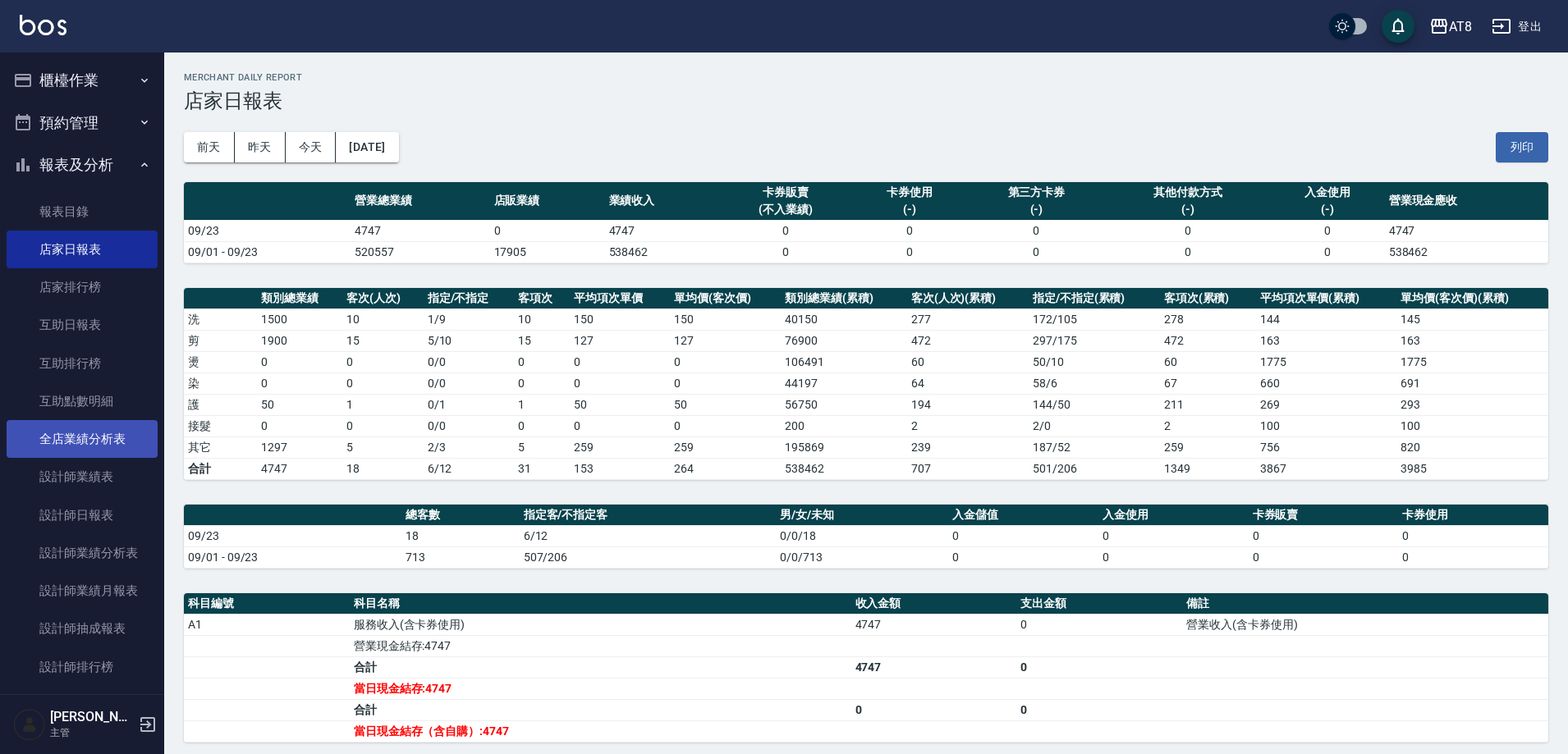
click at [108, 445] on link "全店業績分析表" at bounding box center [82, 439] width 151 height 38
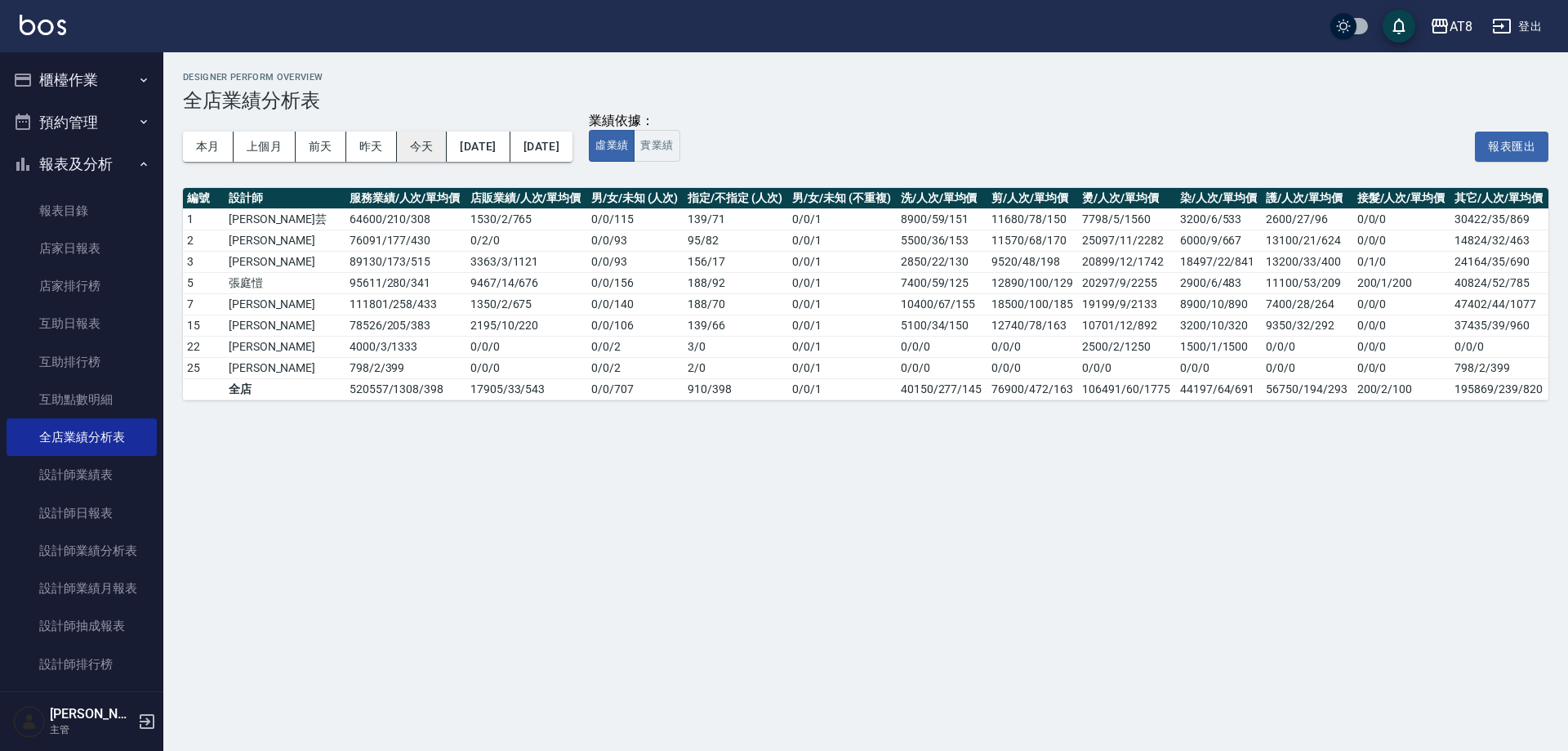
click at [434, 142] on button "今天" at bounding box center [422, 146] width 51 height 30
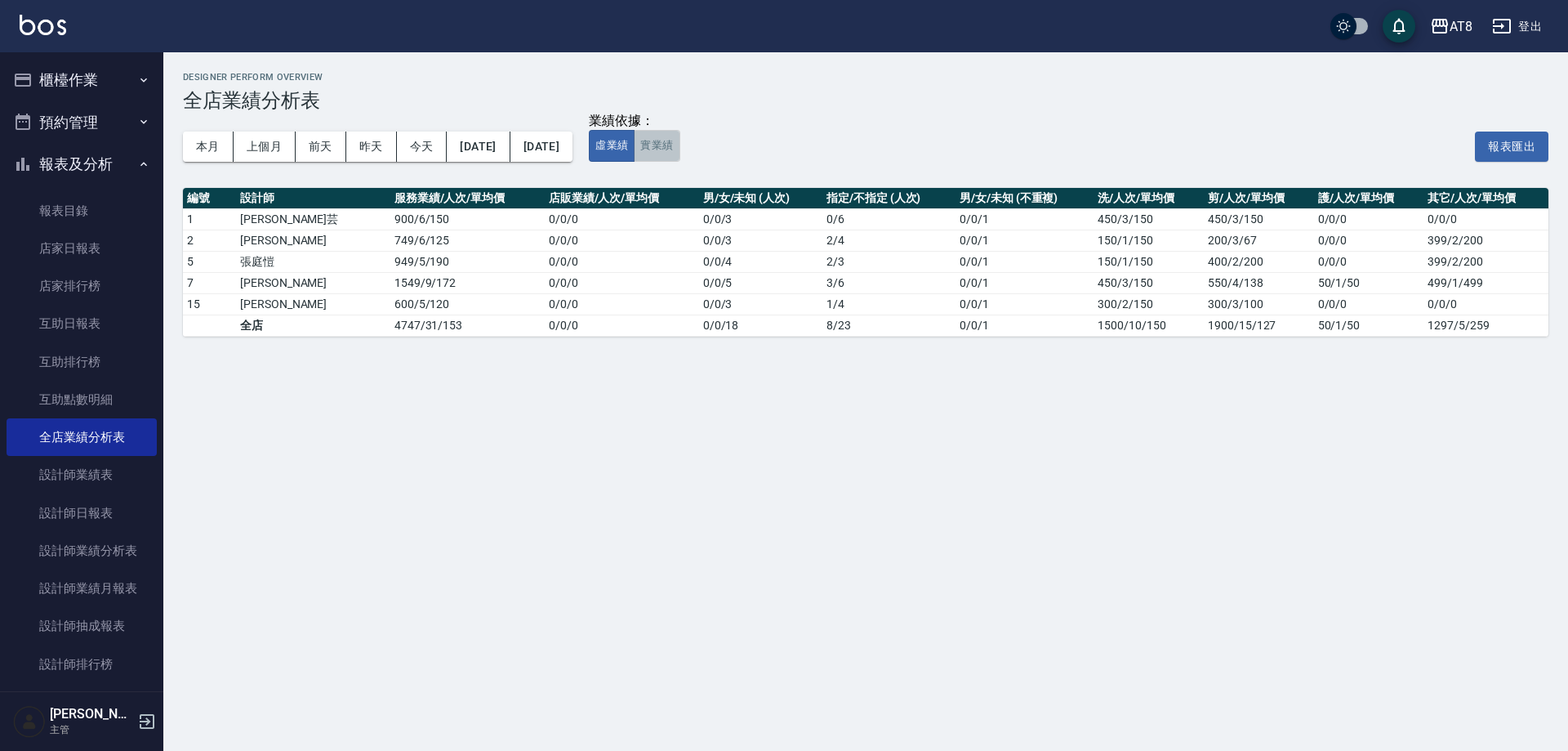
click at [679, 155] on button "實業績" at bounding box center [657, 146] width 46 height 32
click at [126, 245] on link "店家日報表" at bounding box center [81, 249] width 150 height 38
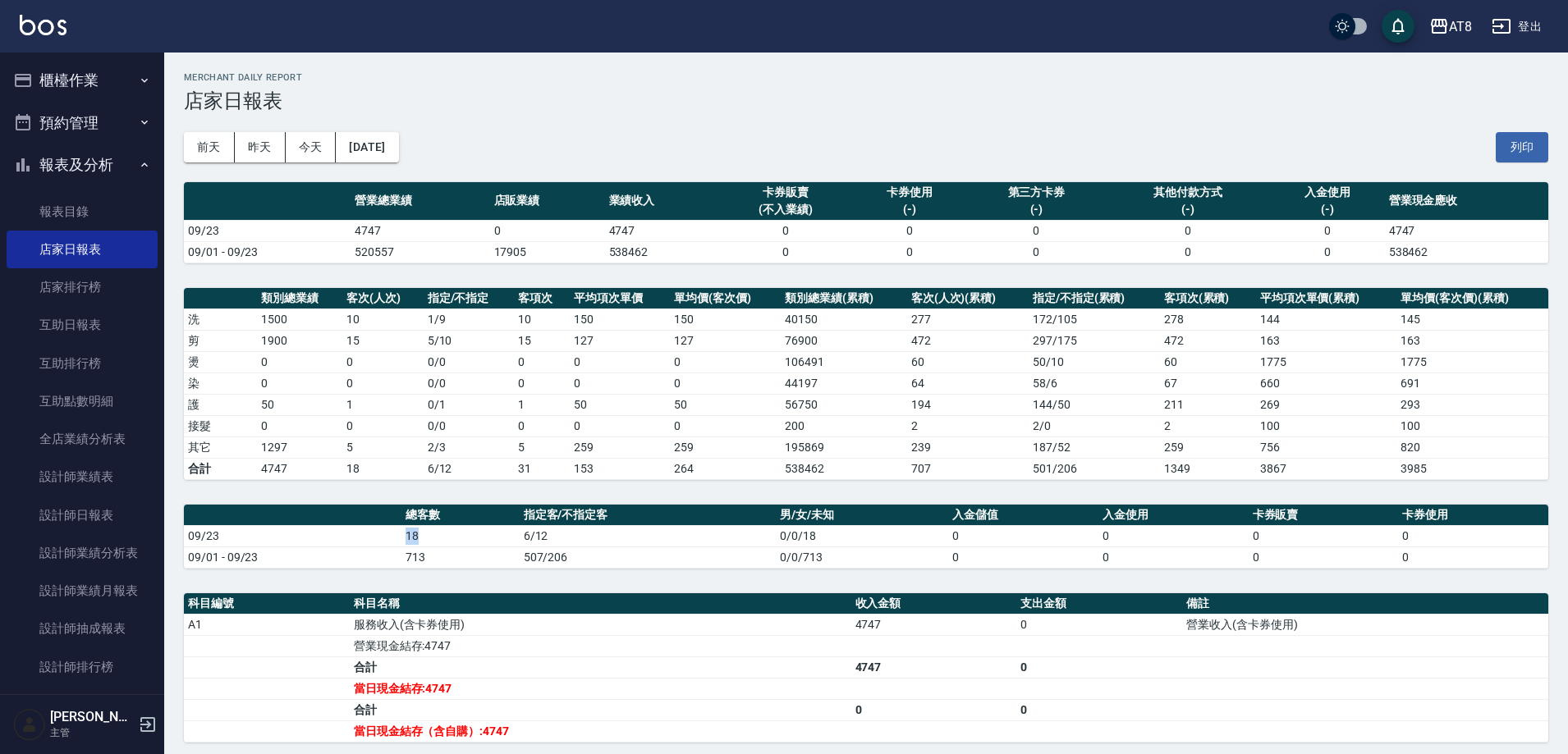
drag, startPoint x: 402, startPoint y: 535, endPoint x: 422, endPoint y: 537, distance: 20.1
click at [422, 537] on td "18" at bounding box center [460, 536] width 118 height 22
click at [430, 538] on td "18" at bounding box center [460, 536] width 118 height 22
drag, startPoint x: 535, startPoint y: 535, endPoint x: 546, endPoint y: 535, distance: 11.0
click at [546, 535] on td "6/12" at bounding box center [647, 536] width 257 height 22
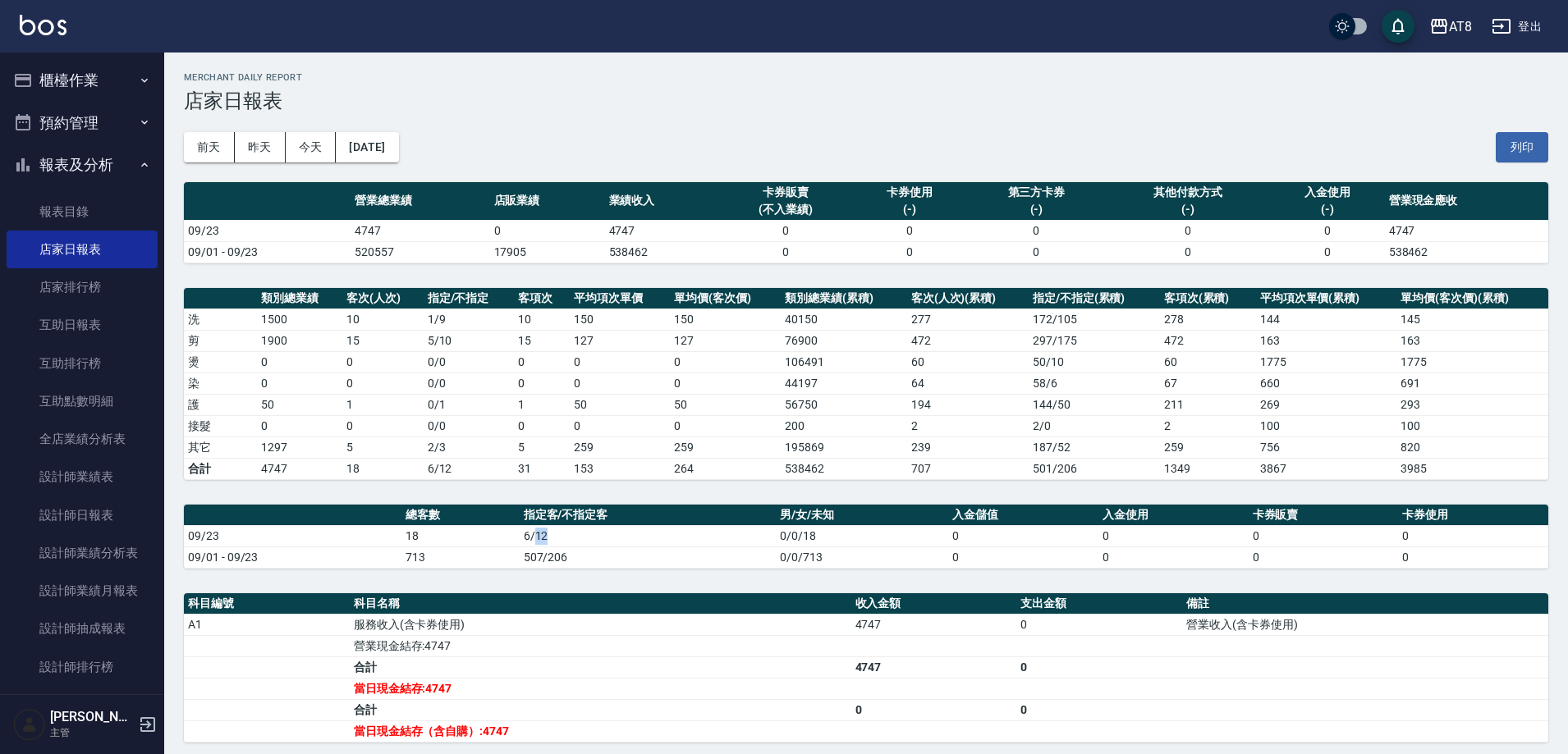
click at [567, 534] on td "6/12" at bounding box center [647, 536] width 257 height 22
click at [116, 330] on link "互助日報表" at bounding box center [82, 325] width 151 height 38
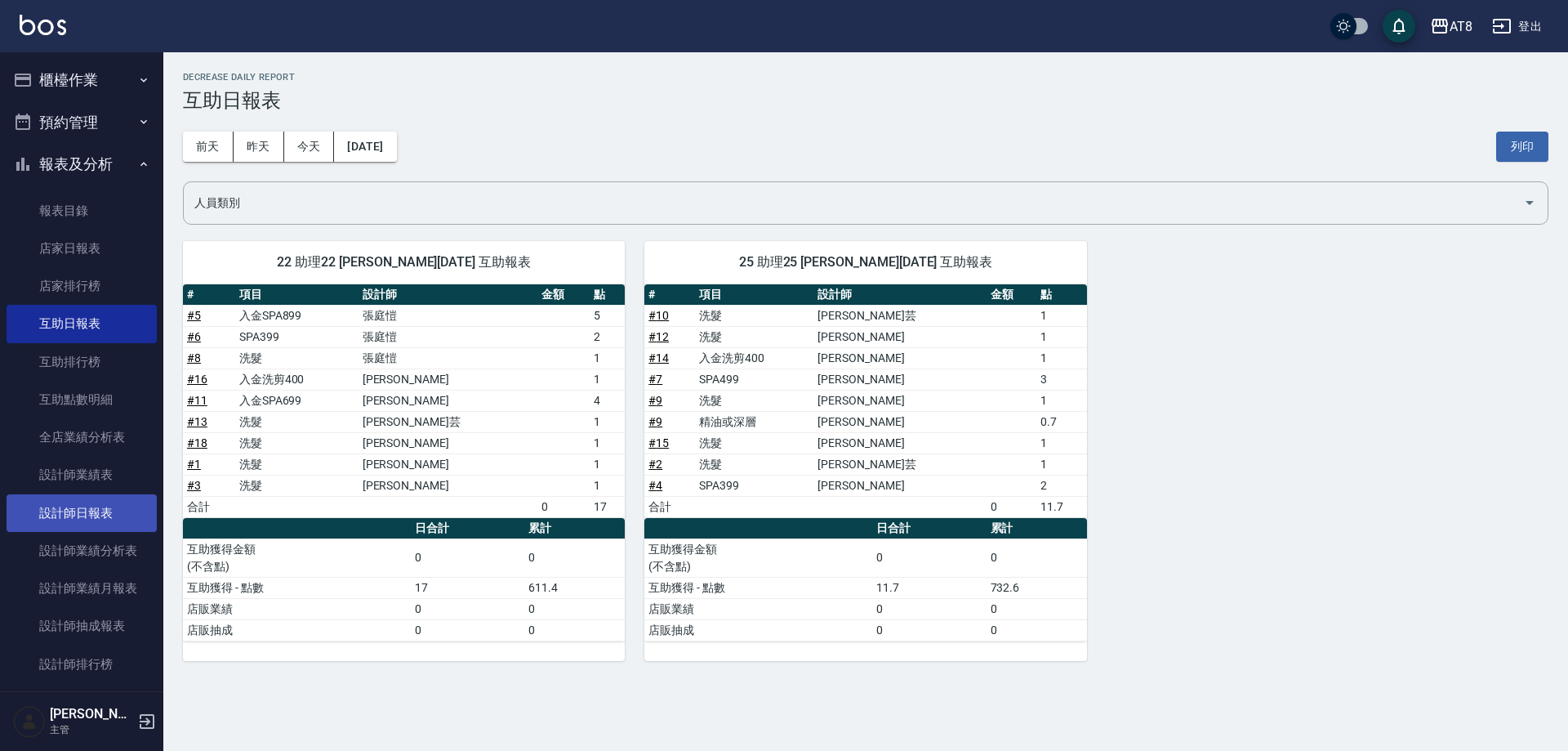
click at [79, 511] on link "設計師日報表" at bounding box center [81, 513] width 150 height 38
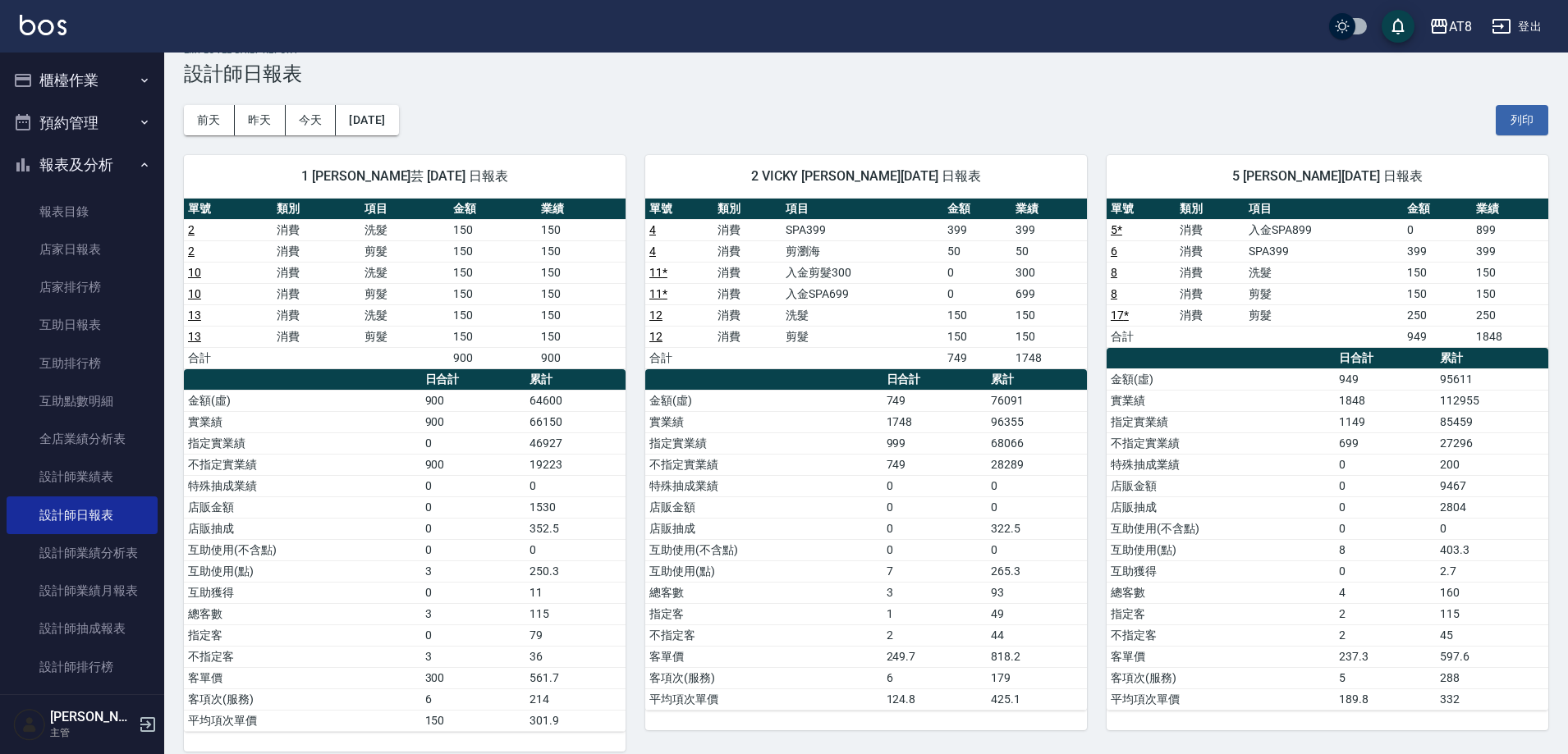
scroll to position [24, 0]
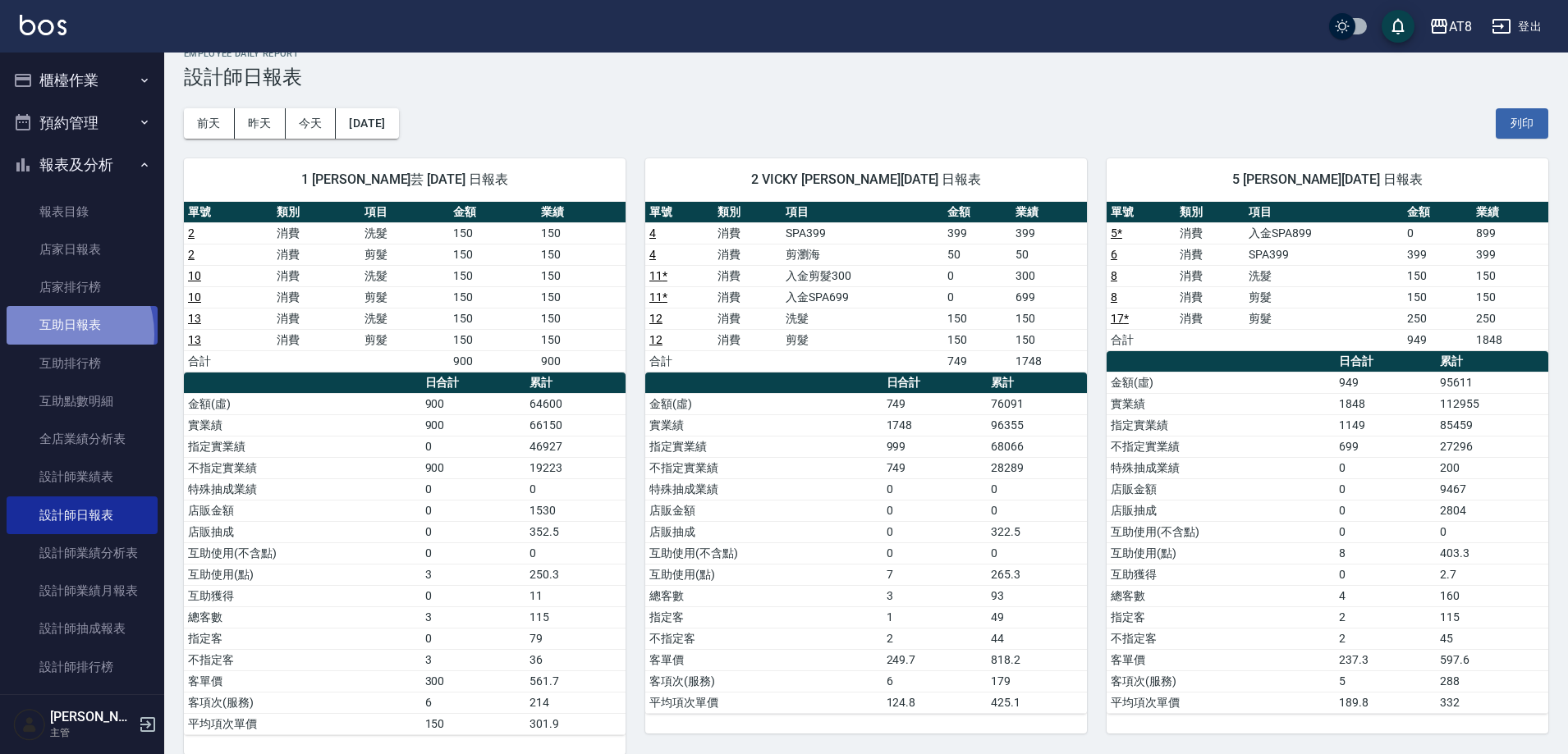
click at [55, 334] on link "互助日報表" at bounding box center [82, 325] width 151 height 38
